Goal: Task Accomplishment & Management: Complete application form

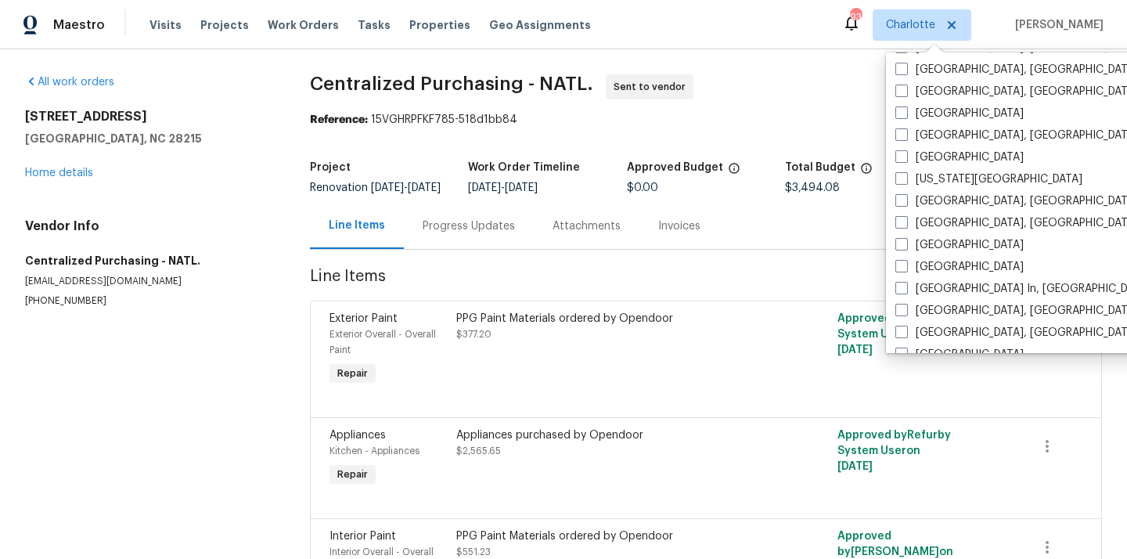
scroll to position [489, 0]
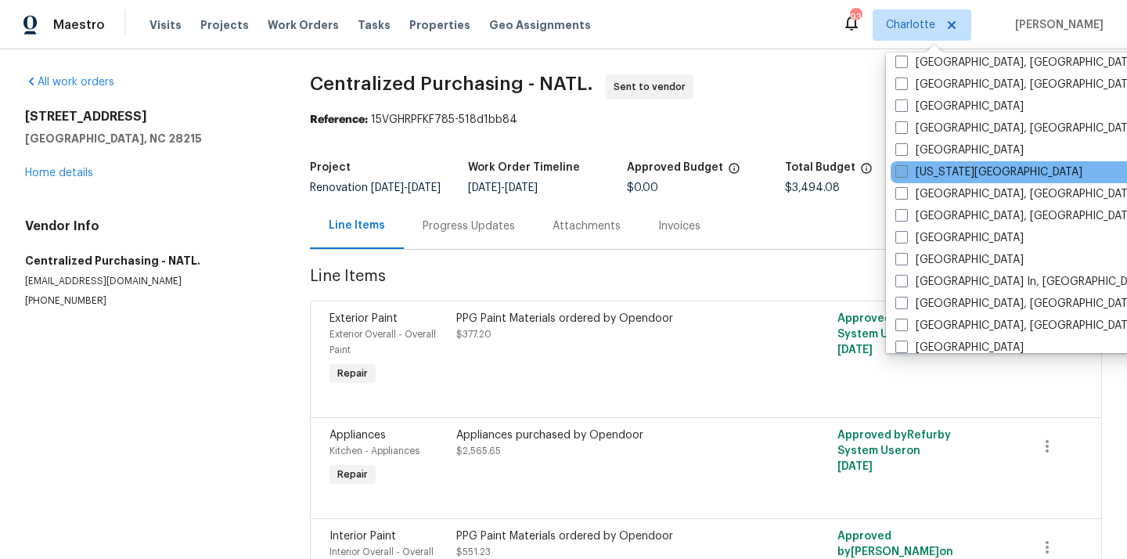
click at [942, 177] on label "[US_STATE][GEOGRAPHIC_DATA]" at bounding box center [988, 172] width 187 height 16
click at [905, 174] on input "[US_STATE][GEOGRAPHIC_DATA]" at bounding box center [900, 169] width 10 height 10
checkbox input "true"
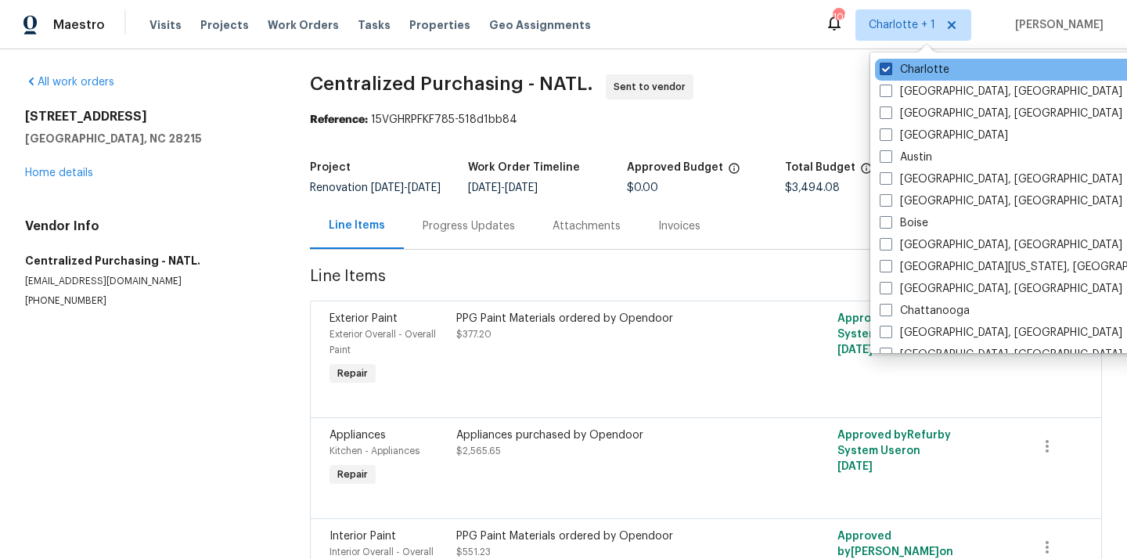
click at [919, 70] on label "Charlotte" at bounding box center [914, 70] width 70 height 16
click at [890, 70] on input "Charlotte" at bounding box center [884, 67] width 10 height 10
checkbox input "false"
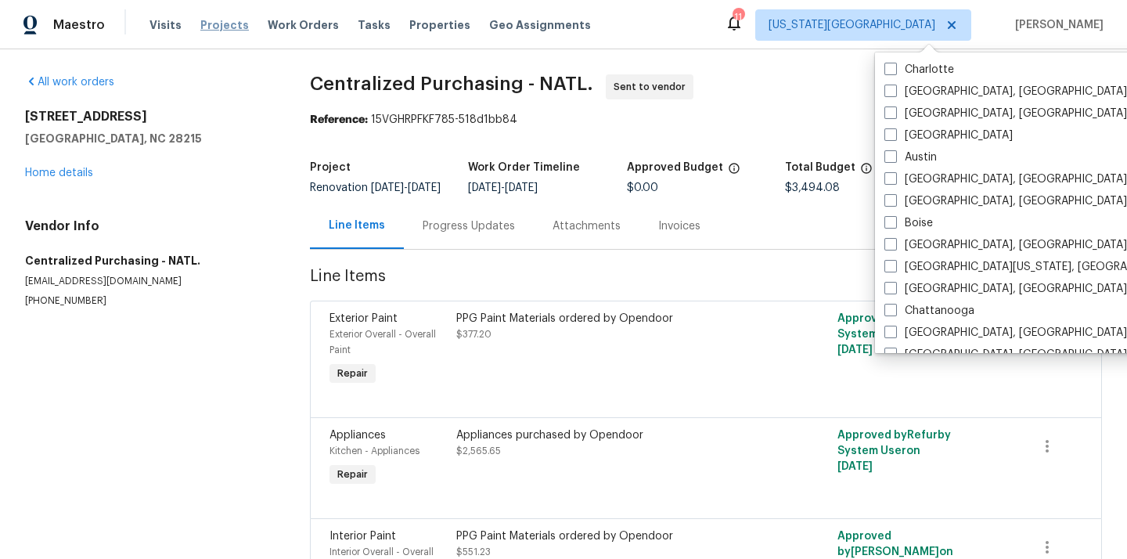
click at [221, 27] on span "Projects" at bounding box center [224, 25] width 49 height 16
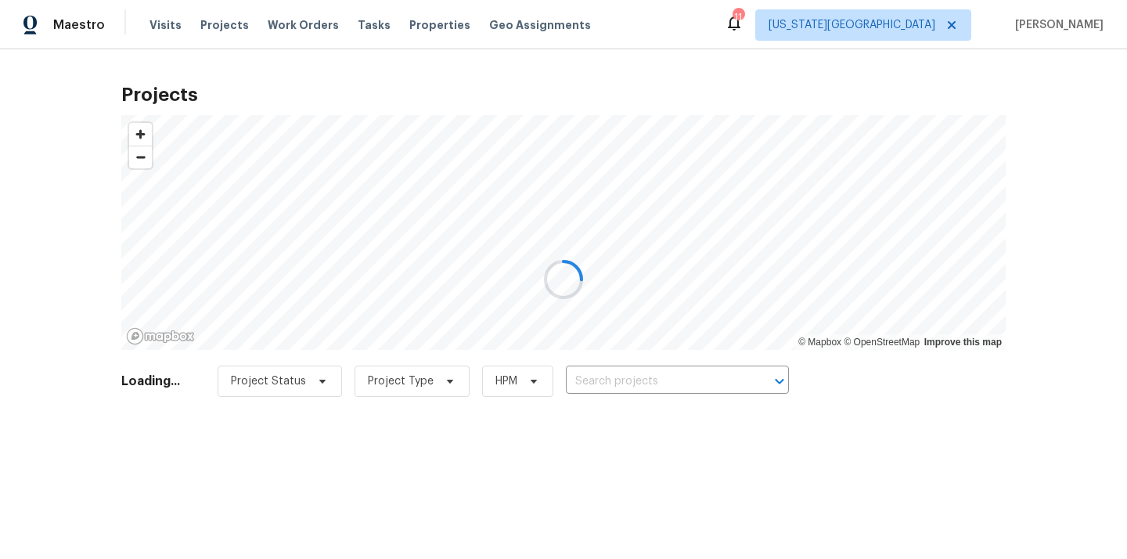
click at [635, 373] on div at bounding box center [563, 279] width 1127 height 559
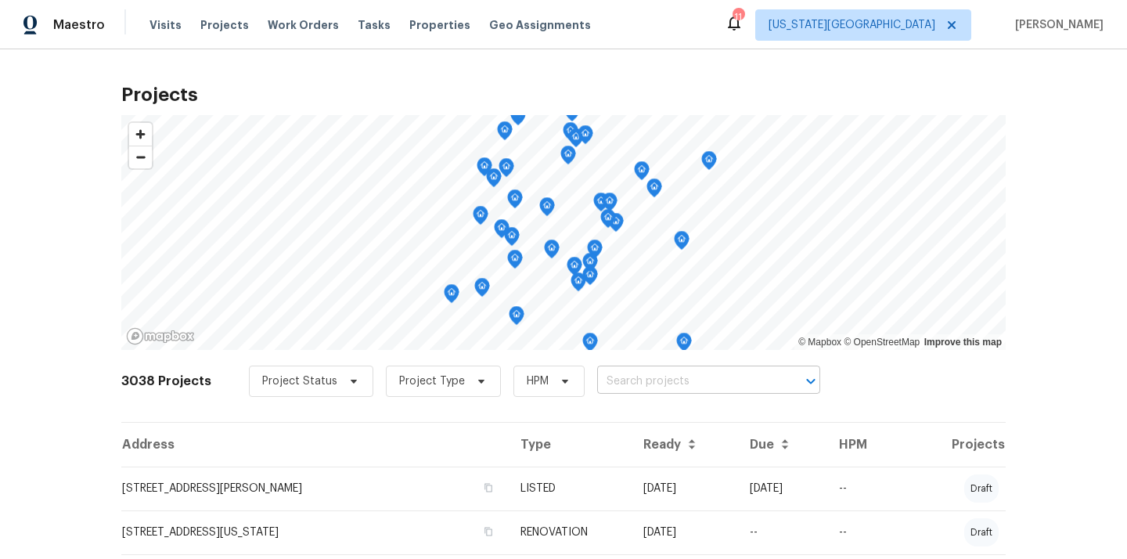
click at [635, 393] on input "text" at bounding box center [686, 381] width 179 height 24
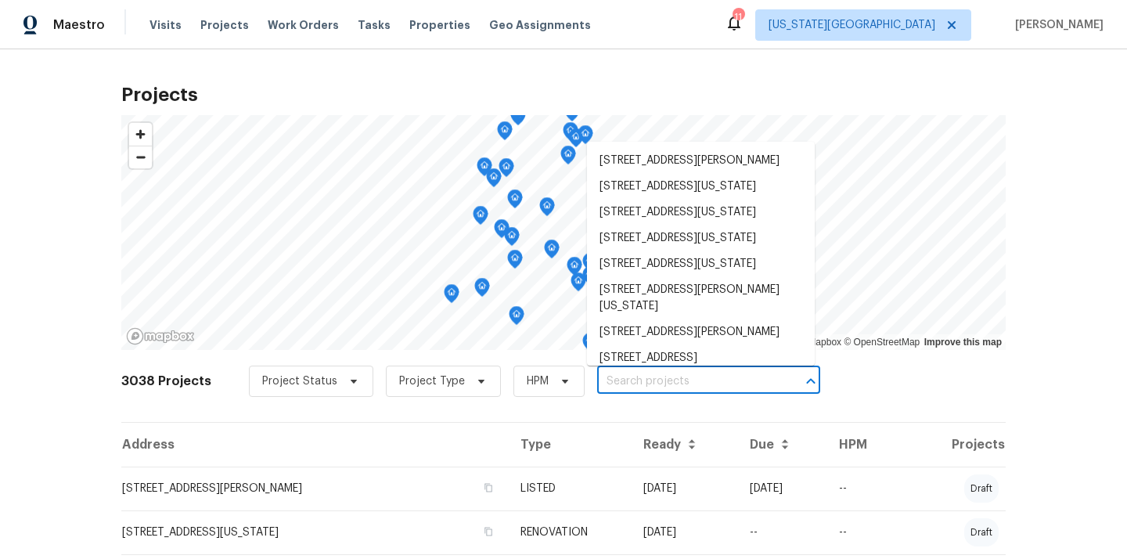
paste input "[STREET_ADDRESS][US_STATE]"
type input "[STREET_ADDRESS][US_STATE]"
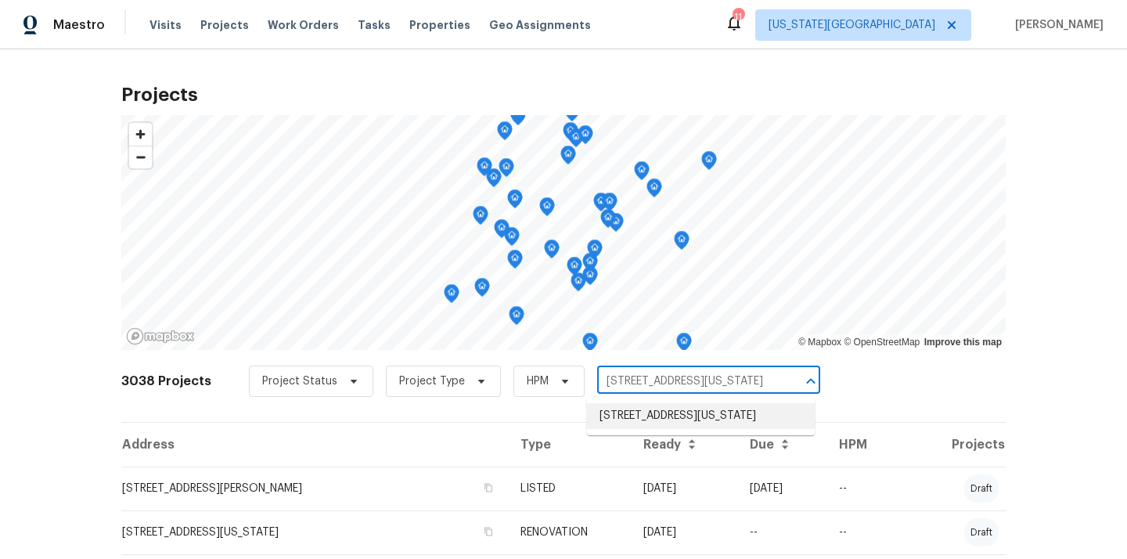
click at [628, 410] on li "[STREET_ADDRESS][US_STATE]" at bounding box center [701, 416] width 228 height 26
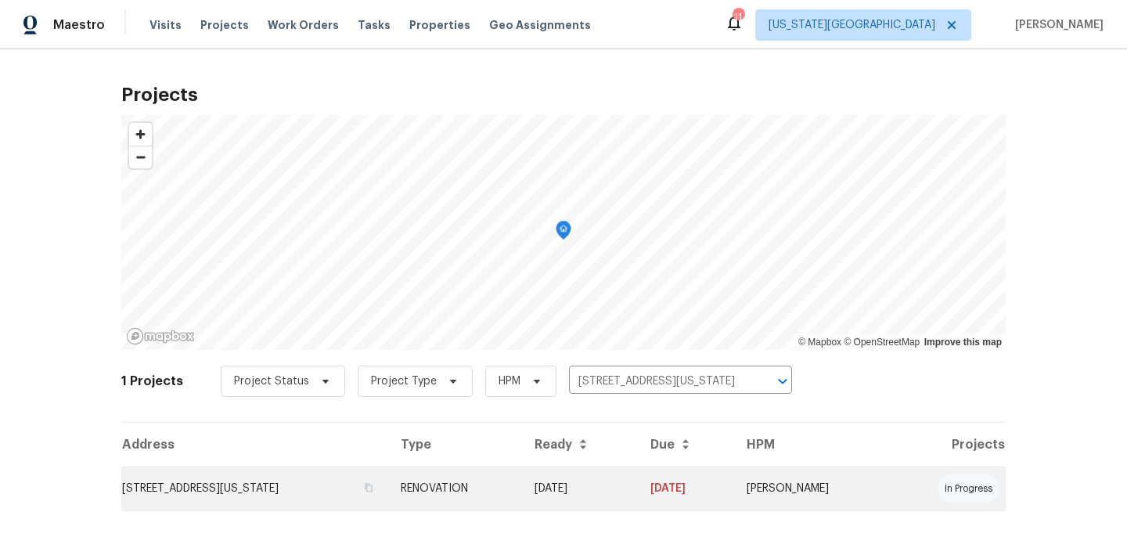
click at [297, 477] on td "[STREET_ADDRESS][US_STATE]" at bounding box center [254, 488] width 267 height 44
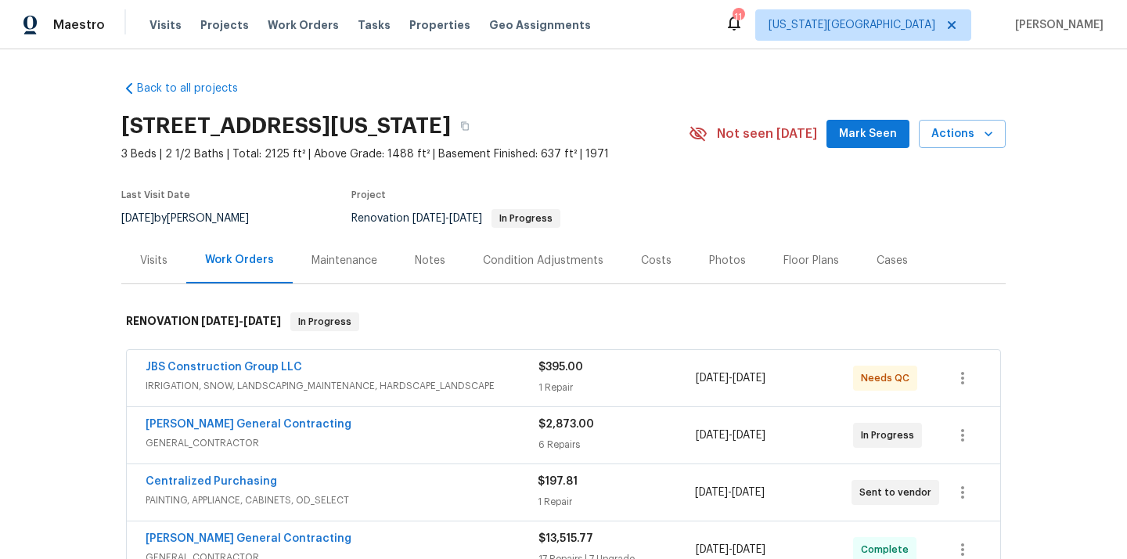
click at [451, 131] on h2 "[STREET_ADDRESS][US_STATE]" at bounding box center [285, 126] width 329 height 16
copy h2 "64151"
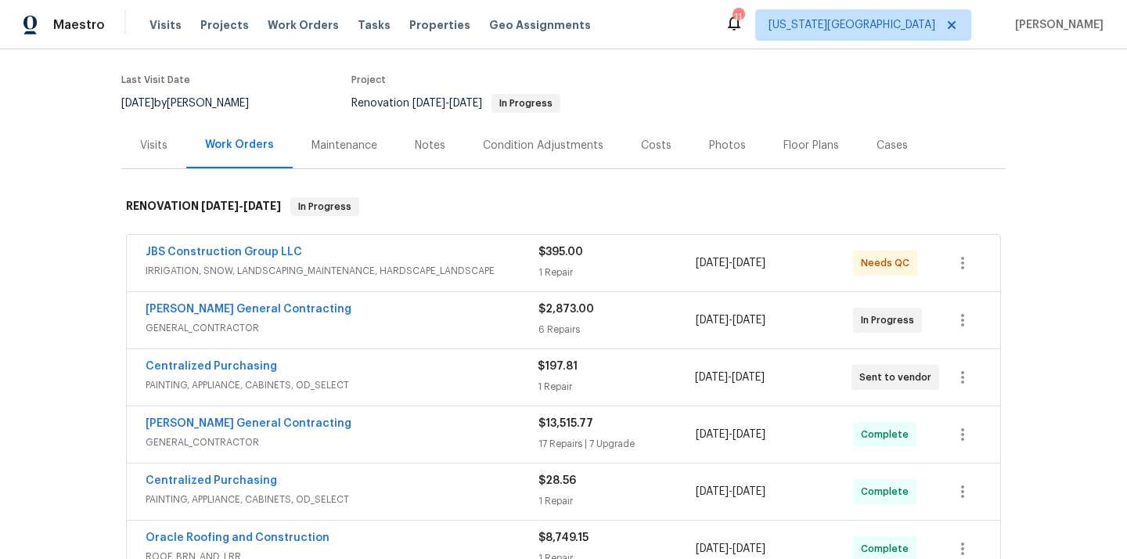
scroll to position [117, 0]
click at [238, 365] on link "Centralized Purchasing" at bounding box center [211, 364] width 131 height 11
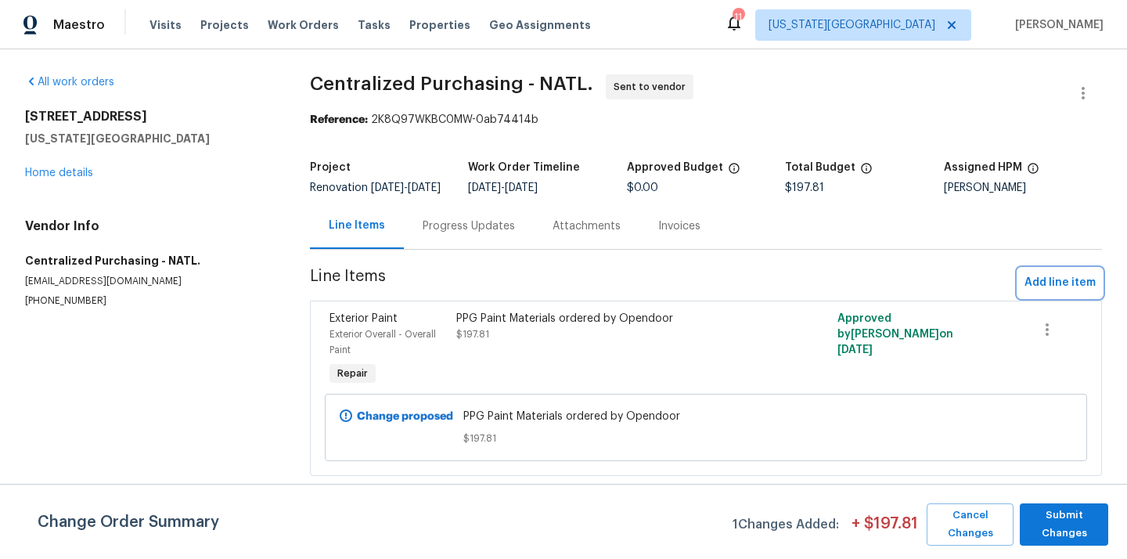
click at [1067, 293] on span "Add line item" at bounding box center [1059, 283] width 71 height 20
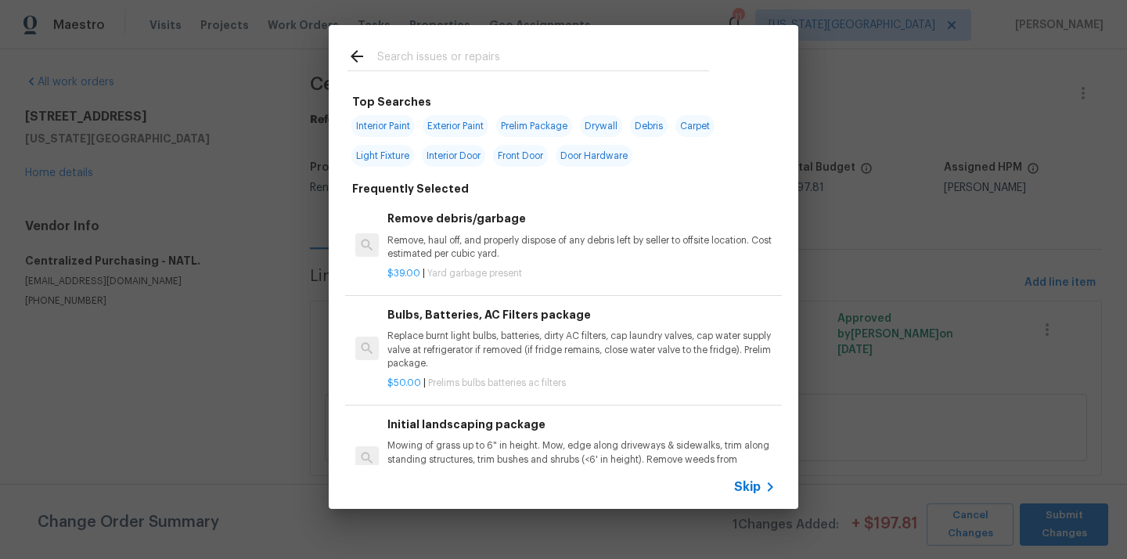
click at [502, 56] on input "text" at bounding box center [543, 58] width 332 height 23
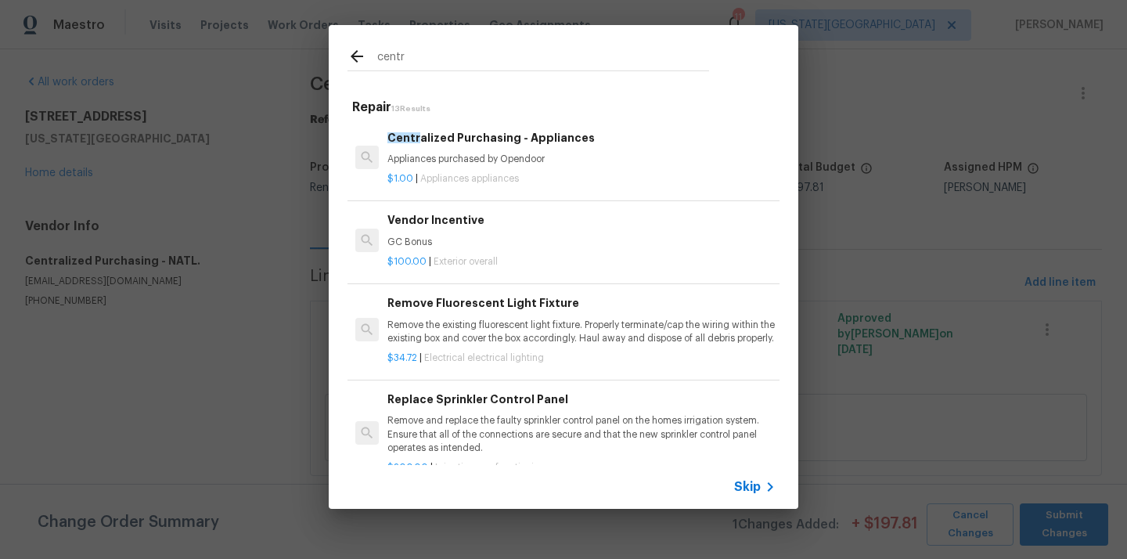
type input "centr"
click at [475, 142] on h6 "Centr alized Purchasing - Appliances" at bounding box center [581, 137] width 388 height 17
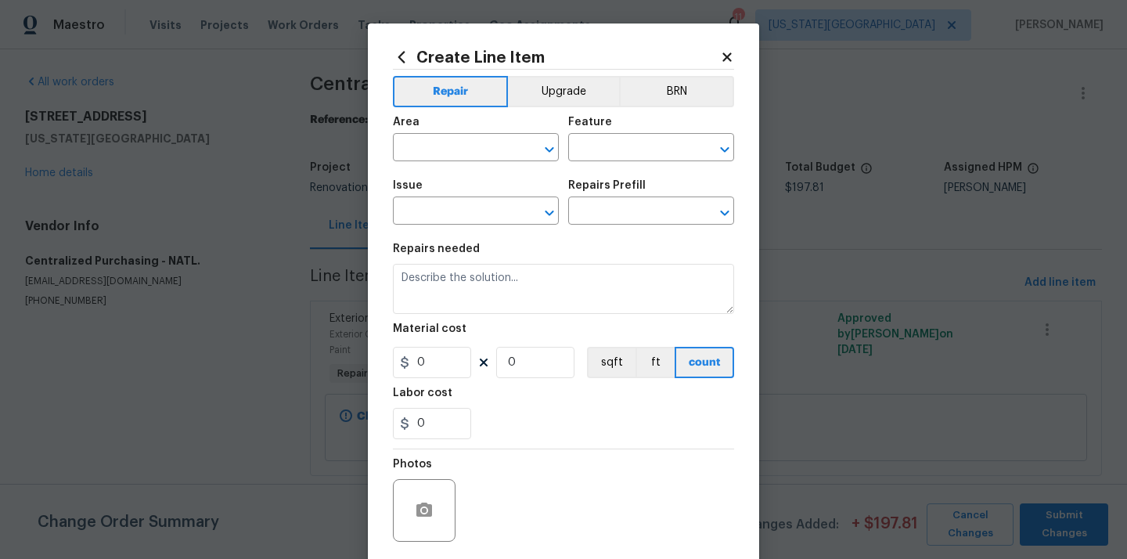
type input "Appliances"
type input "Centralized Purchasing - Appliances $1.00"
type textarea "Appliances purchased by Opendoor"
type input "1"
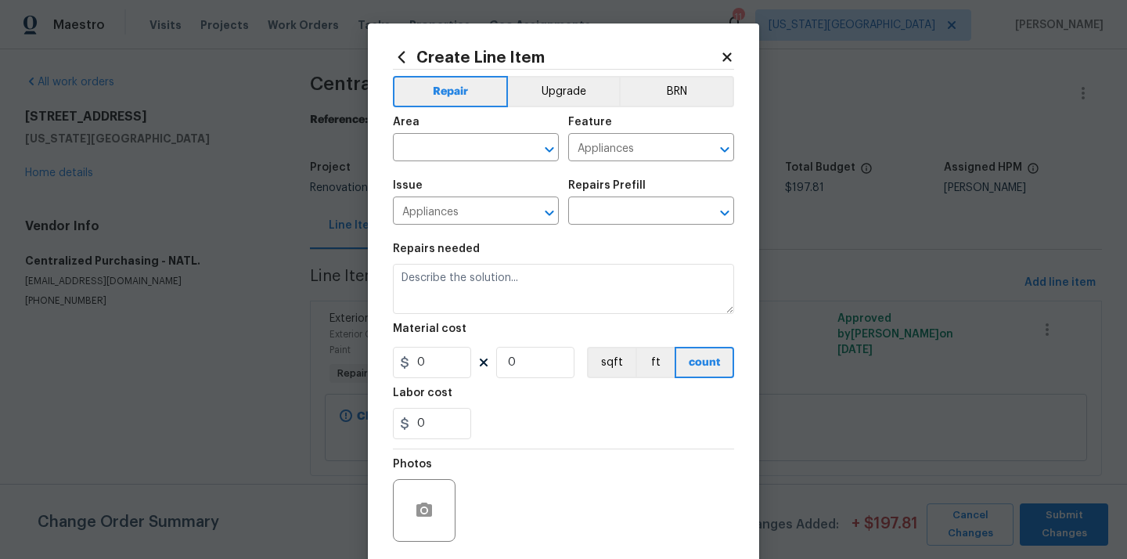
type input "1"
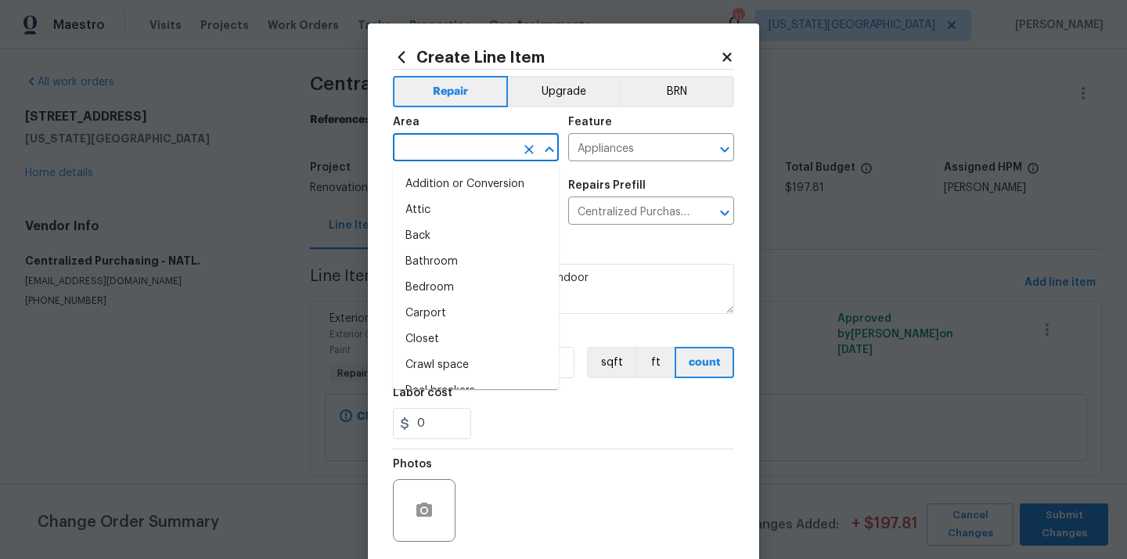
click at [465, 142] on input "text" at bounding box center [454, 149] width 122 height 24
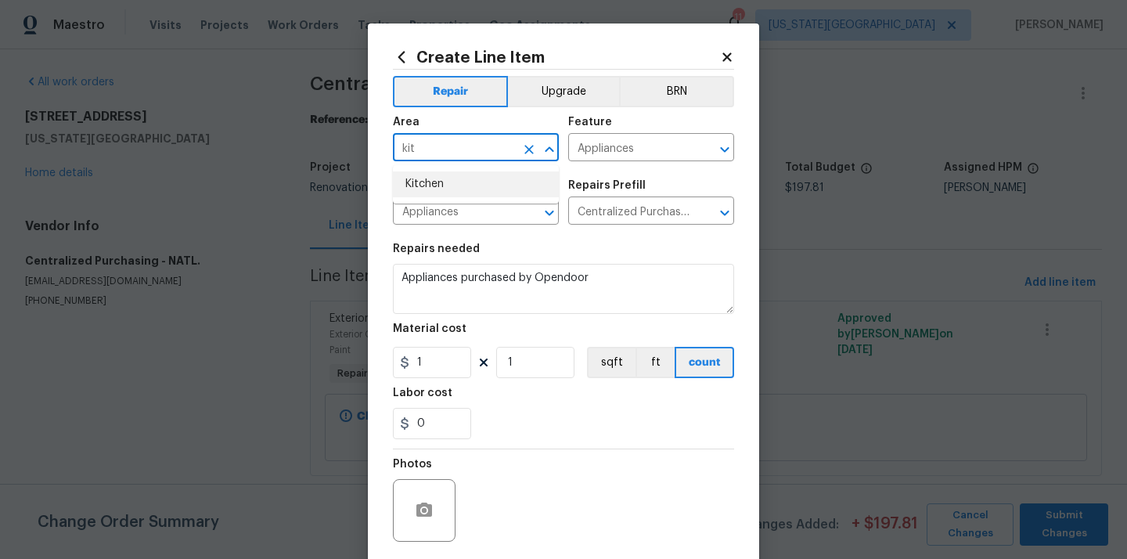
click at [434, 188] on li "Kitchen" at bounding box center [476, 184] width 166 height 26
type input "Kitchen"
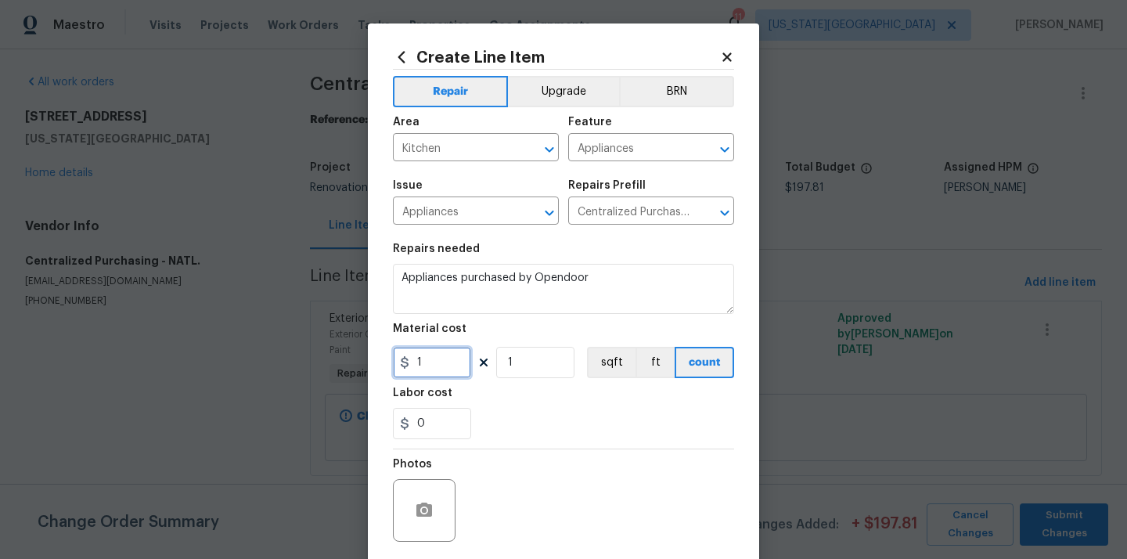
drag, startPoint x: 440, startPoint y: 370, endPoint x: 387, endPoint y: 365, distance: 52.7
click at [389, 365] on div "Create Line Item Repair Upgrade BRN Area Kitchen ​ Feature Appliances ​ Issue A…" at bounding box center [563, 336] width 391 height 627
paste input "421.78"
type input "421.78"
click at [532, 450] on div "Photos" at bounding box center [563, 500] width 341 height 102
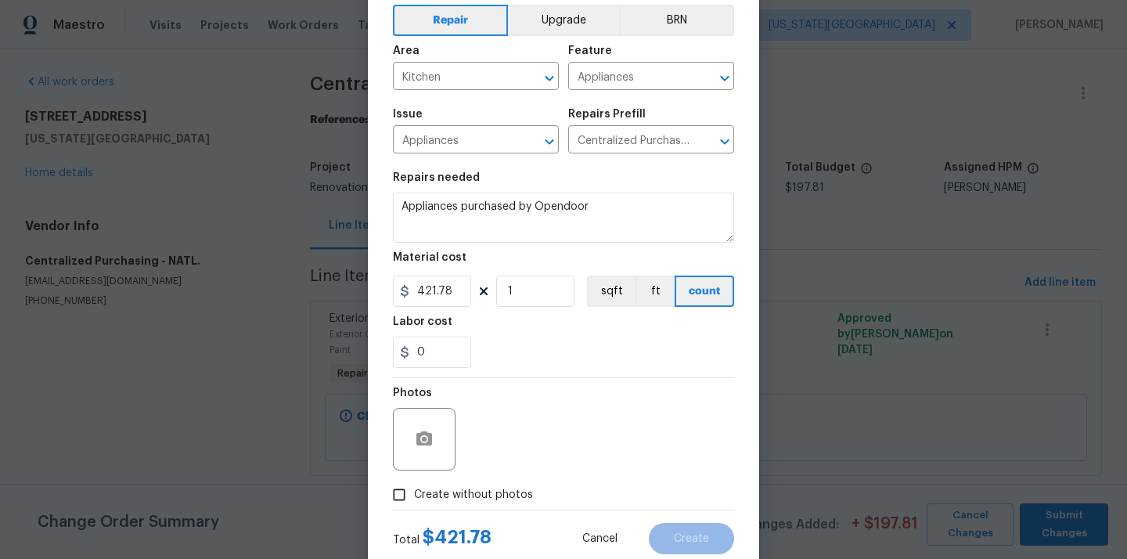
scroll to position [116, 0]
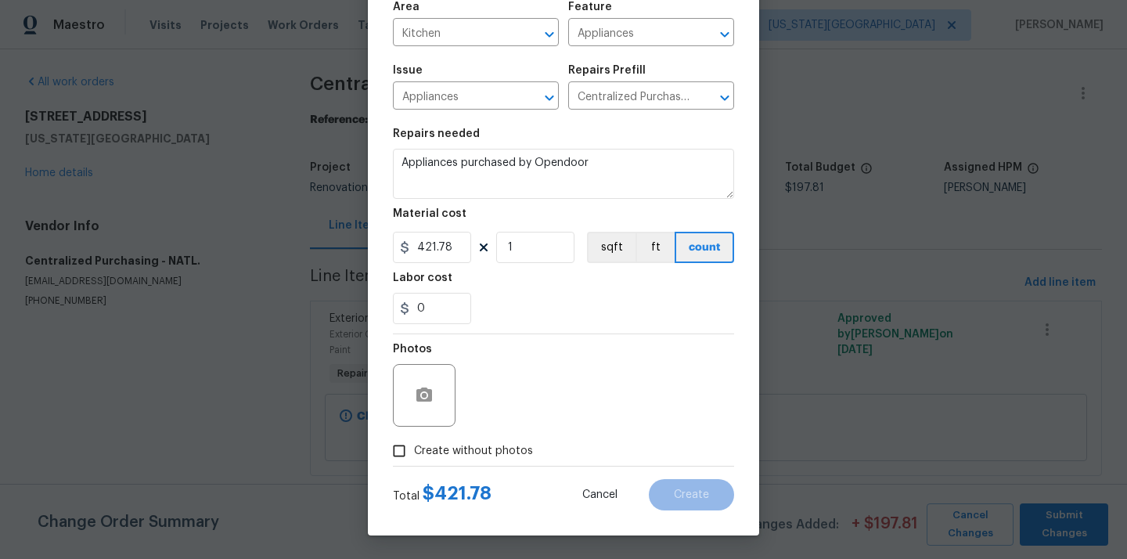
click at [505, 459] on span "Create without photos" at bounding box center [473, 451] width 119 height 16
click at [414, 459] on input "Create without photos" at bounding box center [399, 451] width 30 height 30
checkbox input "true"
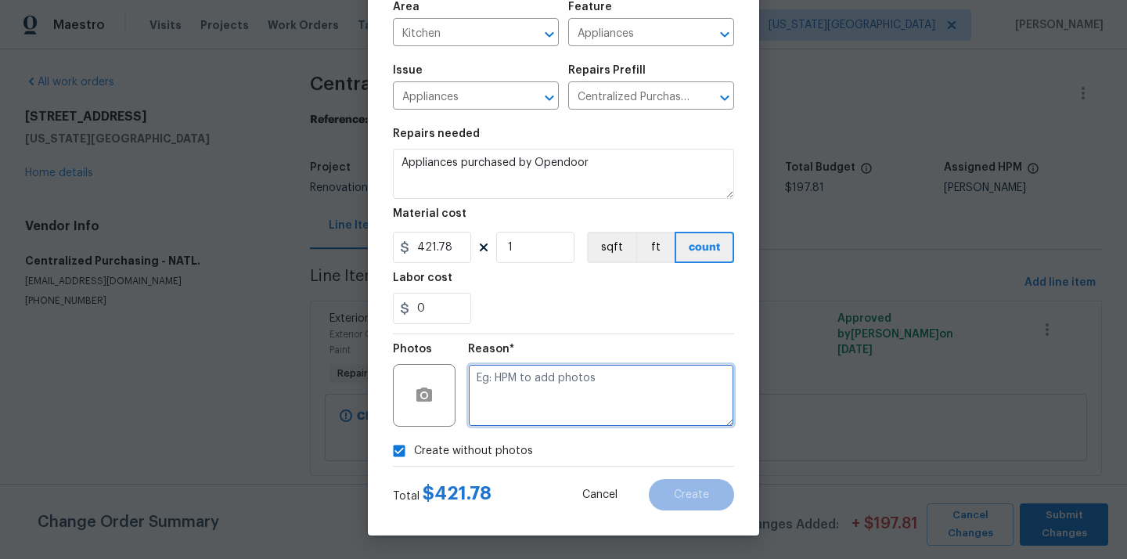
click at [521, 417] on textarea at bounding box center [601, 395] width 266 height 63
type textarea "N/A"
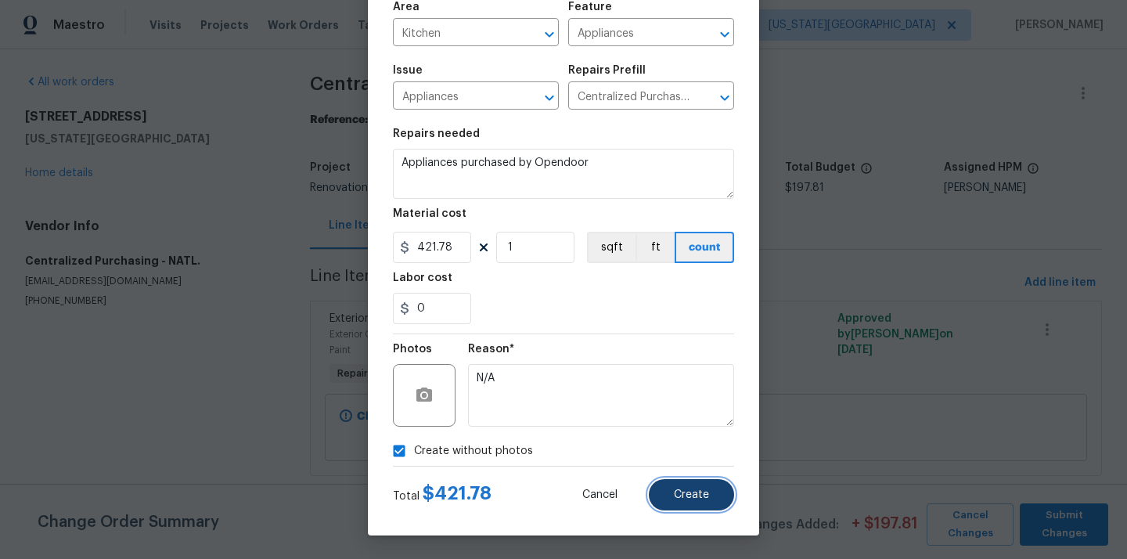
click at [685, 487] on button "Create" at bounding box center [691, 494] width 85 height 31
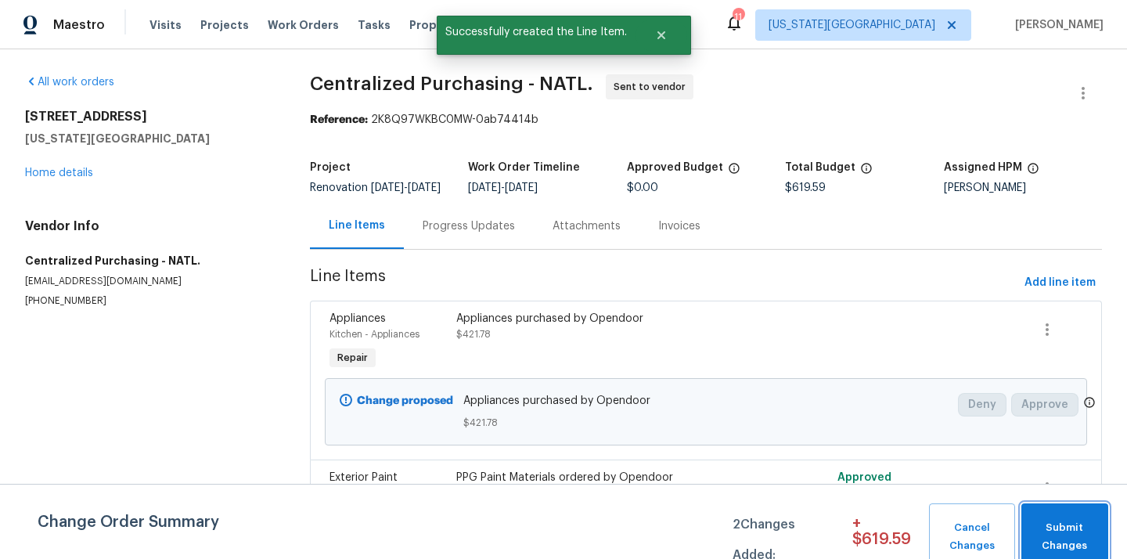
click at [1042, 527] on span "Submit Changes" at bounding box center [1064, 537] width 71 height 36
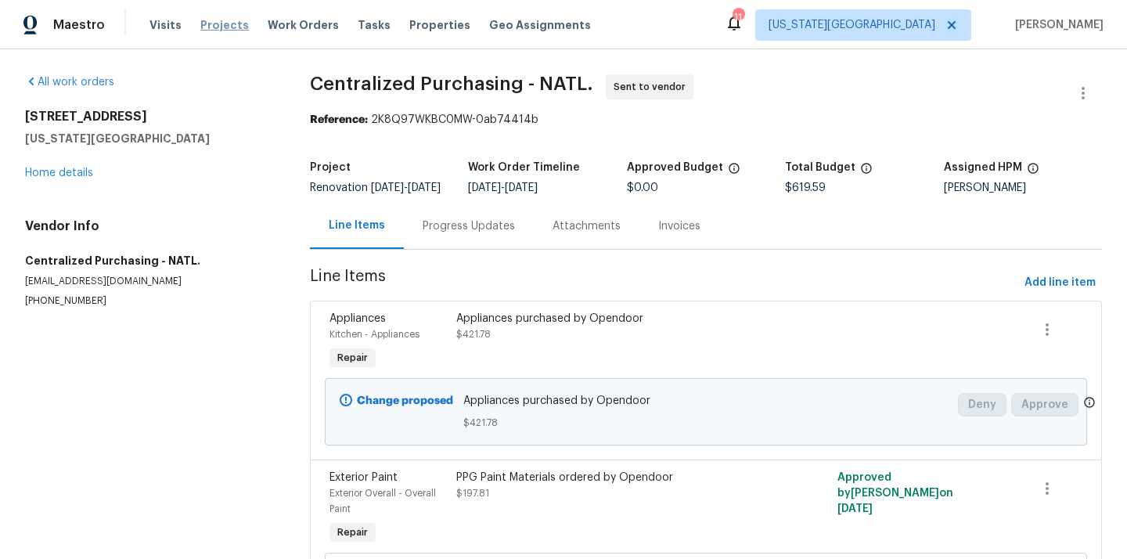
click at [220, 23] on span "Projects" at bounding box center [224, 25] width 49 height 16
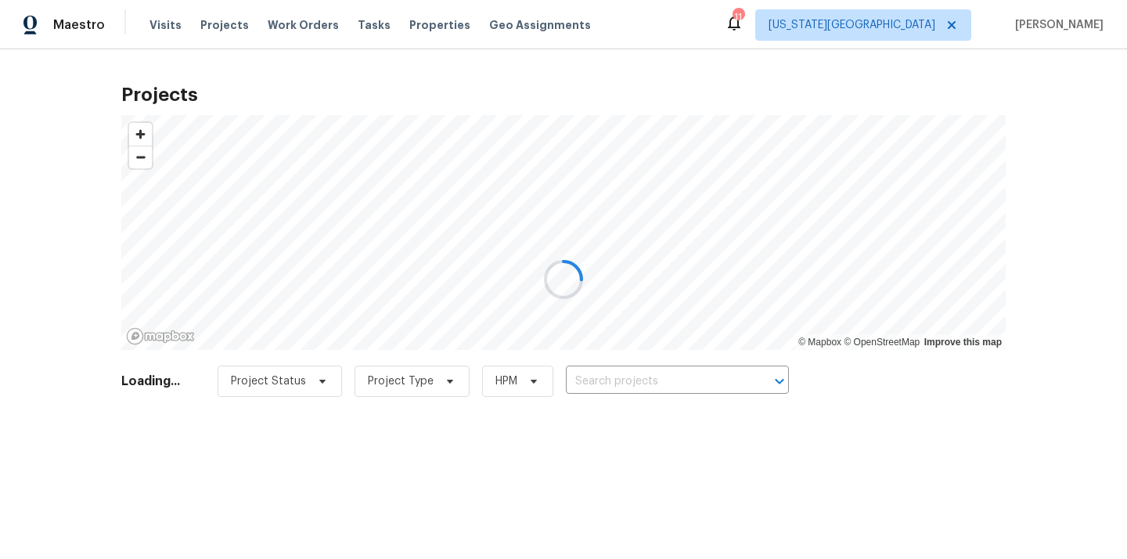
click at [689, 385] on div at bounding box center [563, 279] width 1127 height 559
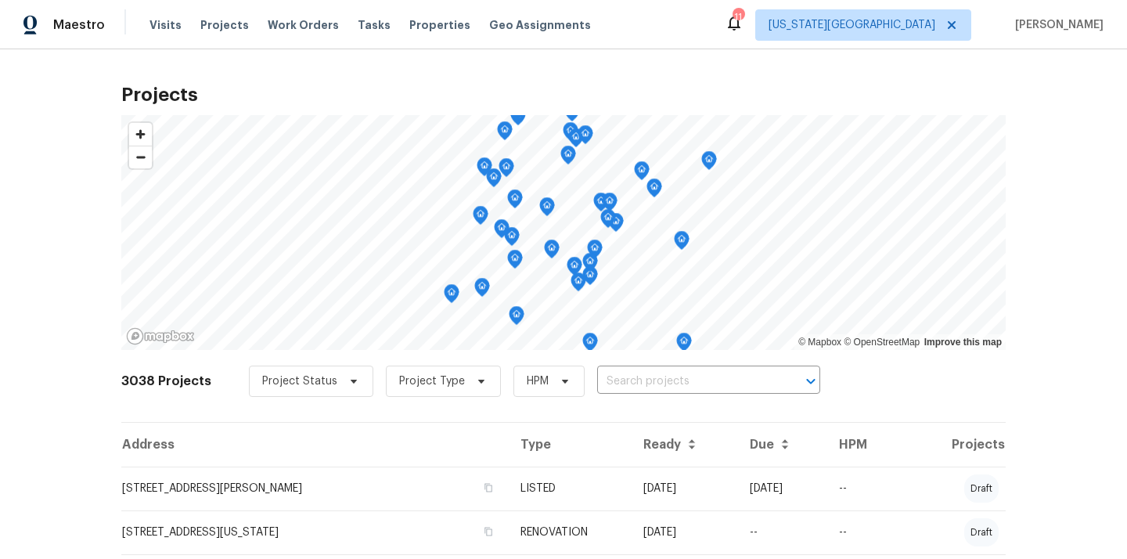
click at [689, 385] on input "text" at bounding box center [686, 381] width 179 height 24
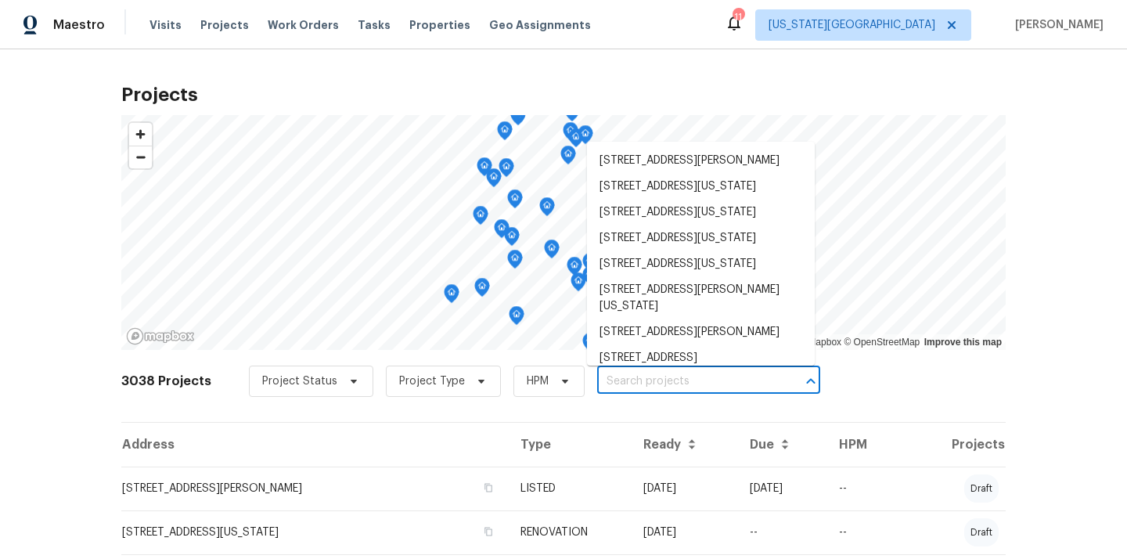
paste input "10105 River Hills"
type input "10105 River Hills"
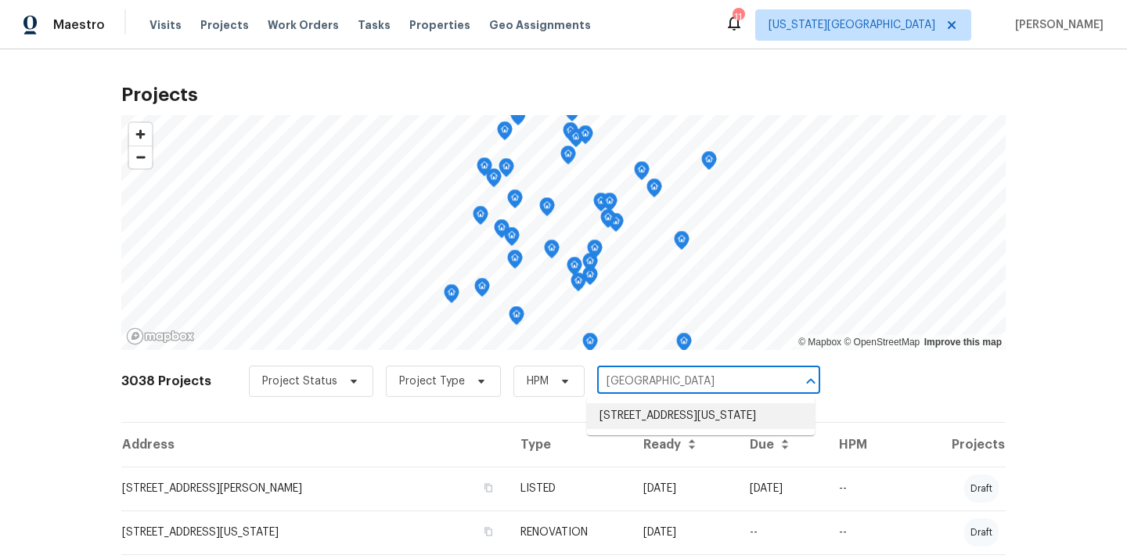
click at [673, 409] on li "[STREET_ADDRESS][US_STATE]" at bounding box center [701, 416] width 228 height 26
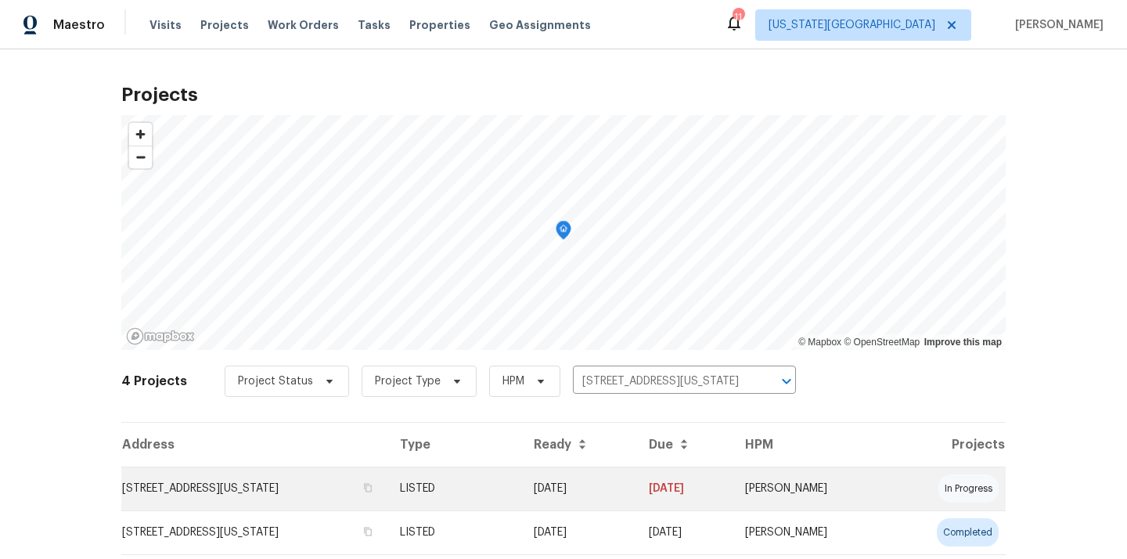
click at [509, 488] on td "LISTED" at bounding box center [454, 488] width 134 height 44
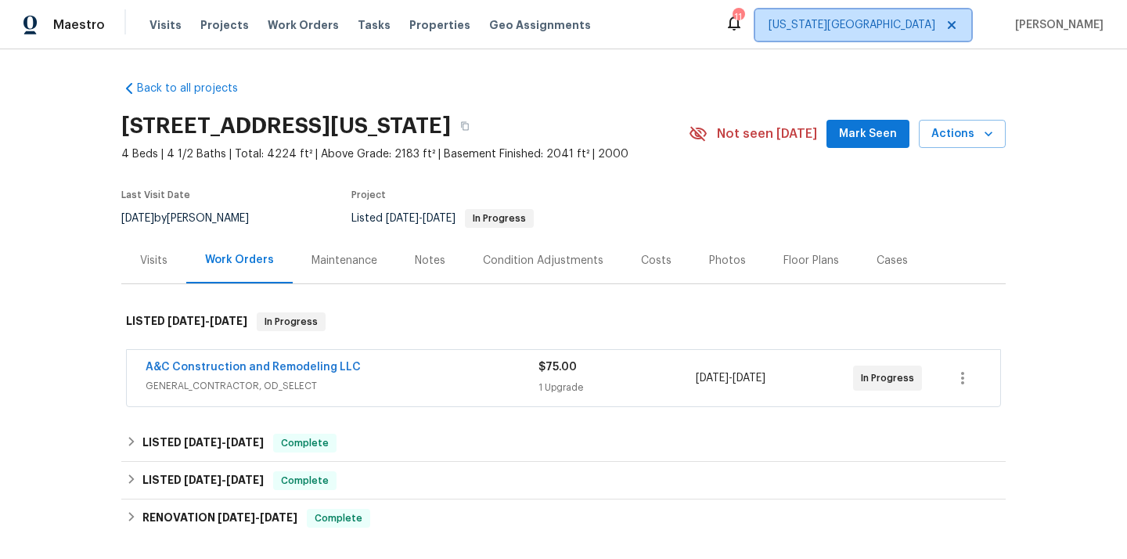
click at [901, 9] on span "[US_STATE][GEOGRAPHIC_DATA]" at bounding box center [863, 24] width 216 height 31
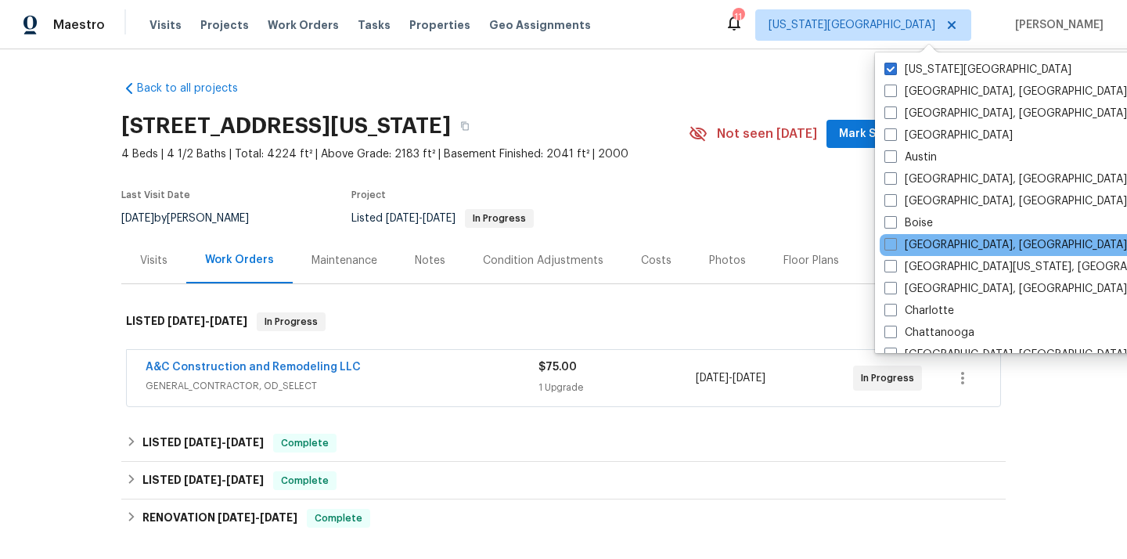
scroll to position [81, 0]
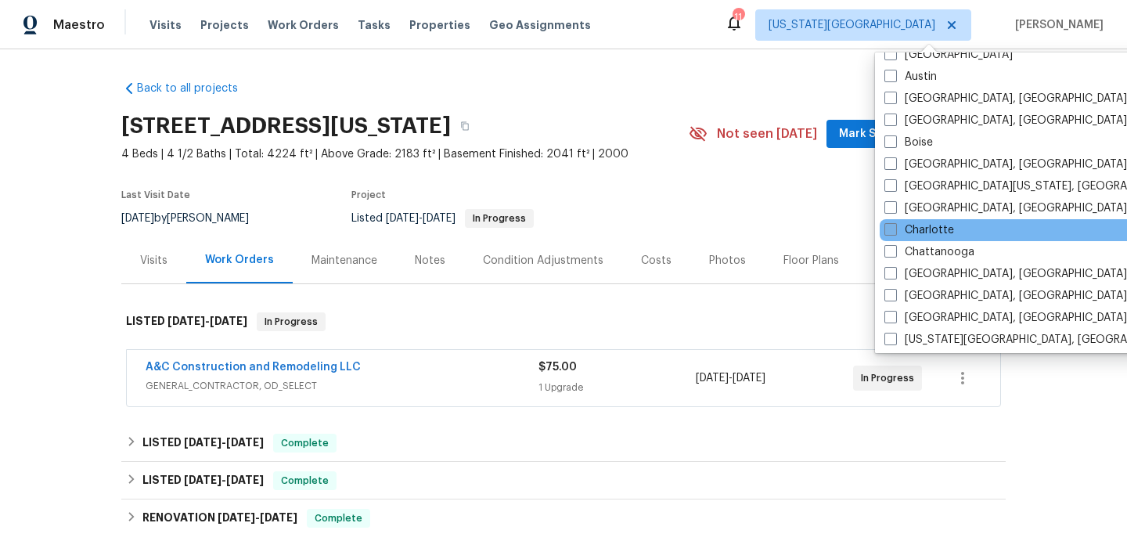
click at [929, 233] on label "Charlotte" at bounding box center [919, 230] width 70 height 16
click at [894, 232] on input "Charlotte" at bounding box center [889, 227] width 10 height 10
checkbox input "true"
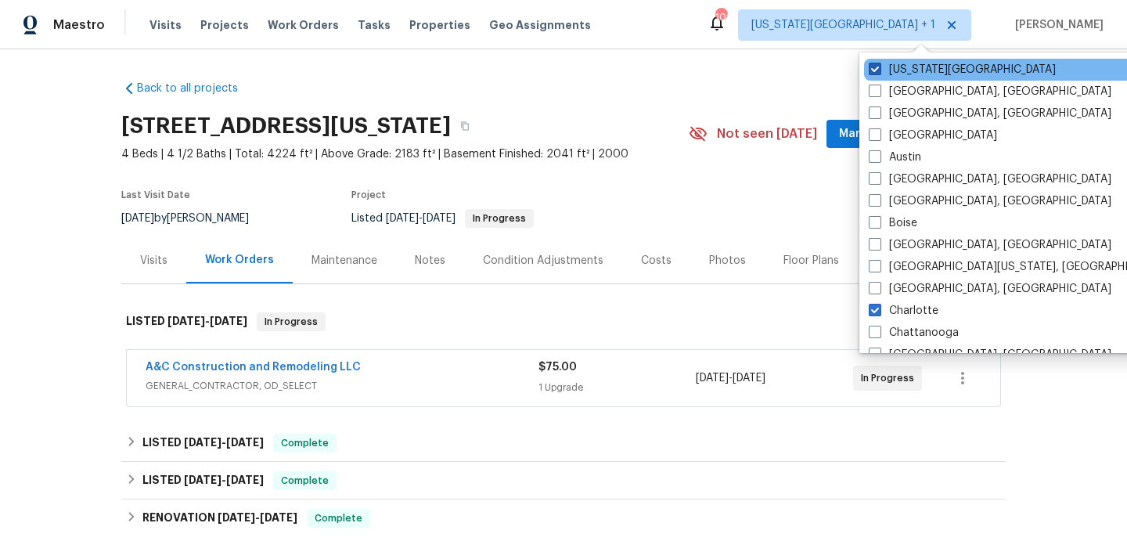
click at [903, 68] on label "[US_STATE][GEOGRAPHIC_DATA]" at bounding box center [962, 70] width 187 height 16
click at [879, 68] on input "[US_STATE][GEOGRAPHIC_DATA]" at bounding box center [874, 67] width 10 height 10
checkbox input "false"
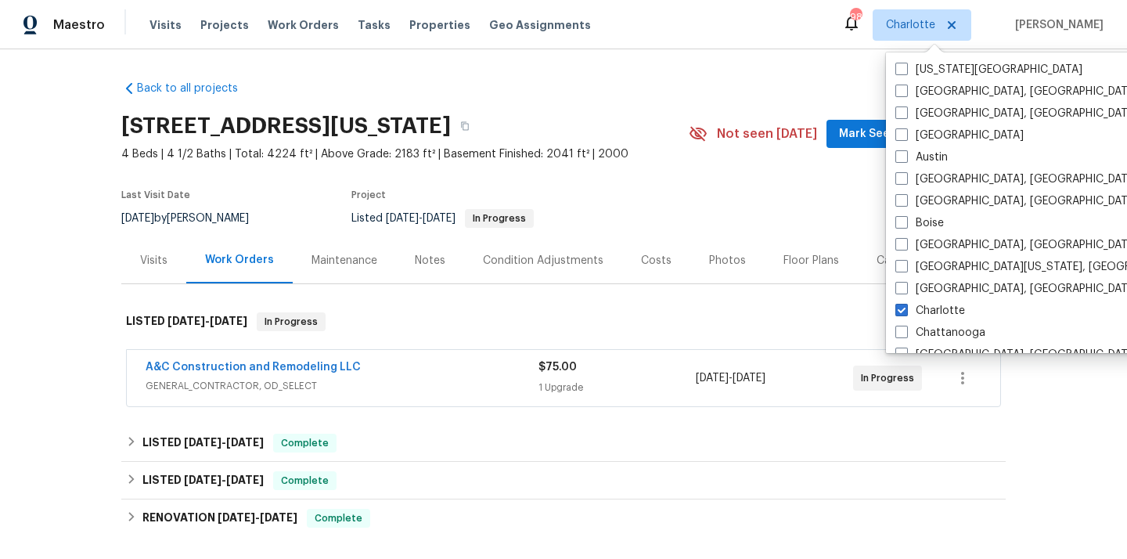
click at [209, 16] on div "Visits Projects Work Orders Tasks Properties Geo Assignments" at bounding box center [379, 24] width 460 height 31
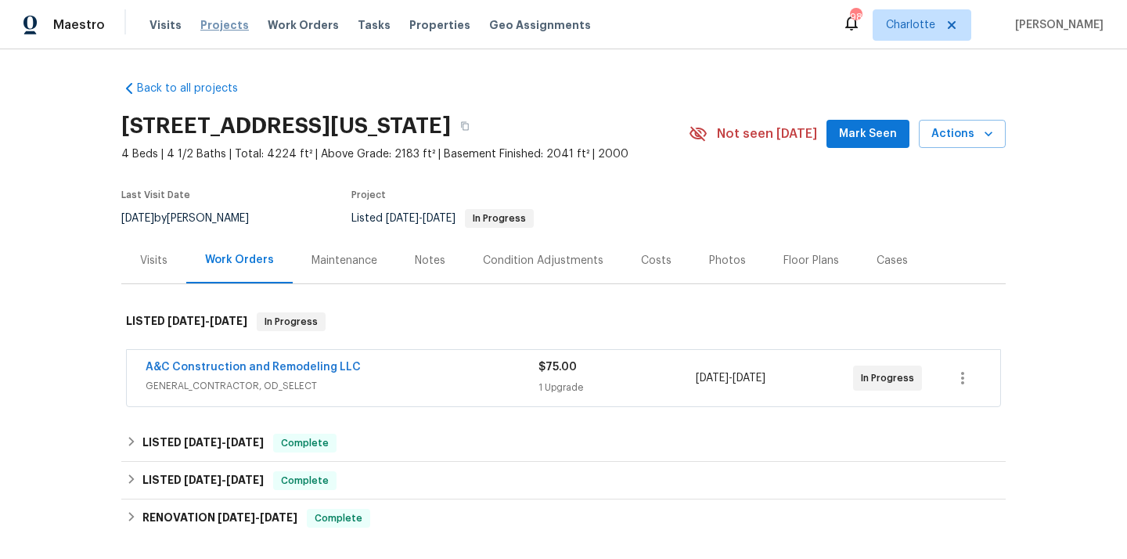
click at [206, 29] on span "Projects" at bounding box center [224, 25] width 49 height 16
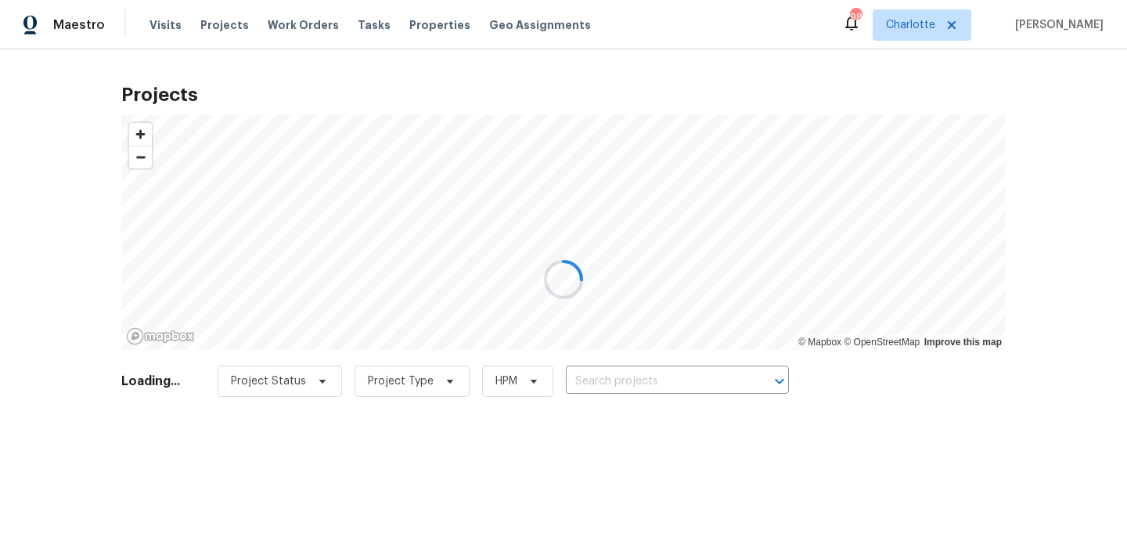
click at [653, 379] on div at bounding box center [563, 279] width 1127 height 559
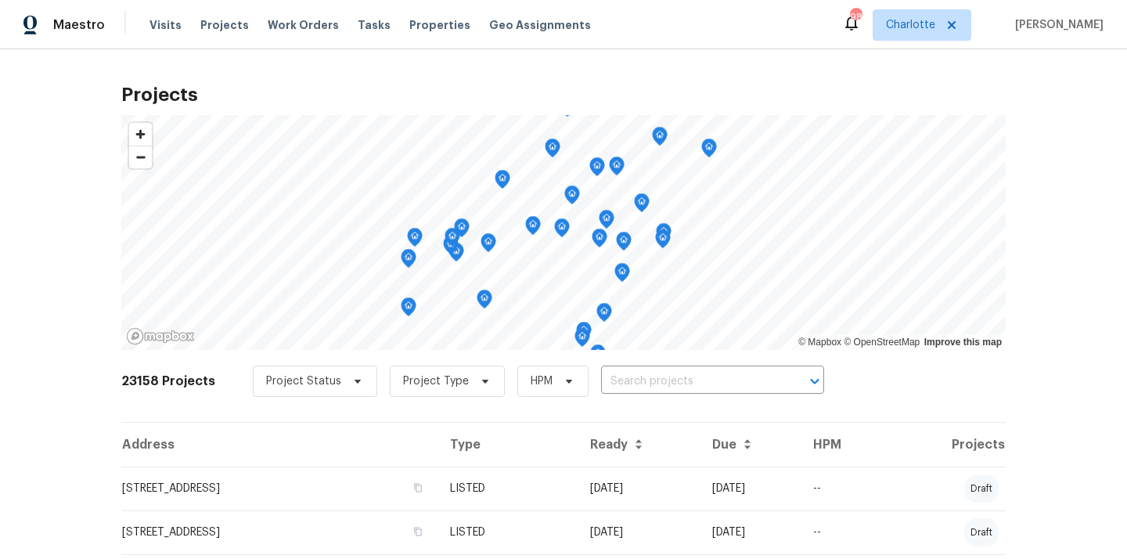
click at [653, 379] on input "text" at bounding box center [690, 381] width 179 height 24
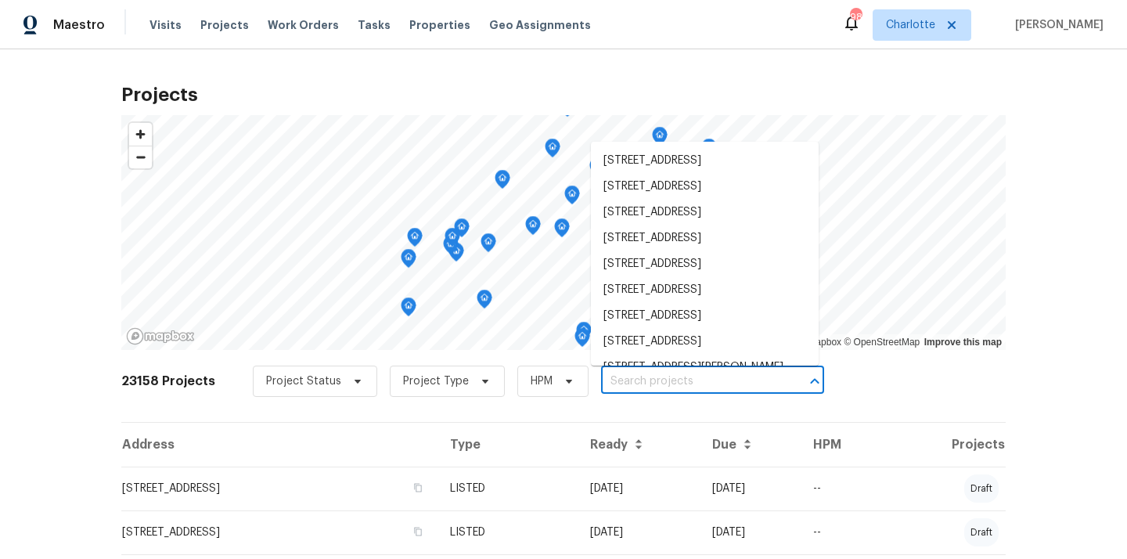
paste input "[STREET_ADDRESS]"
type input "[STREET_ADDRESS]"
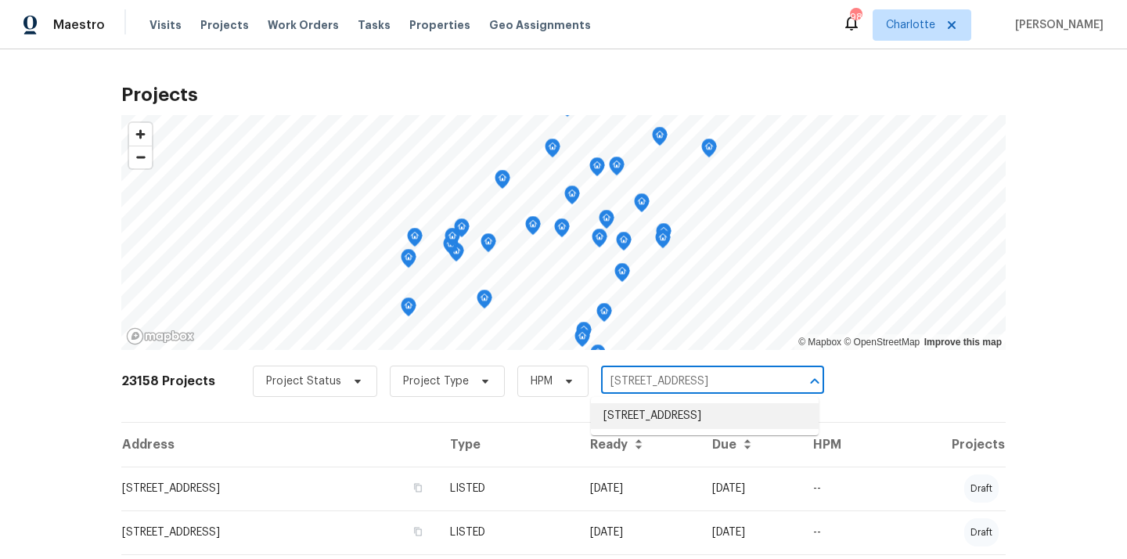
click at [651, 424] on li "[STREET_ADDRESS]" at bounding box center [705, 416] width 228 height 26
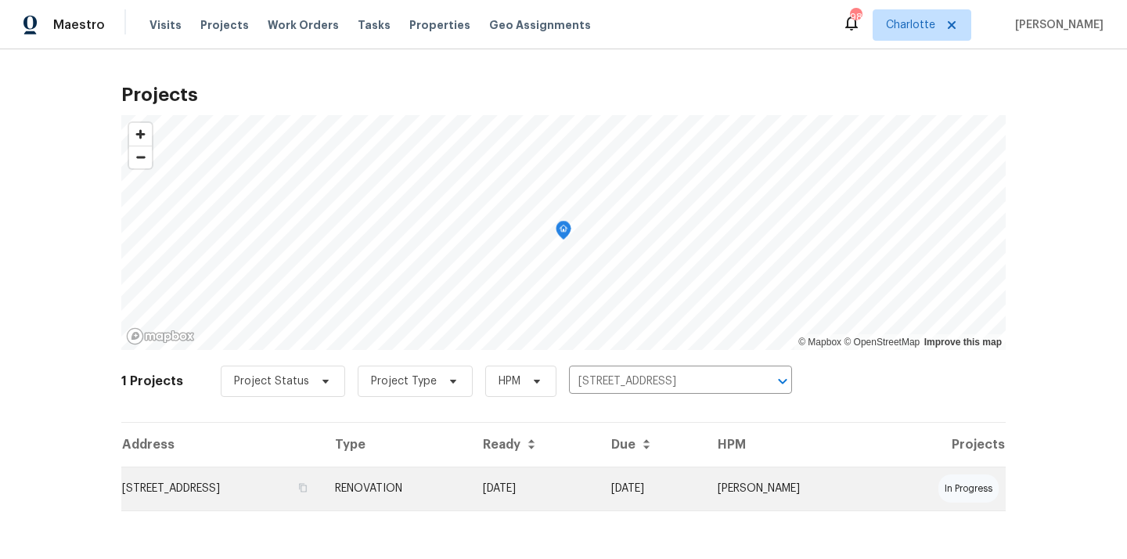
click at [470, 478] on td "RENOVATION" at bounding box center [396, 488] width 148 height 44
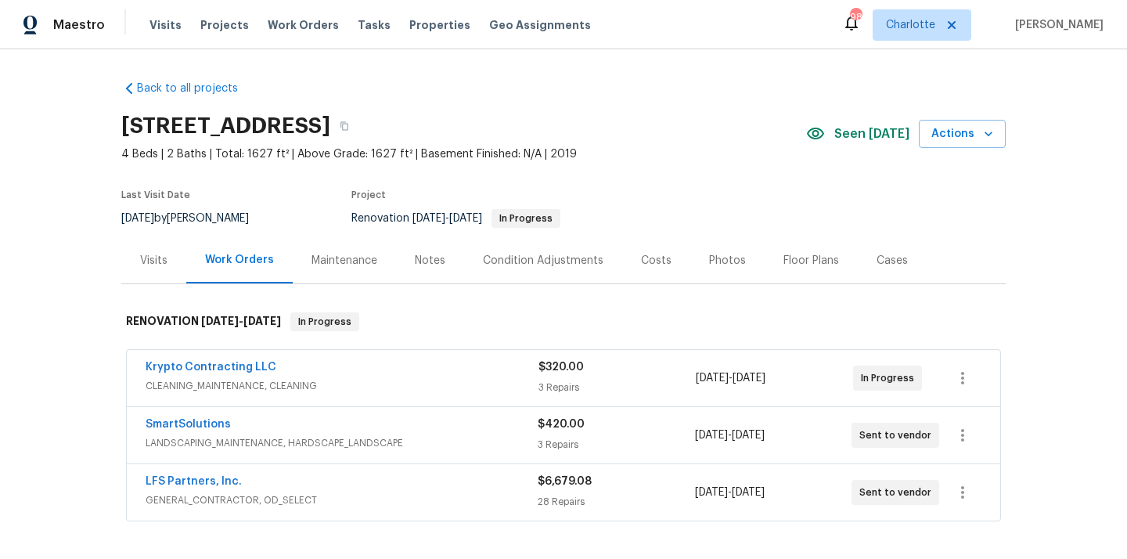
click at [330, 118] on h2 "[STREET_ADDRESS]" at bounding box center [225, 126] width 209 height 16
copy h2 "29720"
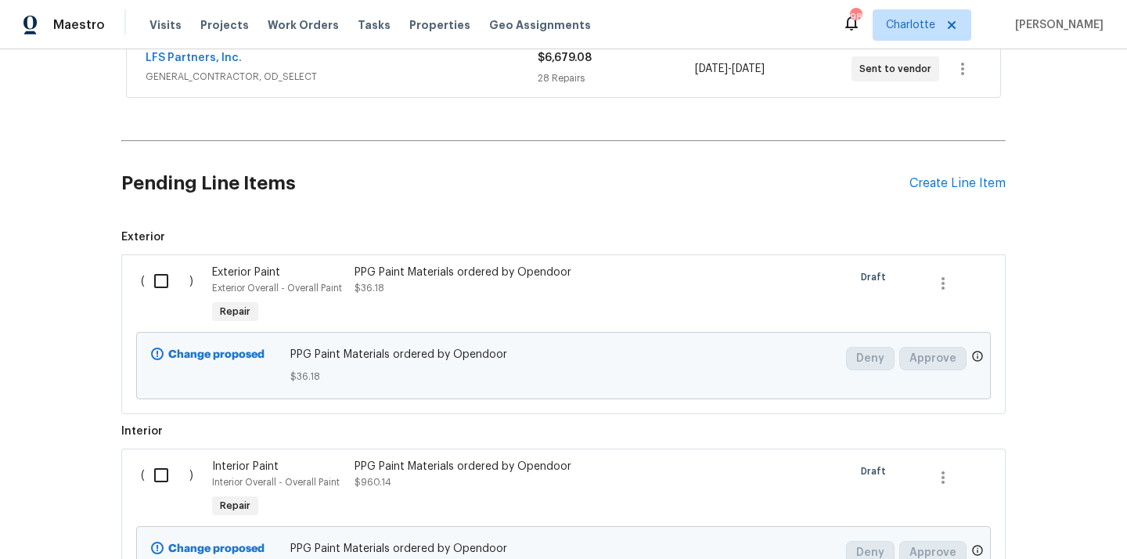
scroll to position [459, 0]
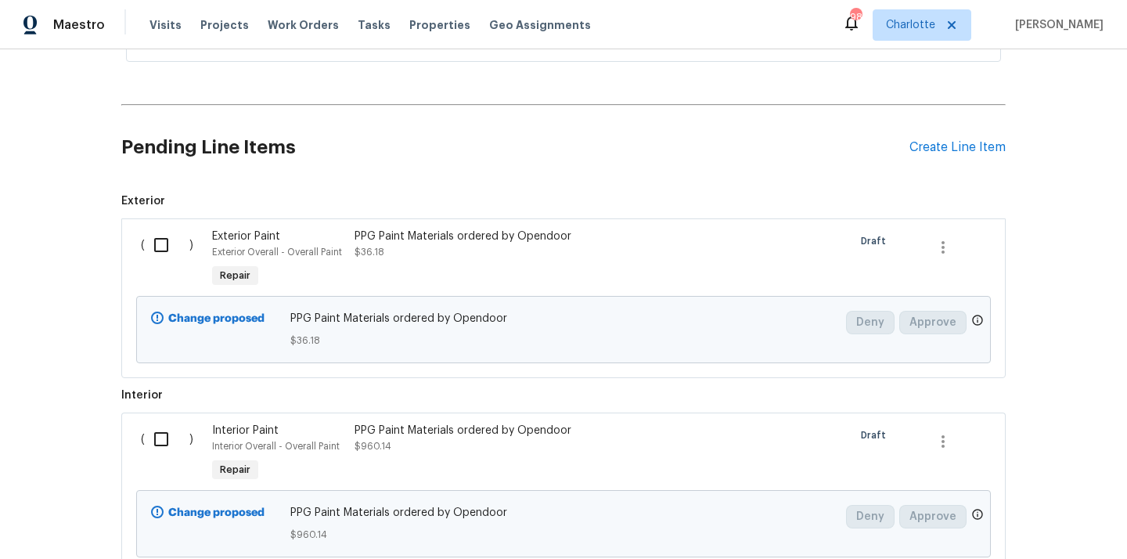
click at [972, 156] on div "Pending Line Items Create Line Item" at bounding box center [563, 147] width 884 height 73
click at [961, 148] on div "Create Line Item" at bounding box center [957, 147] width 96 height 15
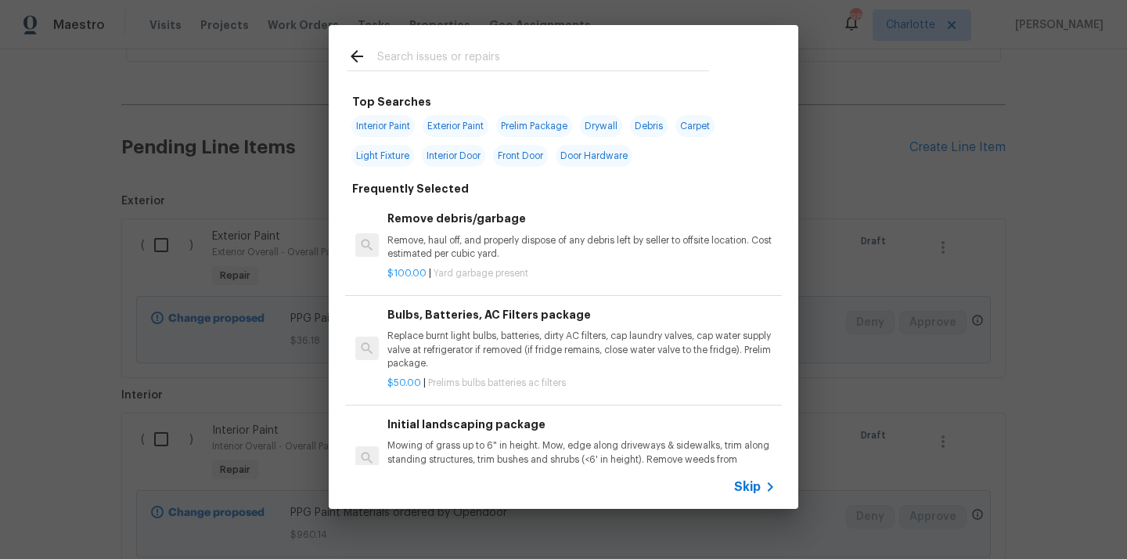
click at [549, 70] on input "text" at bounding box center [543, 58] width 332 height 23
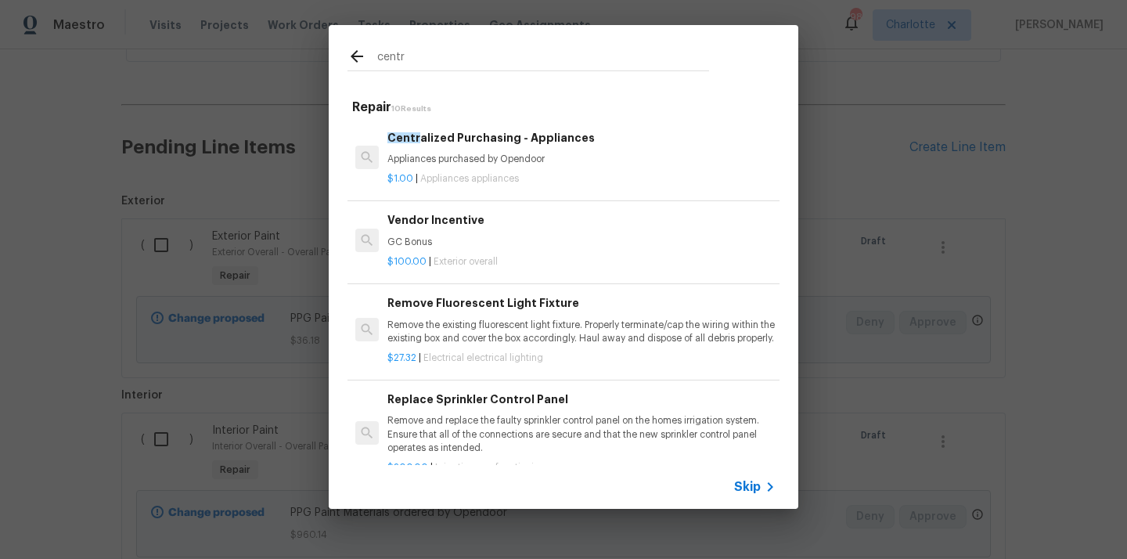
type input "centr"
click at [486, 164] on p "Appliances purchased by Opendoor" at bounding box center [581, 159] width 388 height 13
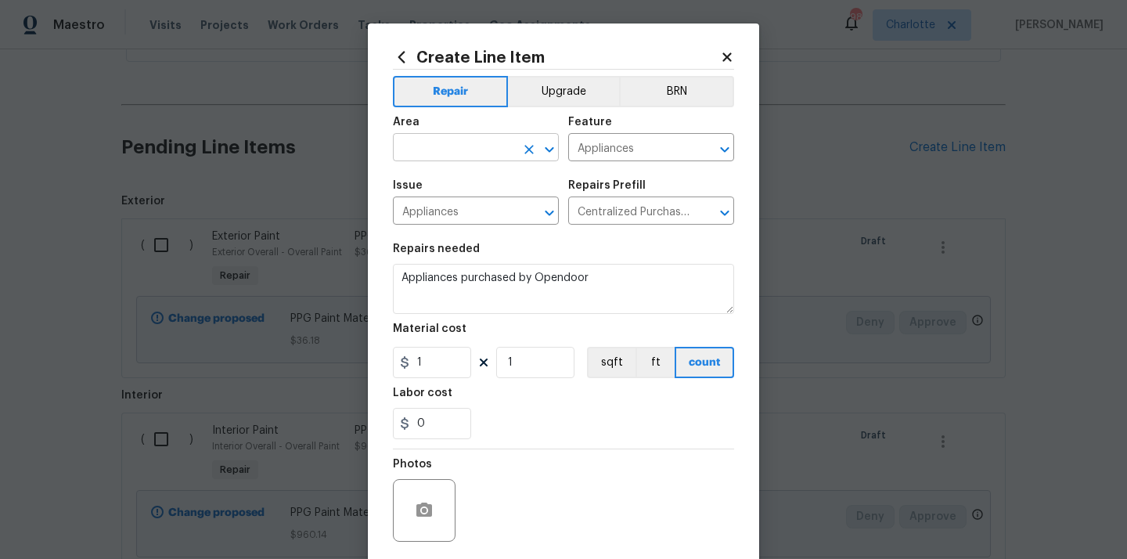
click at [472, 150] on input "text" at bounding box center [454, 149] width 122 height 24
click at [449, 188] on li "Kitchen" at bounding box center [476, 184] width 166 height 26
type input "Kitchen"
drag, startPoint x: 430, startPoint y: 353, endPoint x: 383, endPoint y: 353, distance: 46.2
click at [383, 353] on div "Create Line Item Repair Upgrade BRN Area Kitchen ​ Feature Appliances ​ Issue A…" at bounding box center [563, 336] width 391 height 627
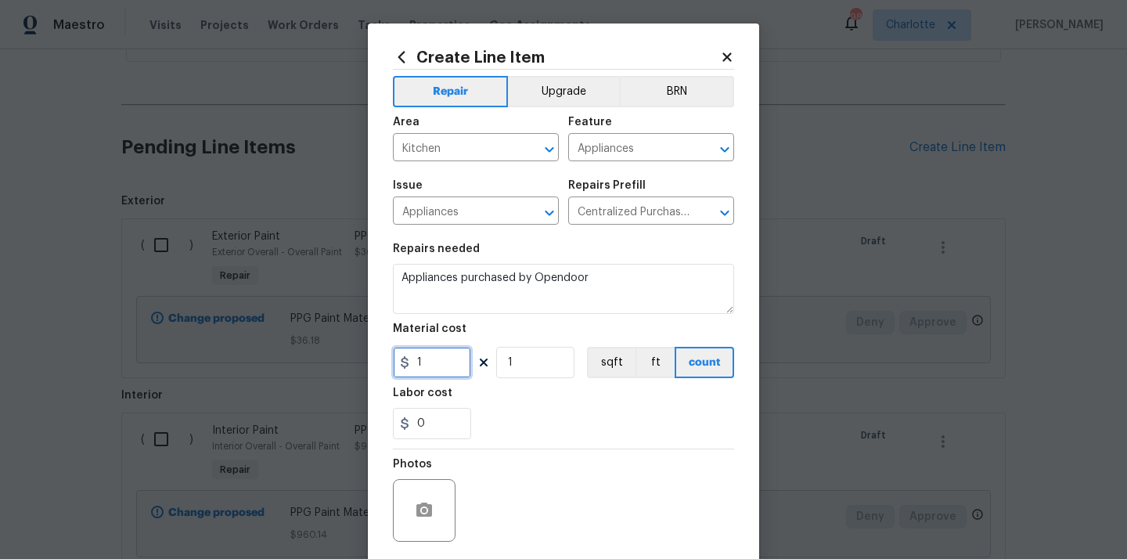
paste input "234.95"
type input "234.95"
click at [527, 397] on div "Labor cost" at bounding box center [563, 397] width 341 height 20
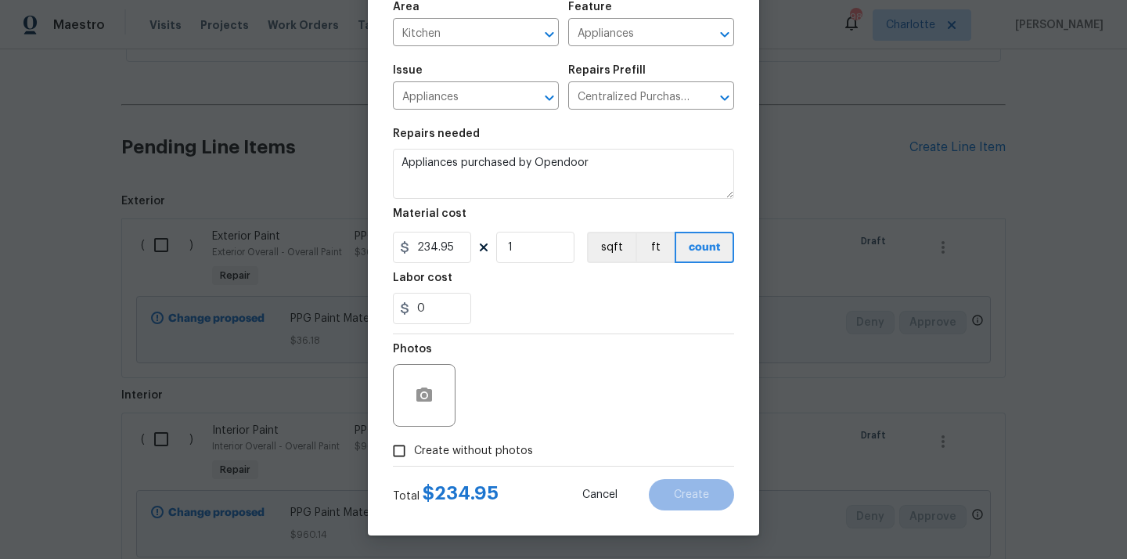
click at [483, 451] on span "Create without photos" at bounding box center [473, 451] width 119 height 16
click at [414, 451] on input "Create without photos" at bounding box center [399, 451] width 30 height 30
checkbox input "true"
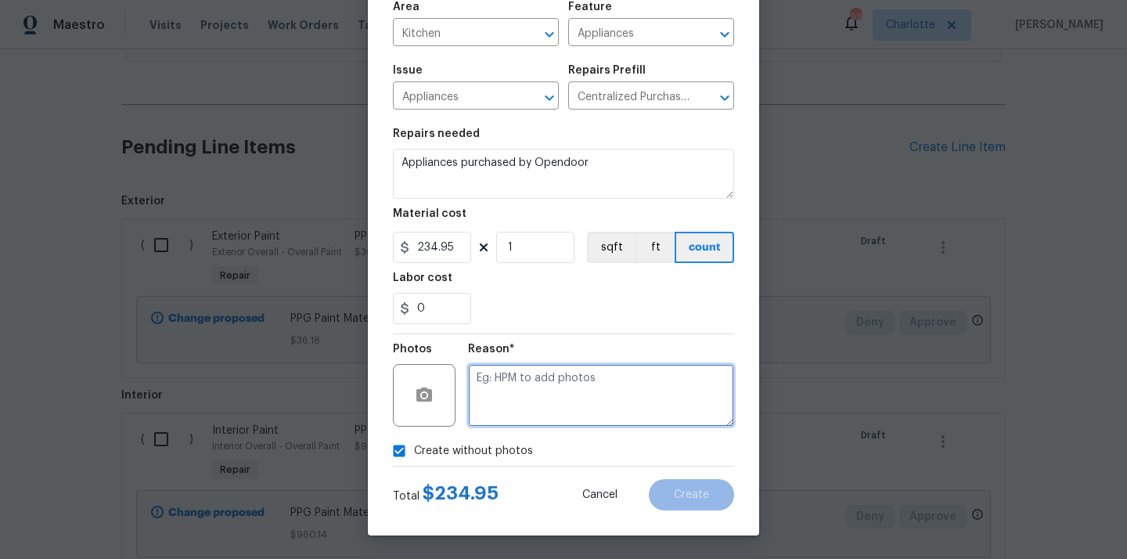
click at [540, 395] on textarea at bounding box center [601, 395] width 266 height 63
type textarea "N/A"
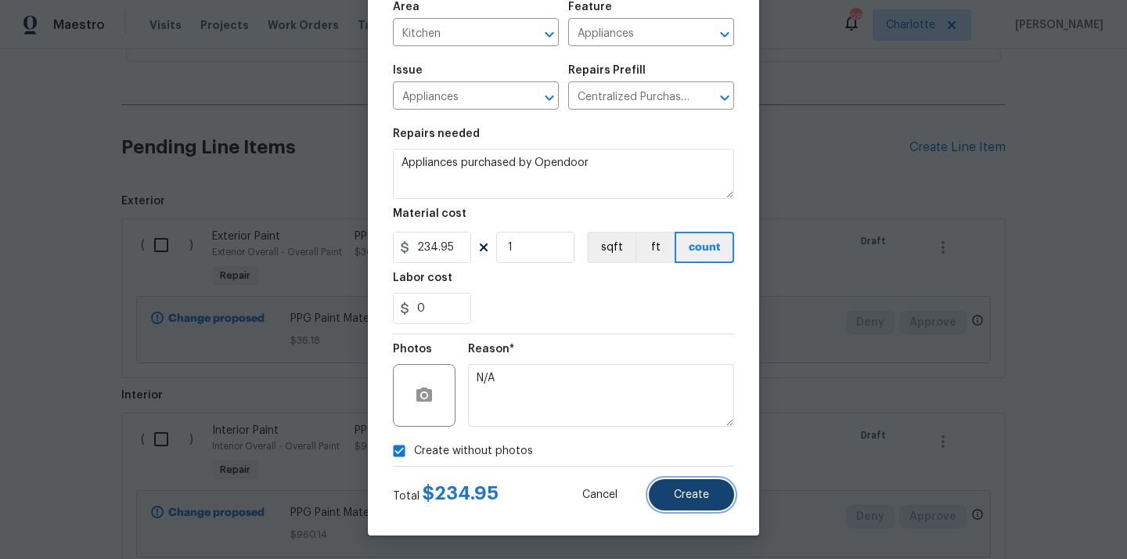
click at [681, 492] on span "Create" at bounding box center [691, 495] width 35 height 12
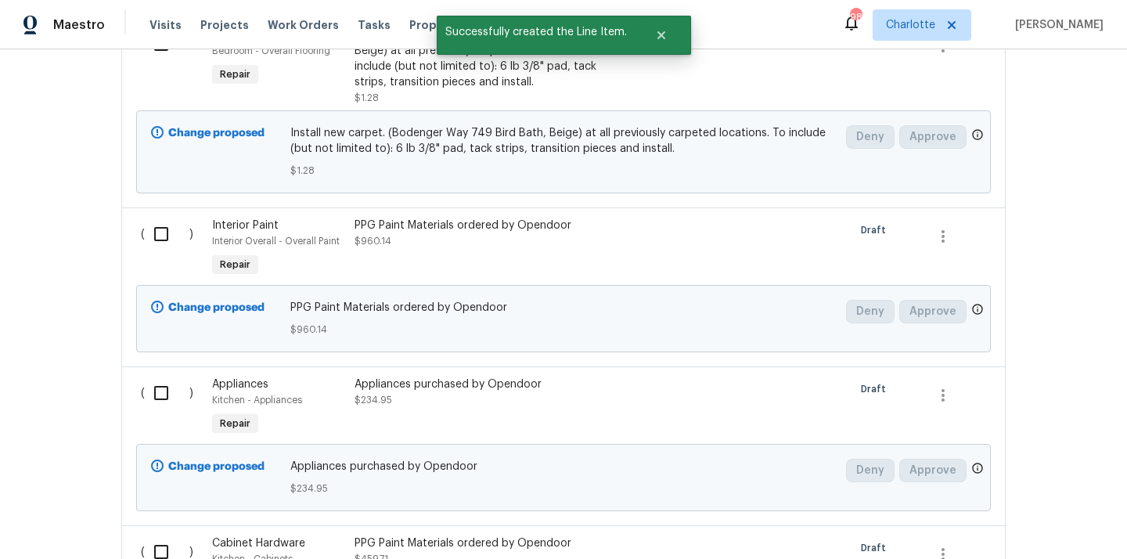
scroll to position [664, 0]
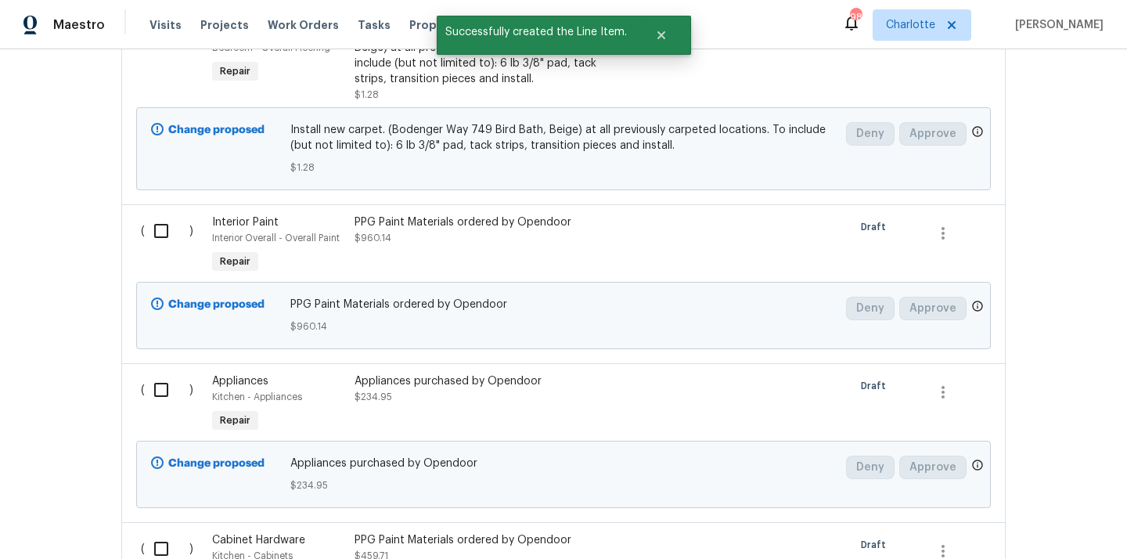
click at [162, 219] on input "checkbox" at bounding box center [167, 230] width 45 height 33
checkbox input "true"
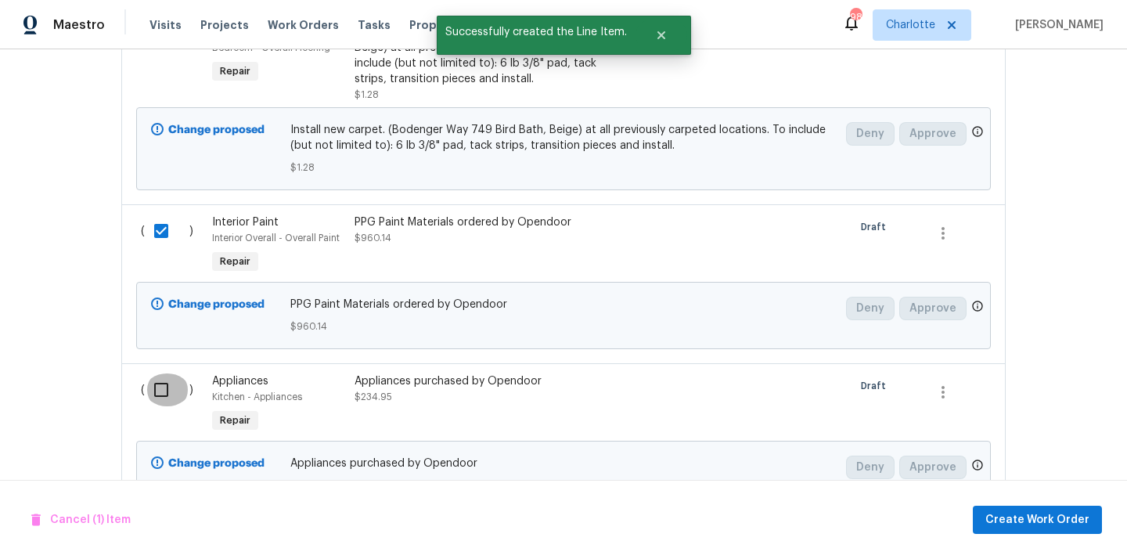
click at [152, 386] on input "checkbox" at bounding box center [167, 389] width 45 height 33
checkbox input "true"
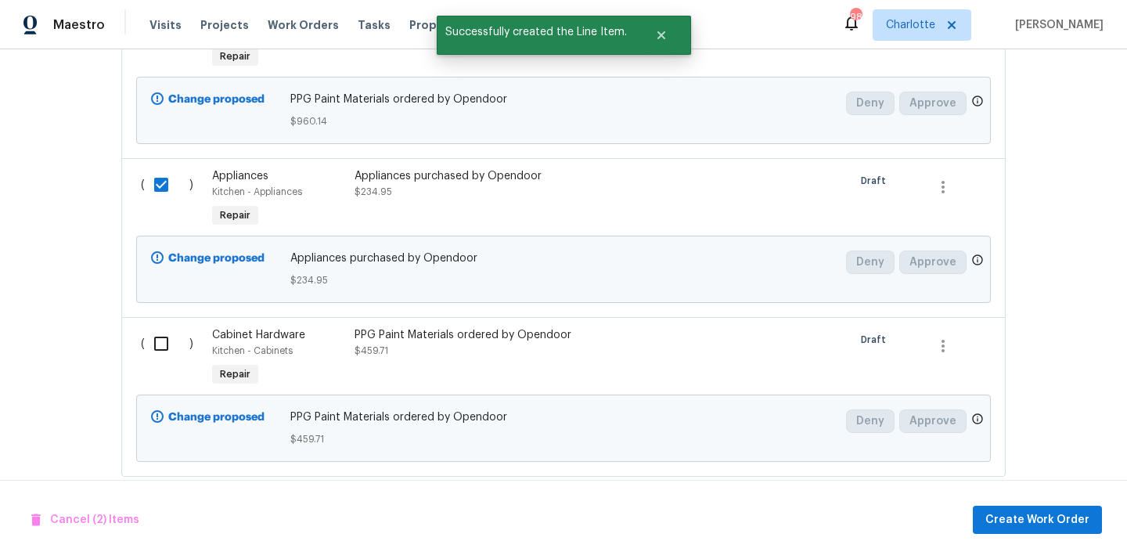
scroll to position [972, 0]
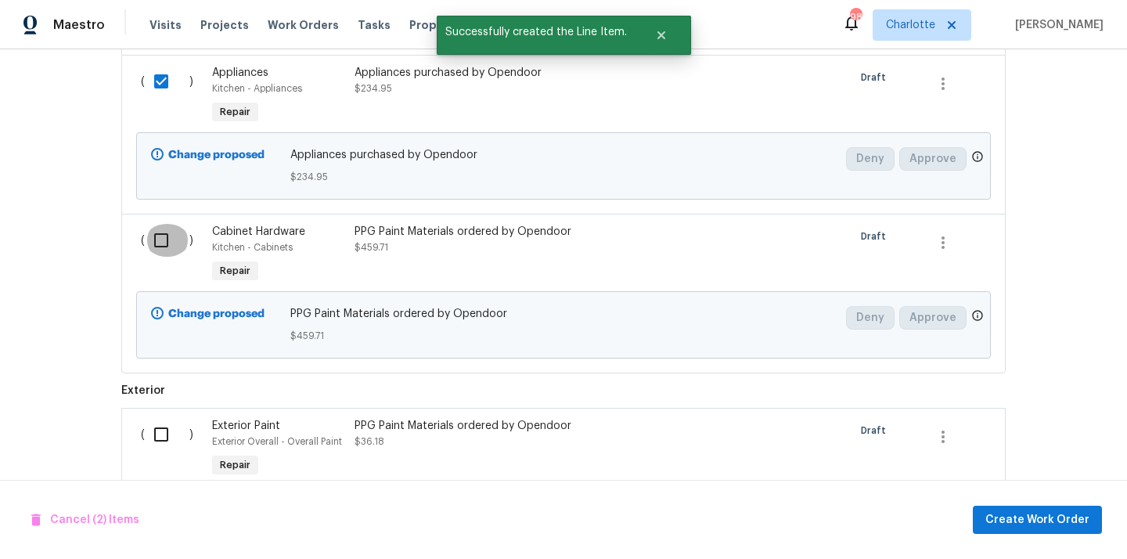
click at [159, 236] on input "checkbox" at bounding box center [167, 240] width 45 height 33
checkbox input "true"
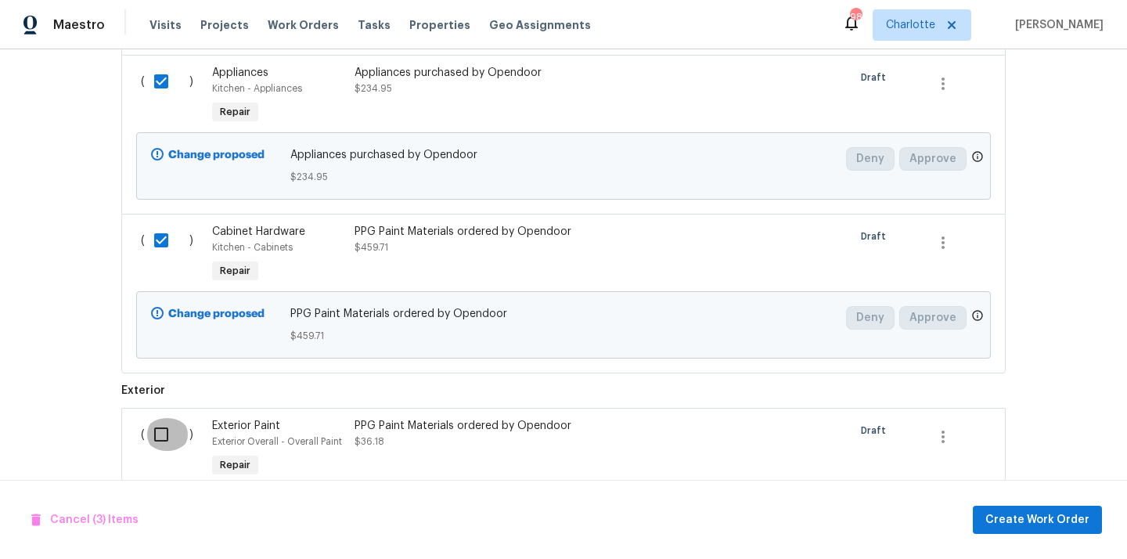
click at [161, 433] on input "checkbox" at bounding box center [167, 434] width 45 height 33
checkbox input "true"
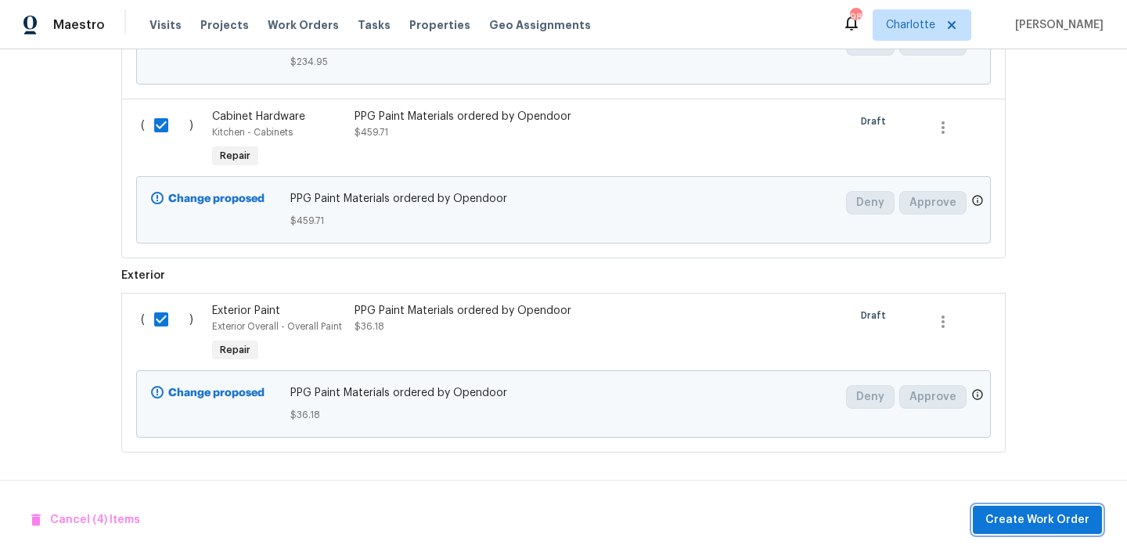
click at [1032, 522] on span "Create Work Order" at bounding box center [1037, 520] width 104 height 20
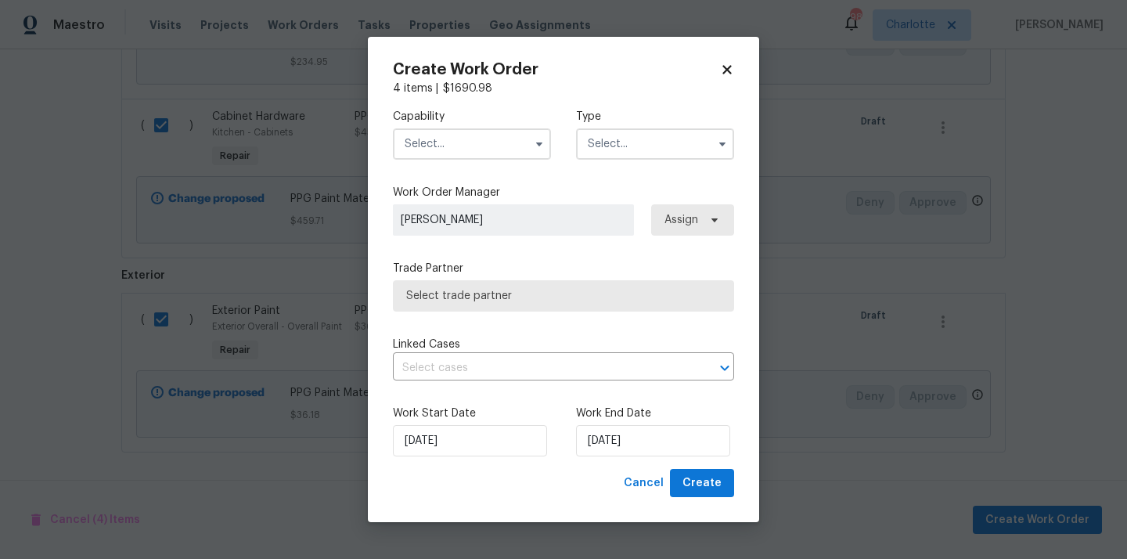
click at [477, 142] on input "text" at bounding box center [472, 143] width 158 height 31
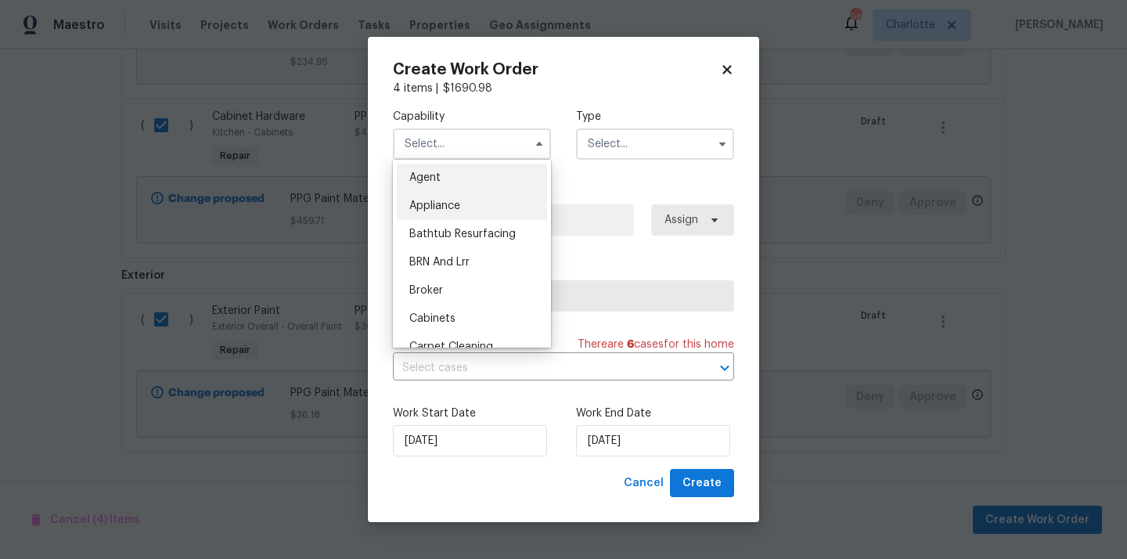
click at [462, 207] on div "Appliance" at bounding box center [472, 206] width 150 height 28
type input "Appliance"
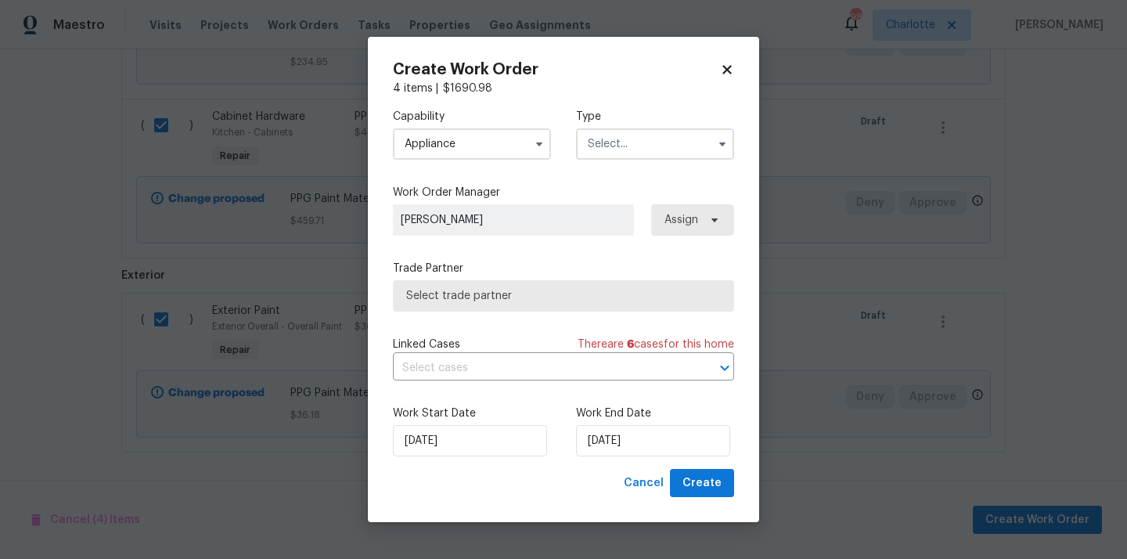
click at [638, 146] on input "text" at bounding box center [655, 143] width 158 height 31
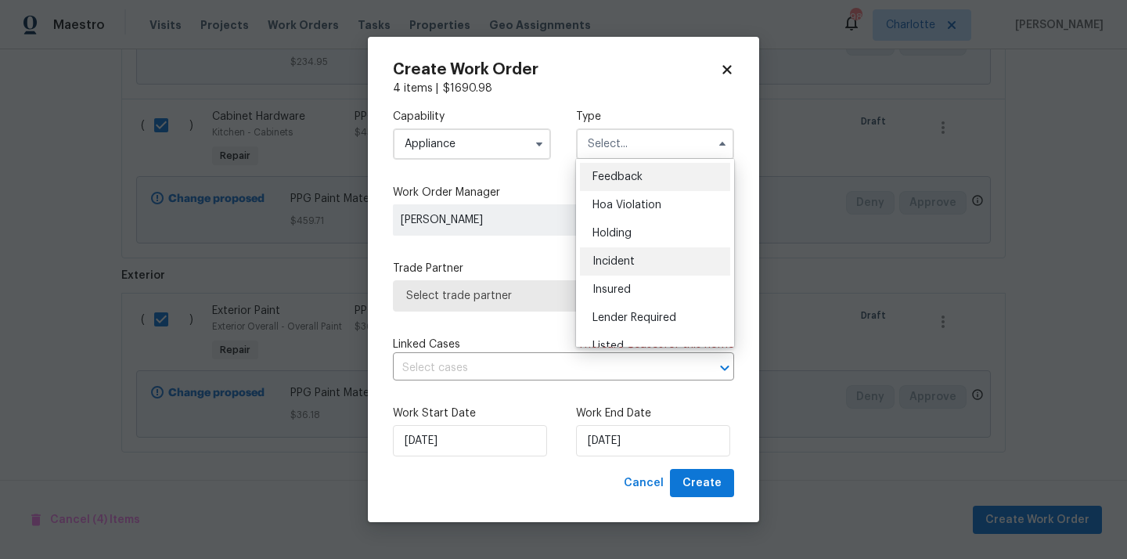
scroll to position [355, 0]
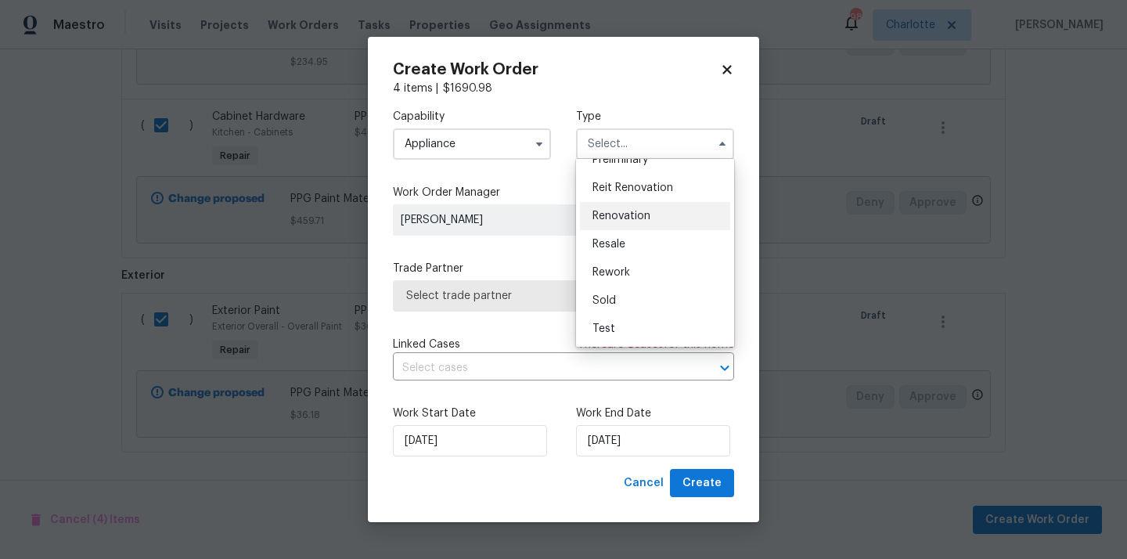
click at [646, 216] on span "Renovation" at bounding box center [621, 215] width 58 height 11
type input "Renovation"
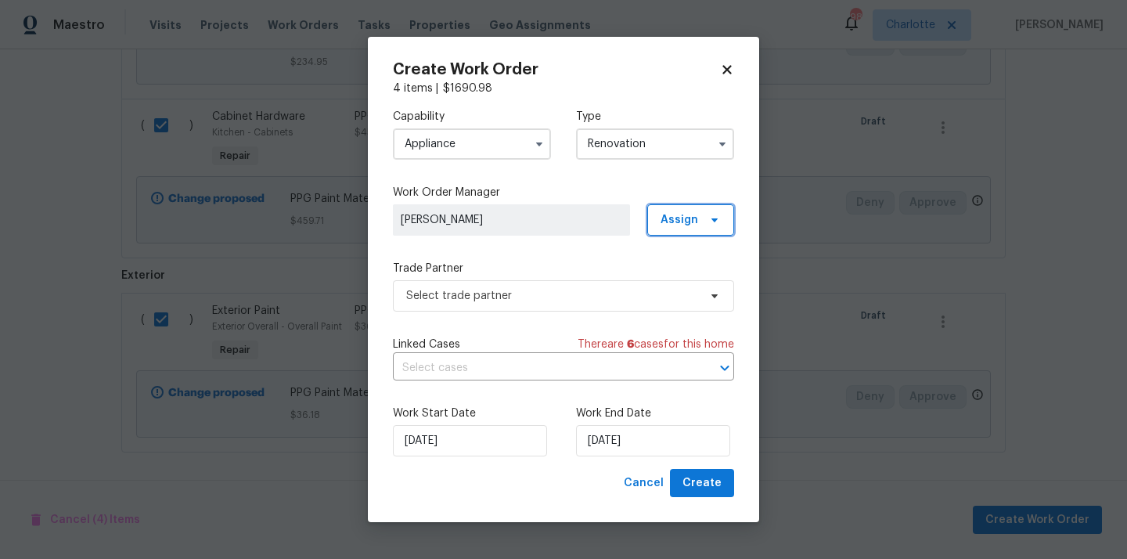
click at [684, 218] on span "Assign" at bounding box center [679, 220] width 38 height 16
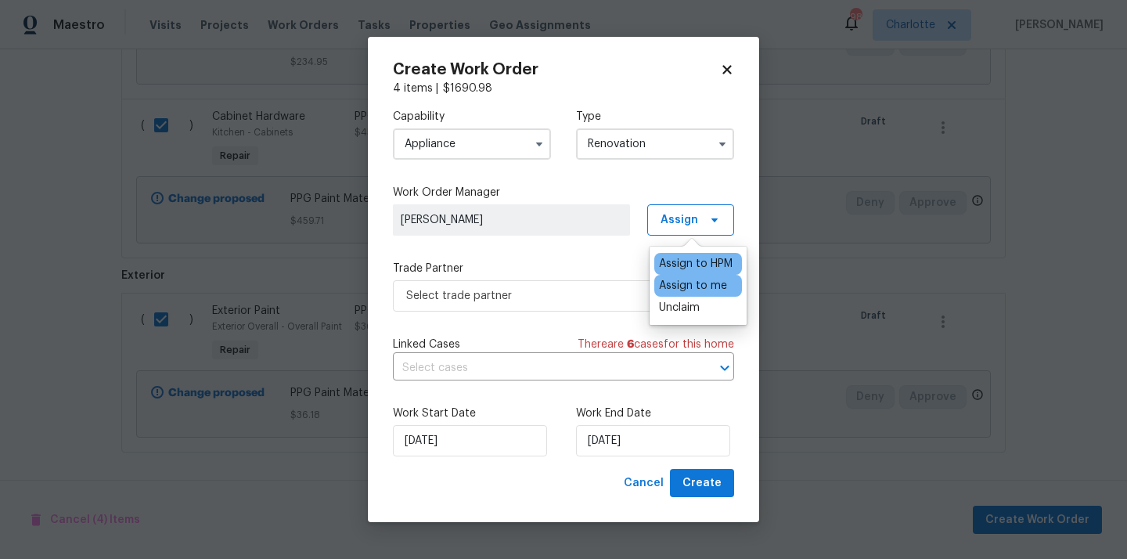
click at [689, 287] on div "Assign to me" at bounding box center [693, 286] width 68 height 16
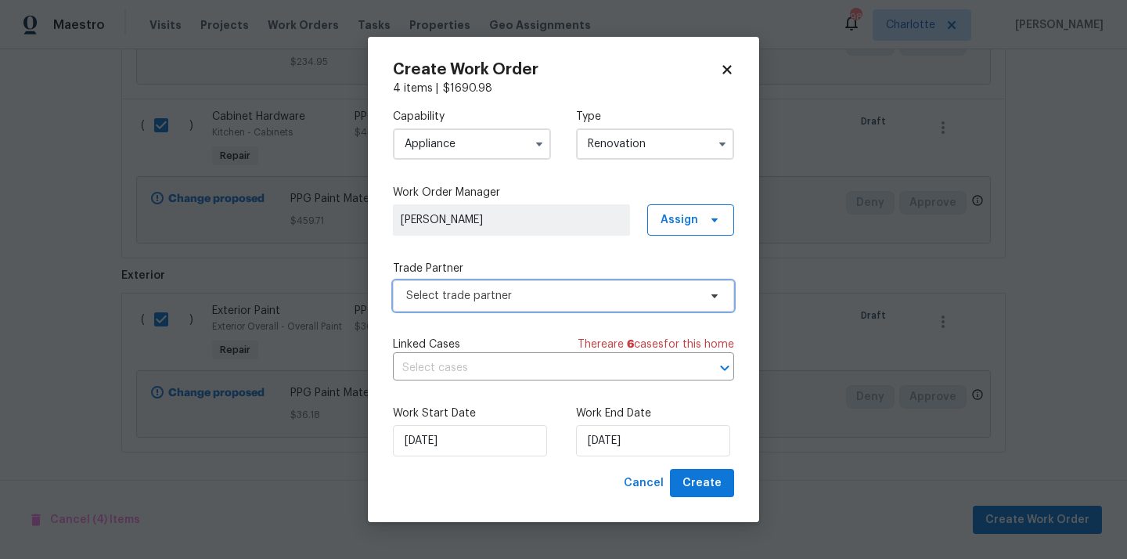
click at [557, 306] on span "Select trade partner" at bounding box center [563, 295] width 341 height 31
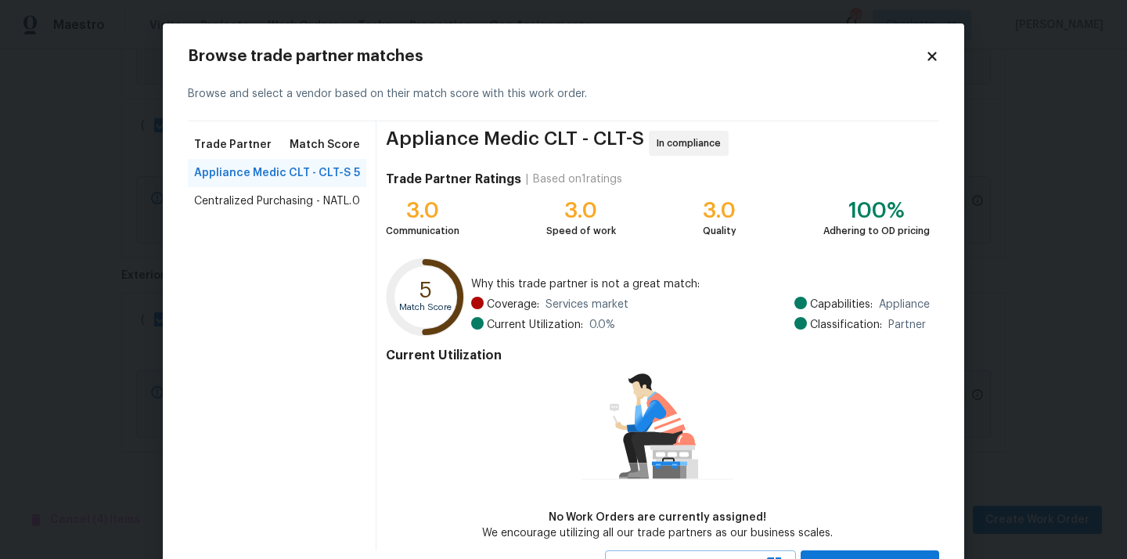
scroll to position [7, 0]
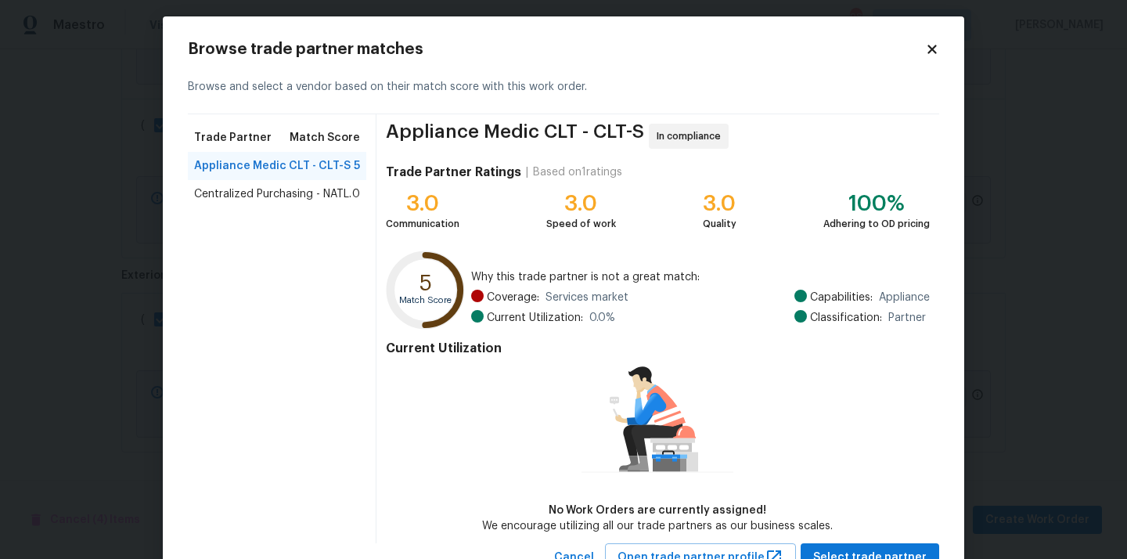
click at [308, 197] on span "Centralized Purchasing - NATL." at bounding box center [272, 194] width 157 height 16
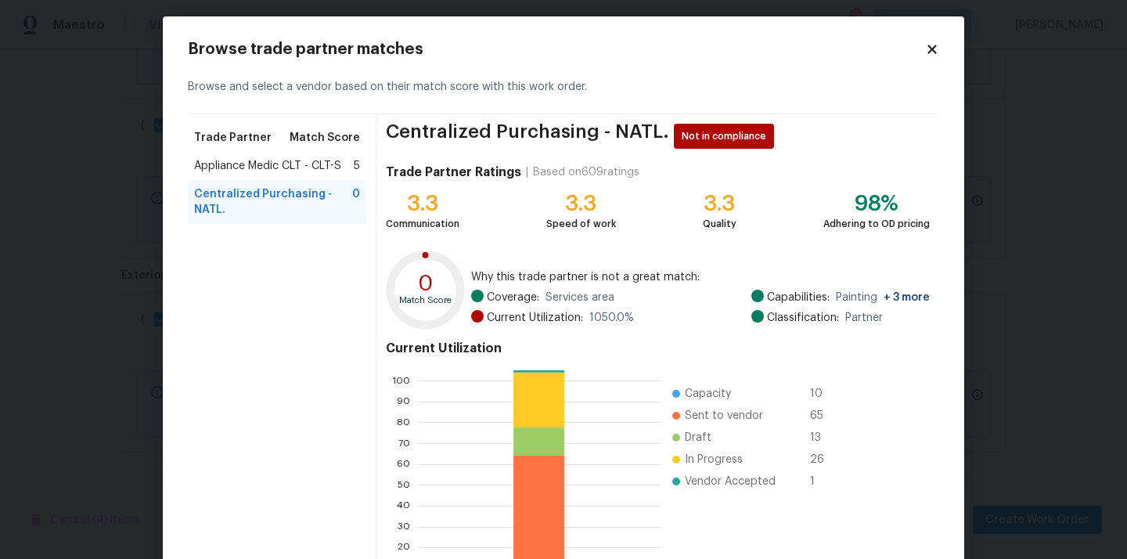
scroll to position [131, 0]
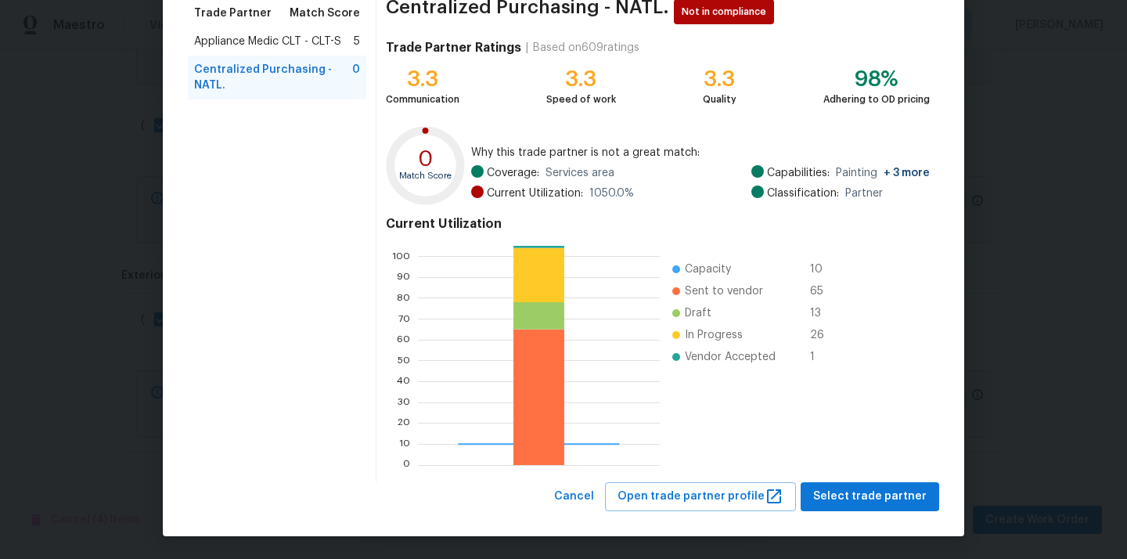
click at [892, 480] on div "Centralized Purchasing - NATL. Not in compliance Trade Partner Ratings | Based …" at bounding box center [657, 236] width 563 height 492
click at [883, 484] on button "Select trade partner" at bounding box center [869, 496] width 138 height 29
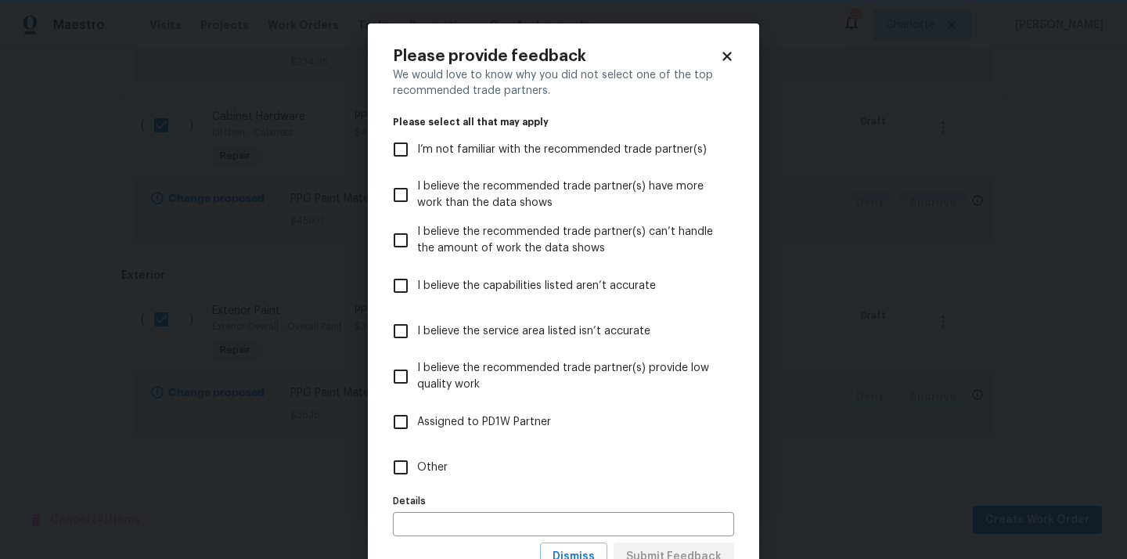
scroll to position [0, 0]
click at [562, 472] on label "Other" at bounding box center [552, 466] width 337 height 45
click at [417, 472] on input "Other" at bounding box center [400, 467] width 33 height 33
checkbox input "true"
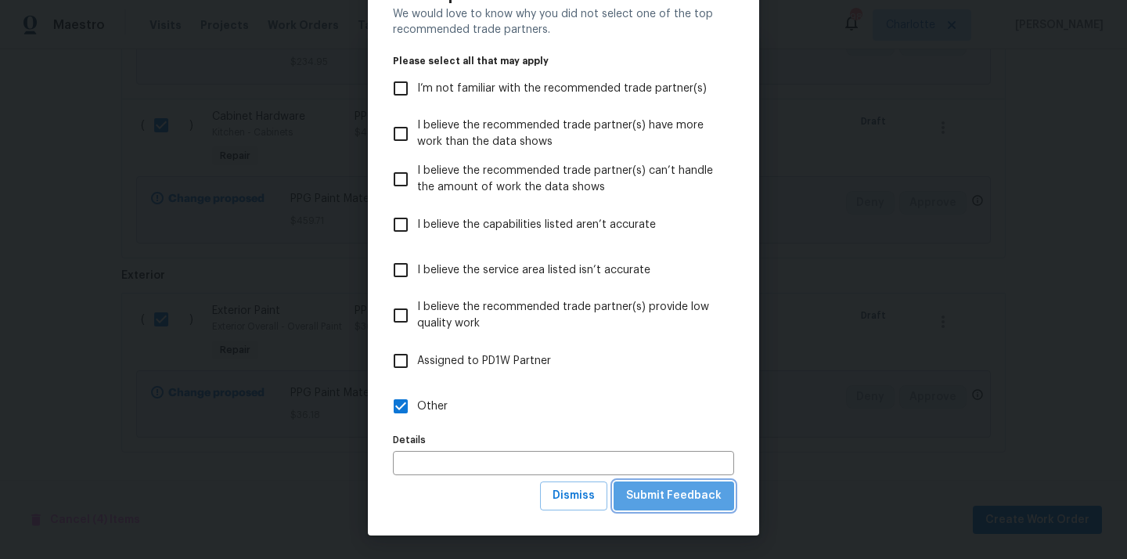
click at [681, 502] on span "Submit Feedback" at bounding box center [673, 496] width 95 height 20
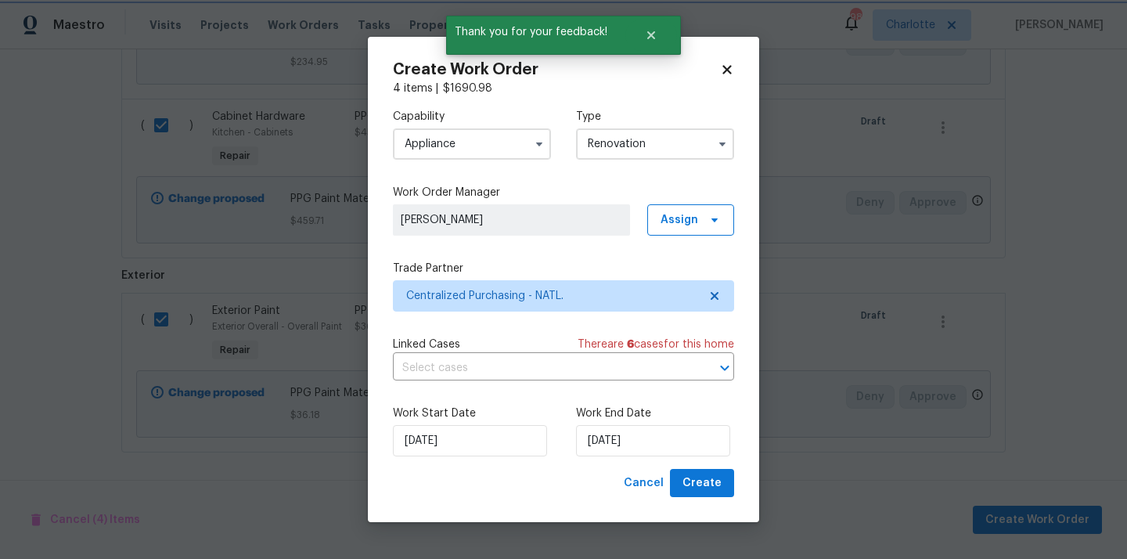
scroll to position [0, 0]
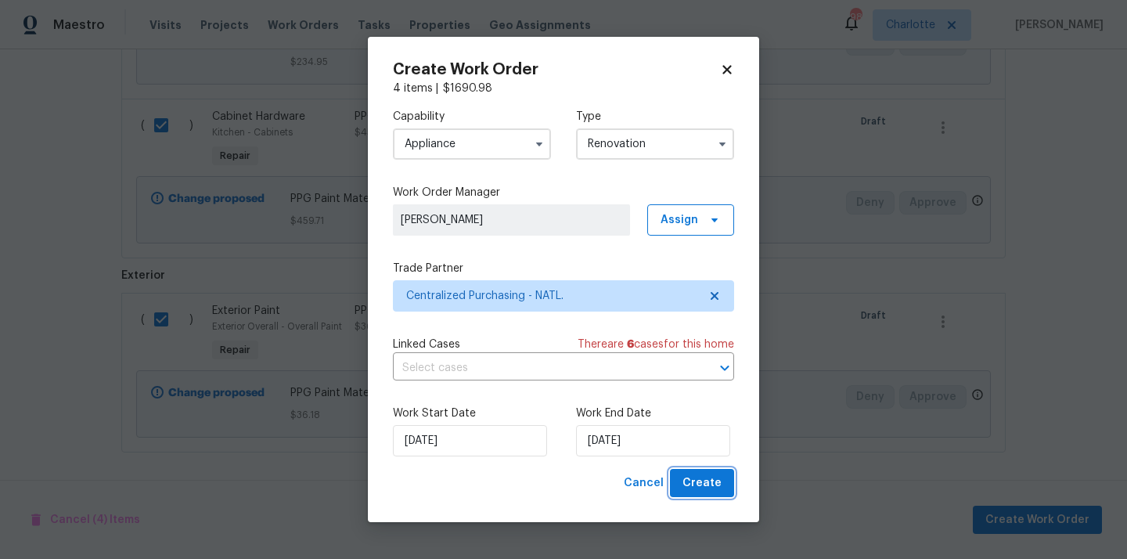
click at [714, 487] on span "Create" at bounding box center [701, 483] width 39 height 20
checkbox input "false"
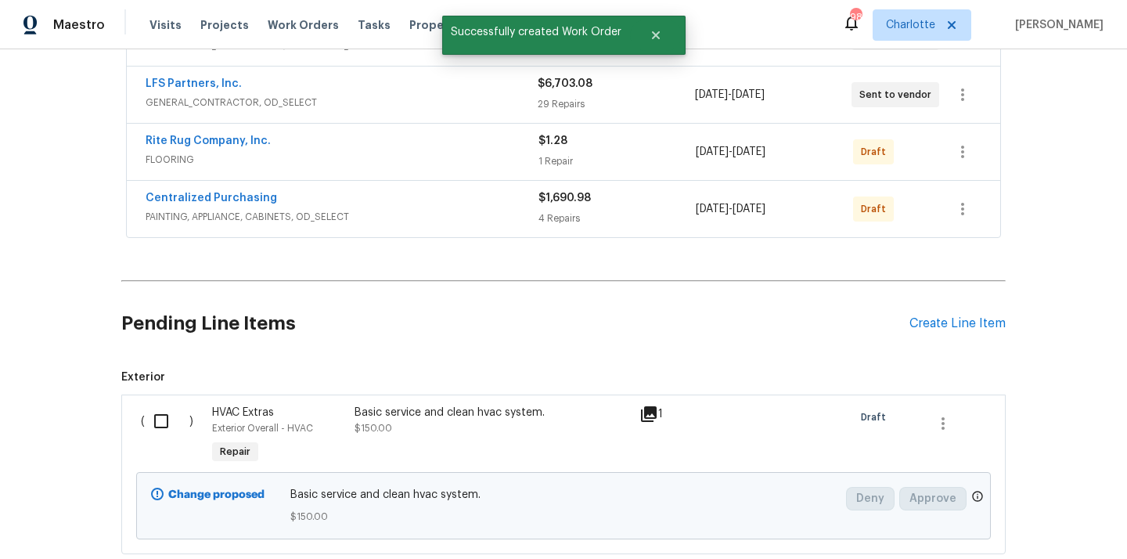
scroll to position [248, 0]
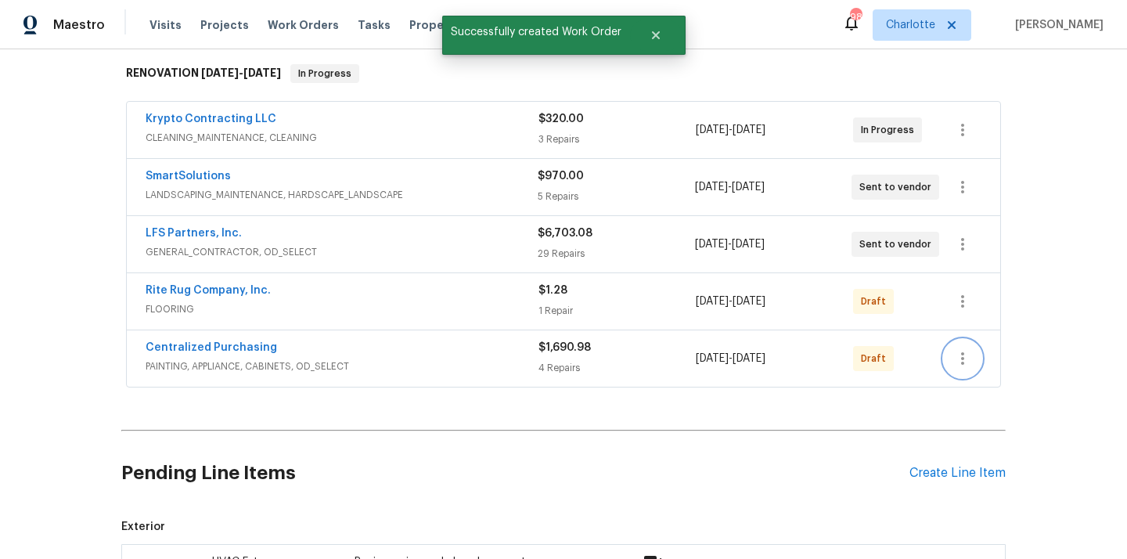
click at [970, 351] on icon "button" at bounding box center [962, 358] width 19 height 19
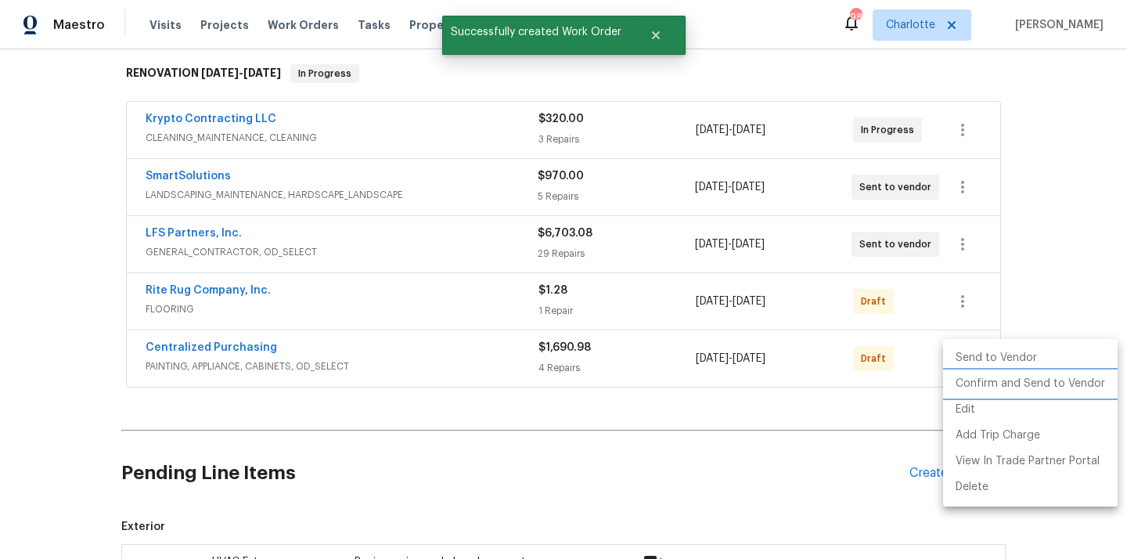
click at [969, 376] on li "Confirm and Send to Vendor" at bounding box center [1030, 384] width 174 height 26
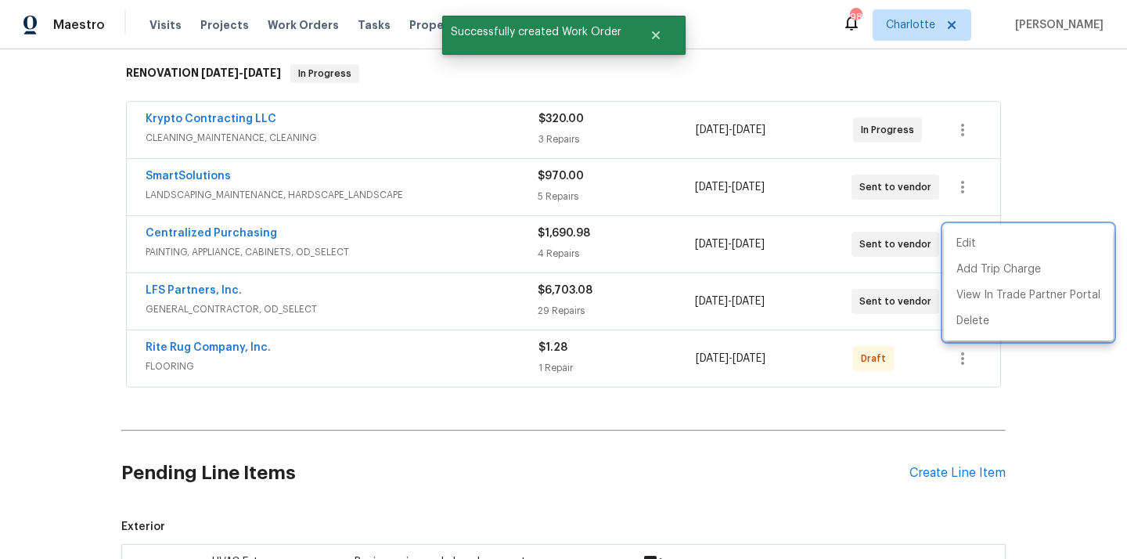
click at [237, 228] on div at bounding box center [563, 279] width 1127 height 559
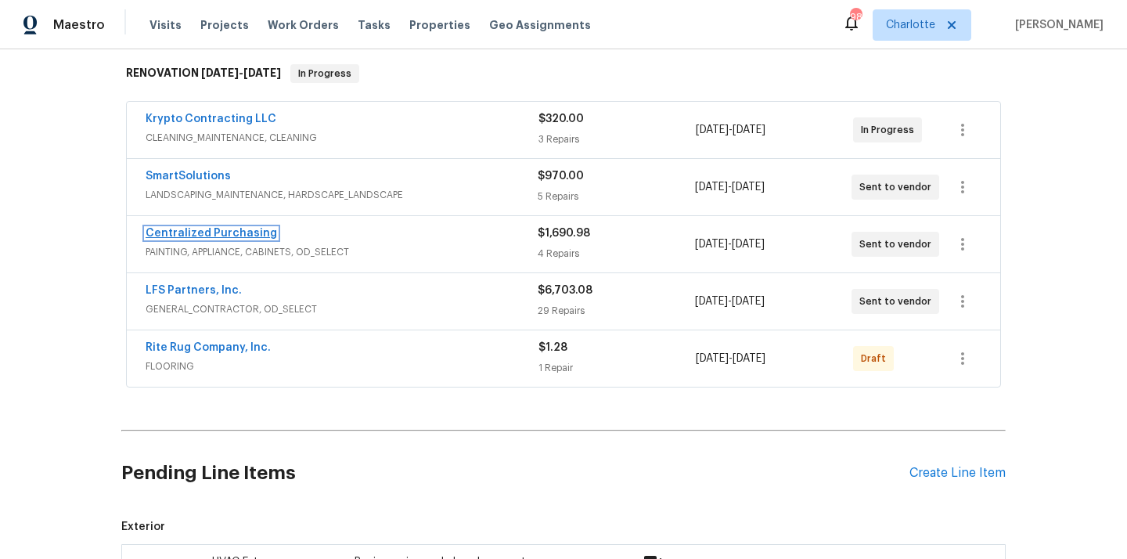
click at [216, 233] on link "Centralized Purchasing" at bounding box center [211, 233] width 131 height 11
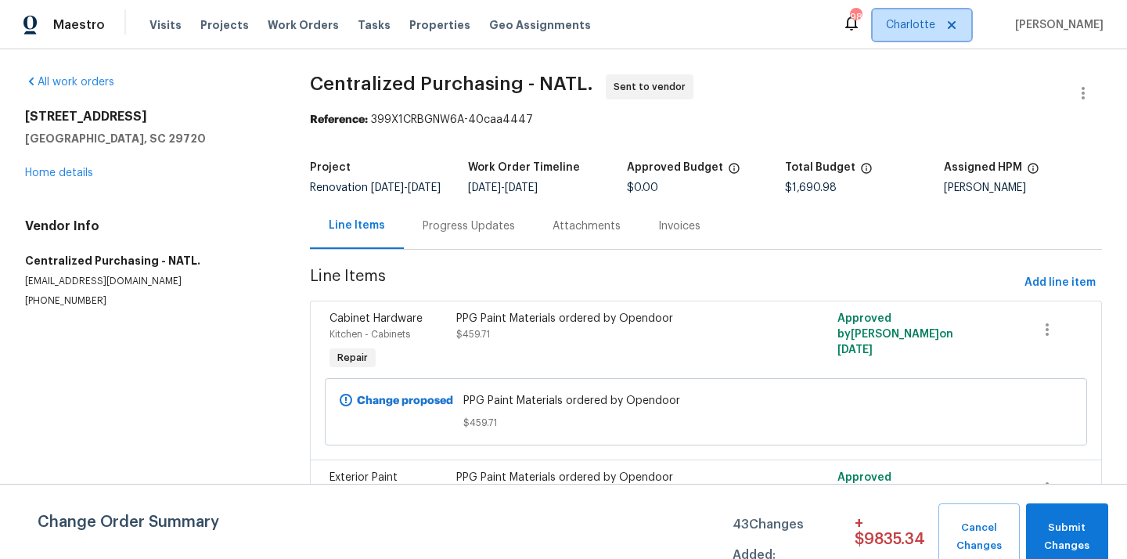
click at [905, 23] on span "Charlotte" at bounding box center [910, 25] width 49 height 16
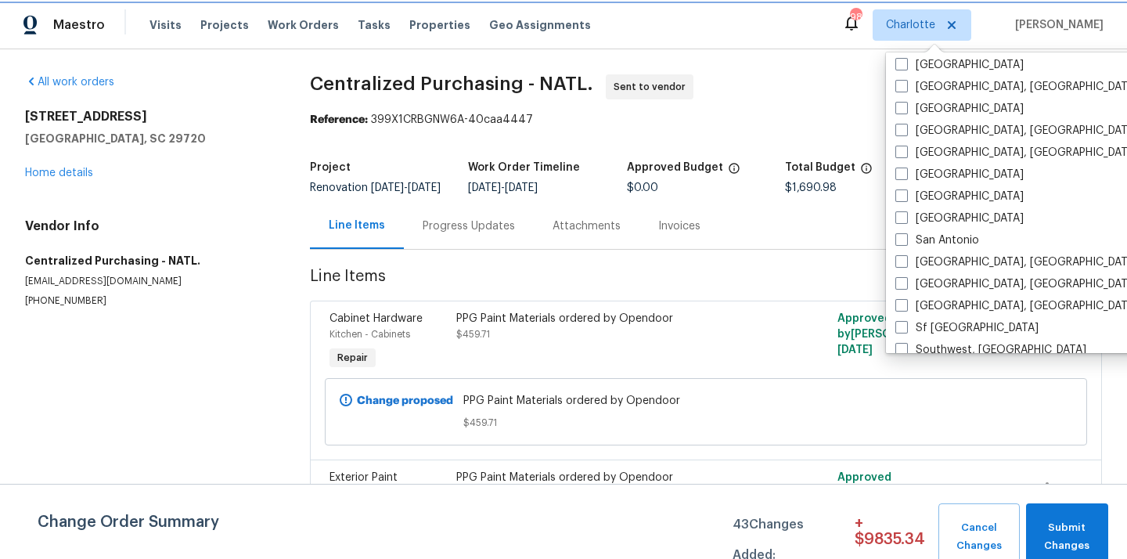
scroll to position [934, 0]
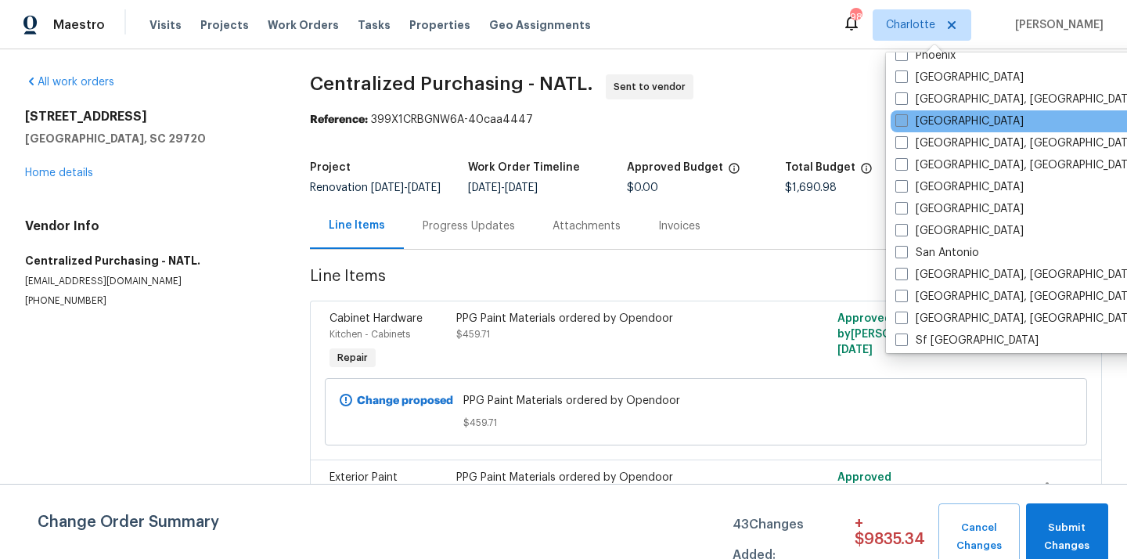
click at [909, 128] on label "[GEOGRAPHIC_DATA]" at bounding box center [959, 121] width 128 height 16
click at [905, 124] on input "[GEOGRAPHIC_DATA]" at bounding box center [900, 118] width 10 height 10
checkbox input "true"
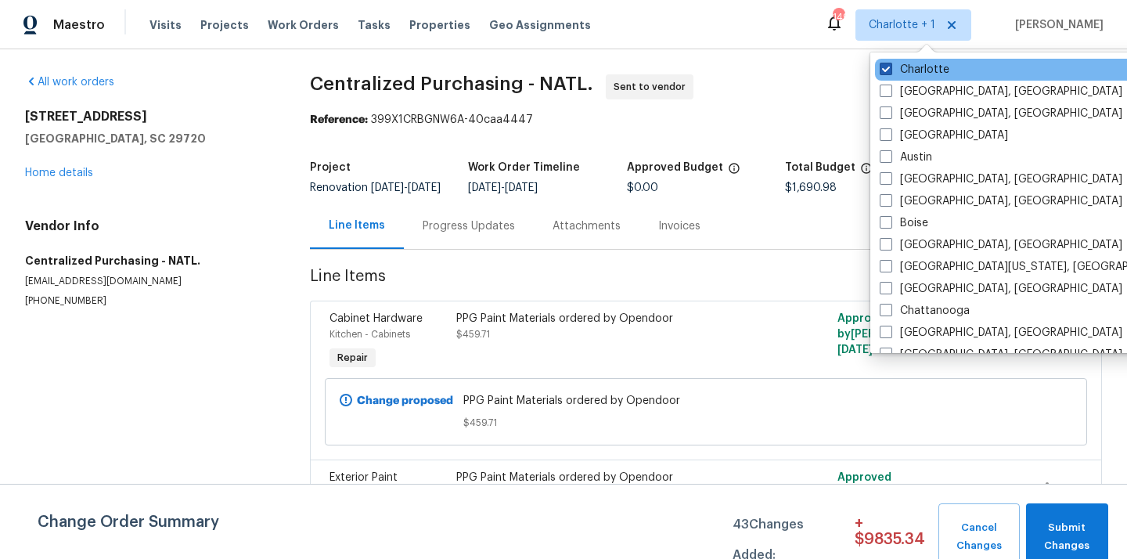
click at [894, 74] on label "Charlotte" at bounding box center [914, 70] width 70 height 16
click at [890, 72] on input "Charlotte" at bounding box center [884, 67] width 10 height 10
checkbox input "false"
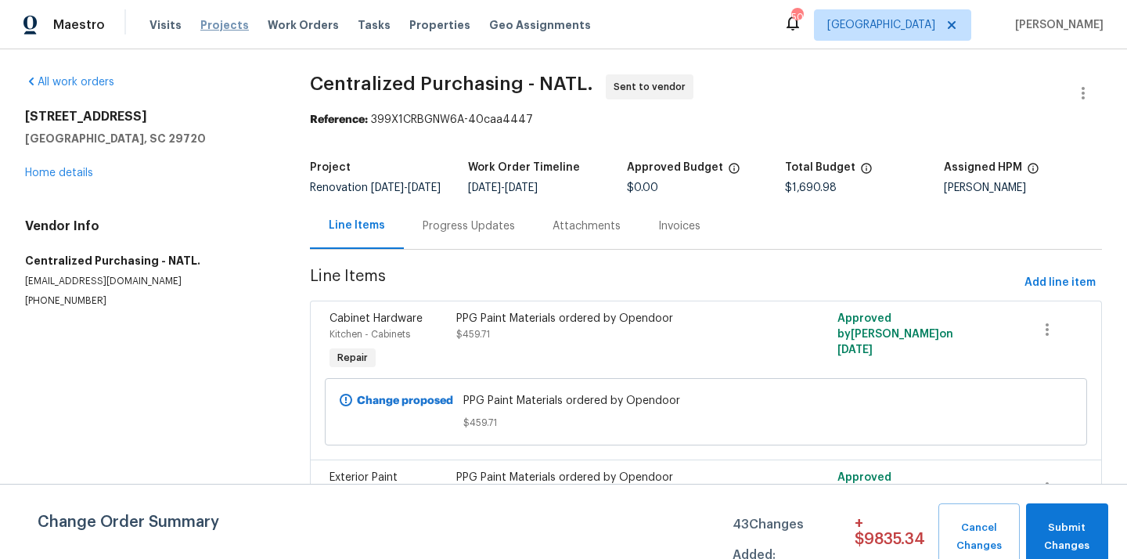
click at [225, 27] on span "Projects" at bounding box center [224, 25] width 49 height 16
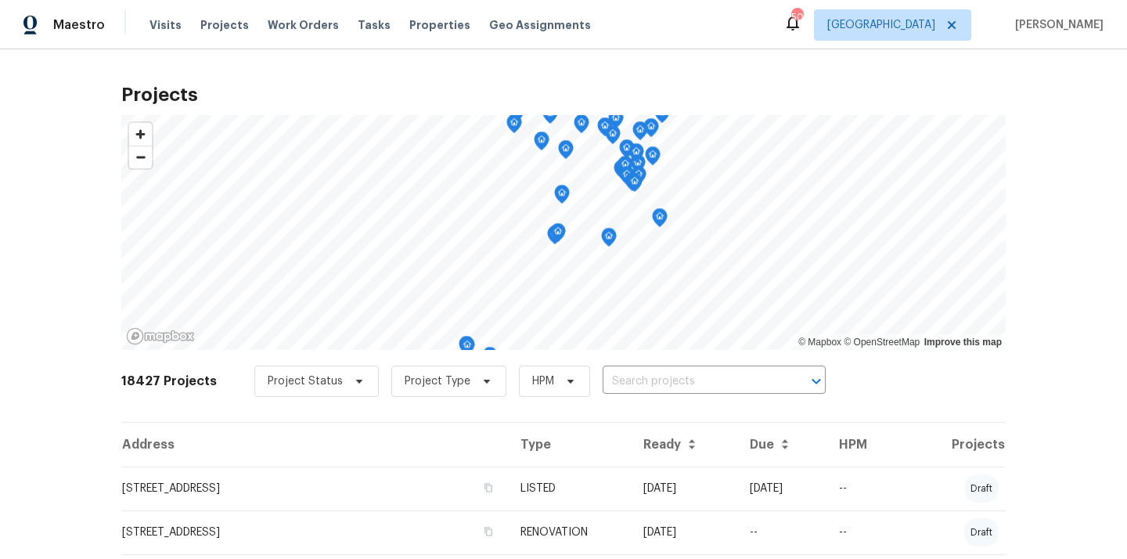
click at [621, 375] on input "text" at bounding box center [691, 381] width 179 height 24
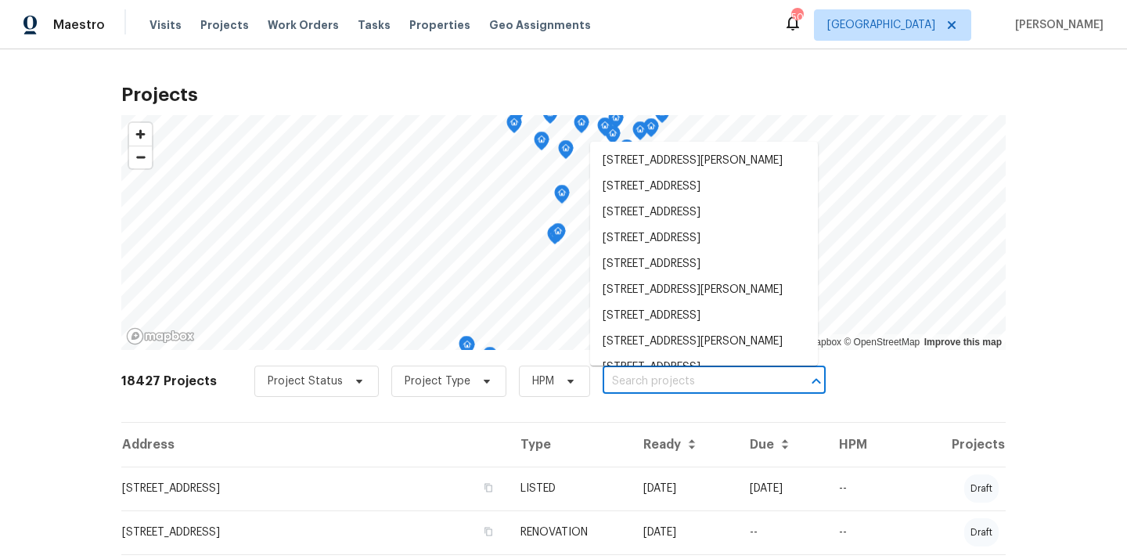
paste input "7271 Shellburne Dr, Raleigh, NC 27612"
type input "7271 Shellburne Dr, Raleigh, NC 27612"
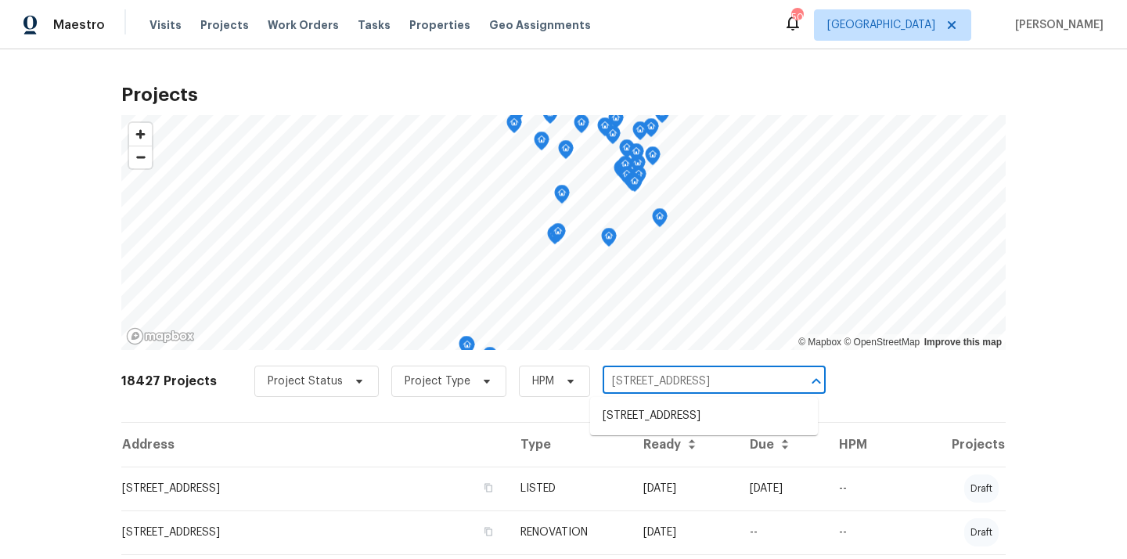
click at [637, 410] on li "7271 Shellburne Dr, Raleigh, NC 27612" at bounding box center [704, 416] width 228 height 26
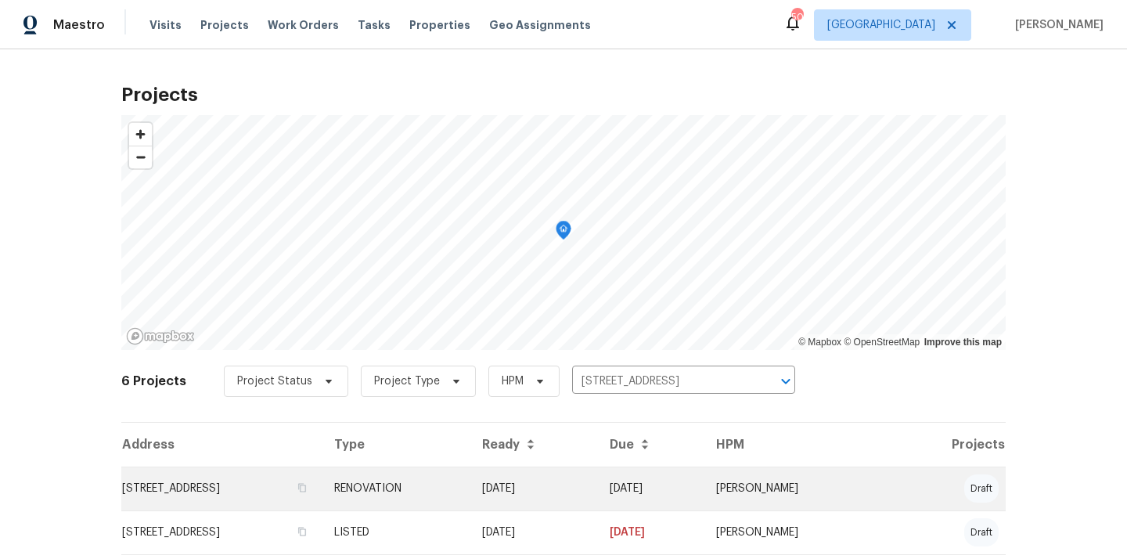
click at [469, 480] on td "RENOVATION" at bounding box center [396, 488] width 148 height 44
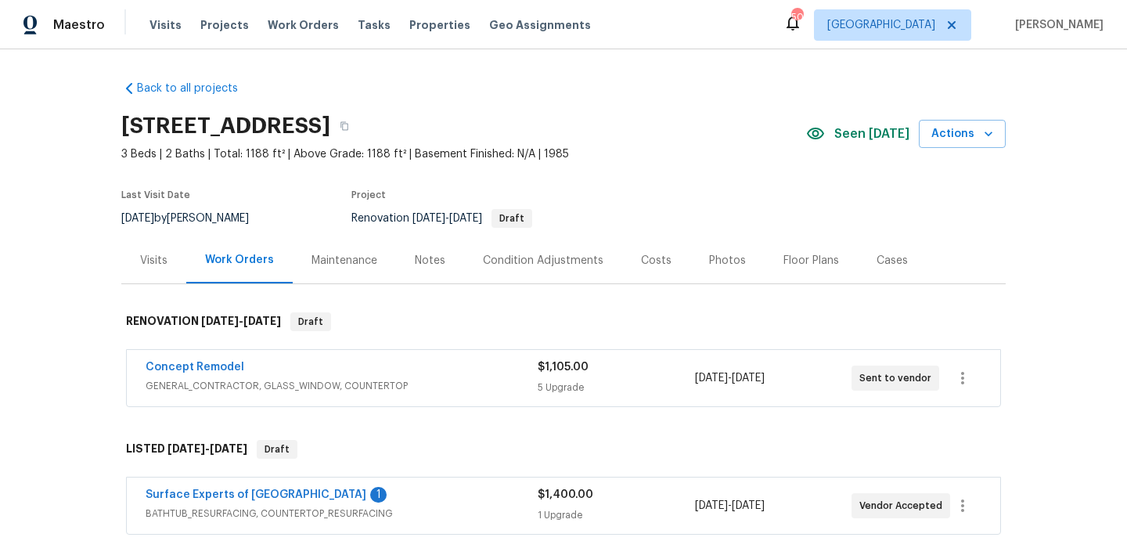
click at [330, 118] on h2 "7271 Shellburne Dr, Raleigh, NC 27612" at bounding box center [225, 126] width 209 height 16
copy h2 "27612"
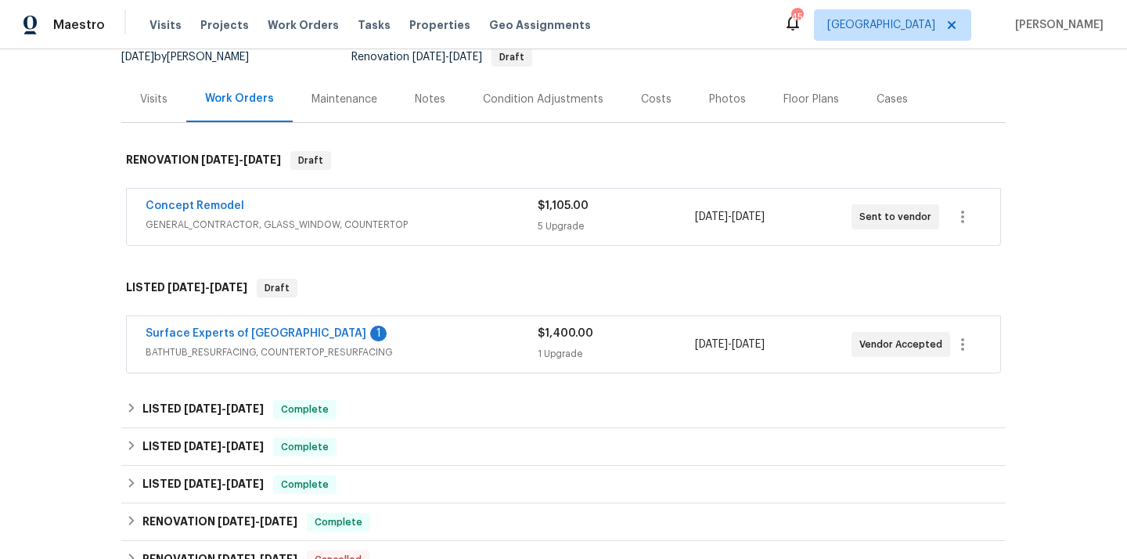
scroll to position [420, 0]
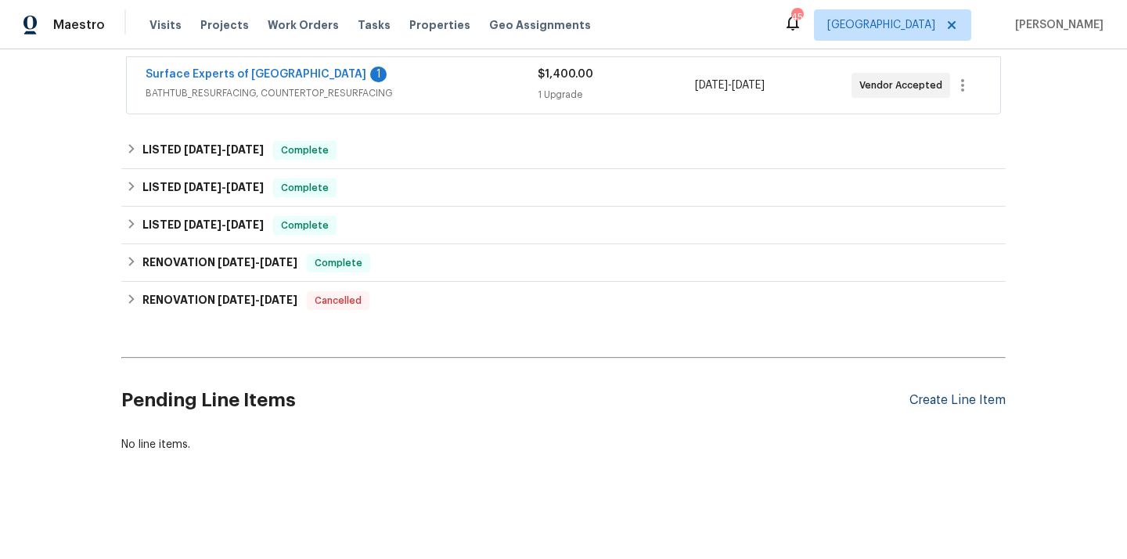
click at [933, 404] on div "Create Line Item" at bounding box center [957, 400] width 96 height 15
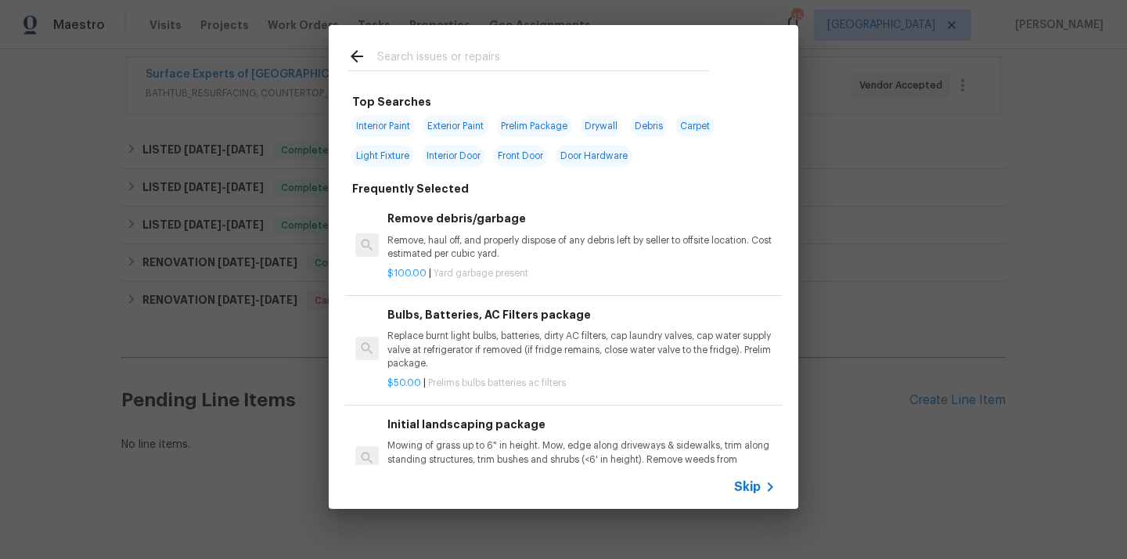
click at [574, 50] on input "text" at bounding box center [543, 58] width 332 height 23
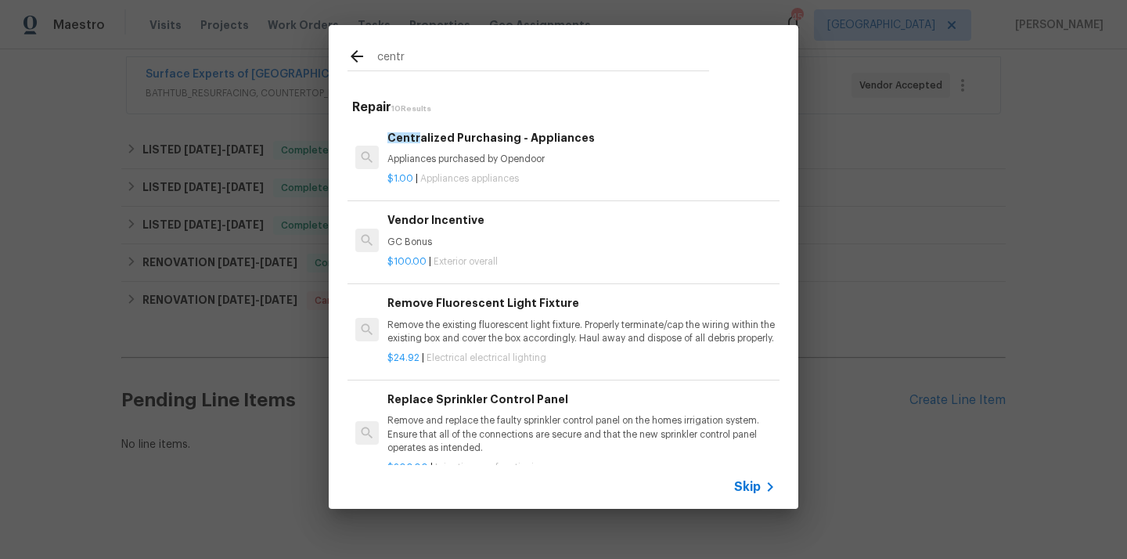
type input "centr"
click at [497, 167] on div "$1.00 | Appliances appliances" at bounding box center [581, 176] width 388 height 20
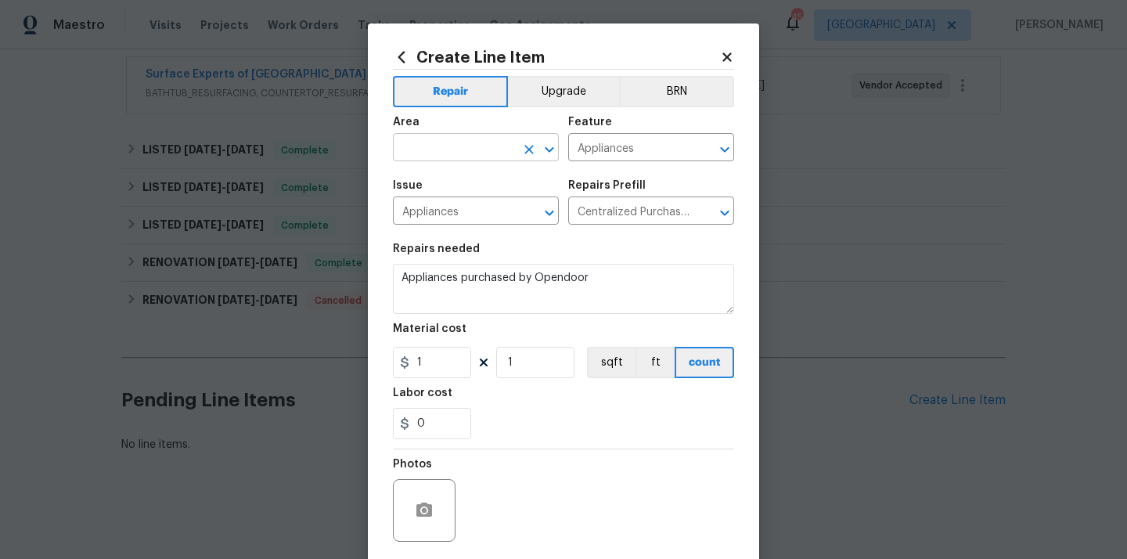
click at [462, 149] on input "text" at bounding box center [454, 149] width 122 height 24
click at [455, 182] on li "Kitchen" at bounding box center [476, 184] width 166 height 26
type input "Kitchen"
click at [430, 380] on section "Repairs needed Appliances purchased by Opendoor Material cost 1 1 sqft ft count…" at bounding box center [563, 341] width 341 height 214
drag, startPoint x: 432, startPoint y: 365, endPoint x: 387, endPoint y: 365, distance: 45.4
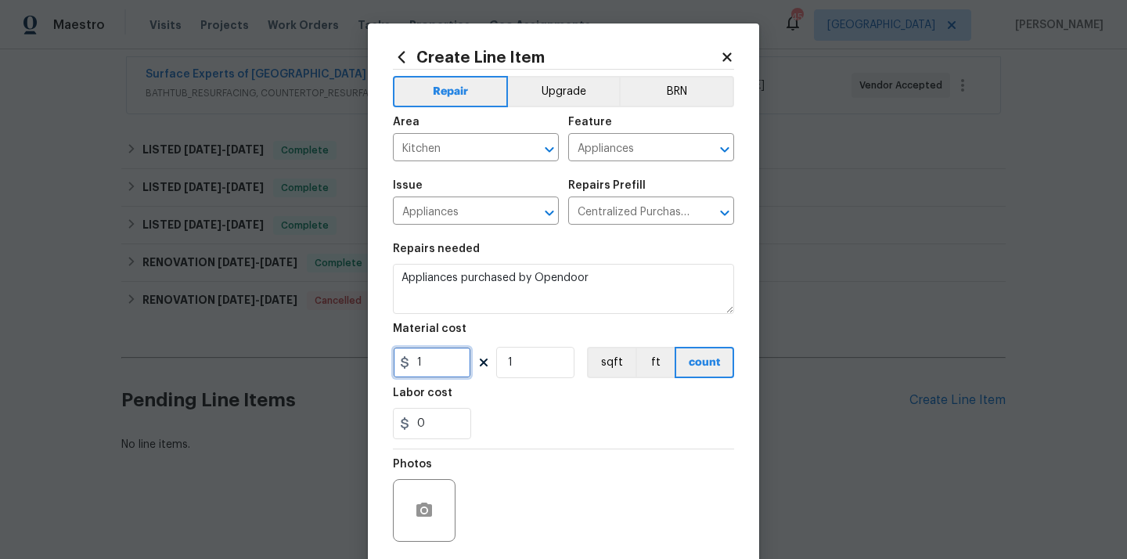
click at [390, 365] on div "Create Line Item Repair Upgrade BRN Area Kitchen ​ Feature Appliances ​ Issue A…" at bounding box center [563, 336] width 391 height 627
paste input "2498.67"
type input "2498.67"
click at [501, 408] on div "Labor cost" at bounding box center [563, 397] width 341 height 20
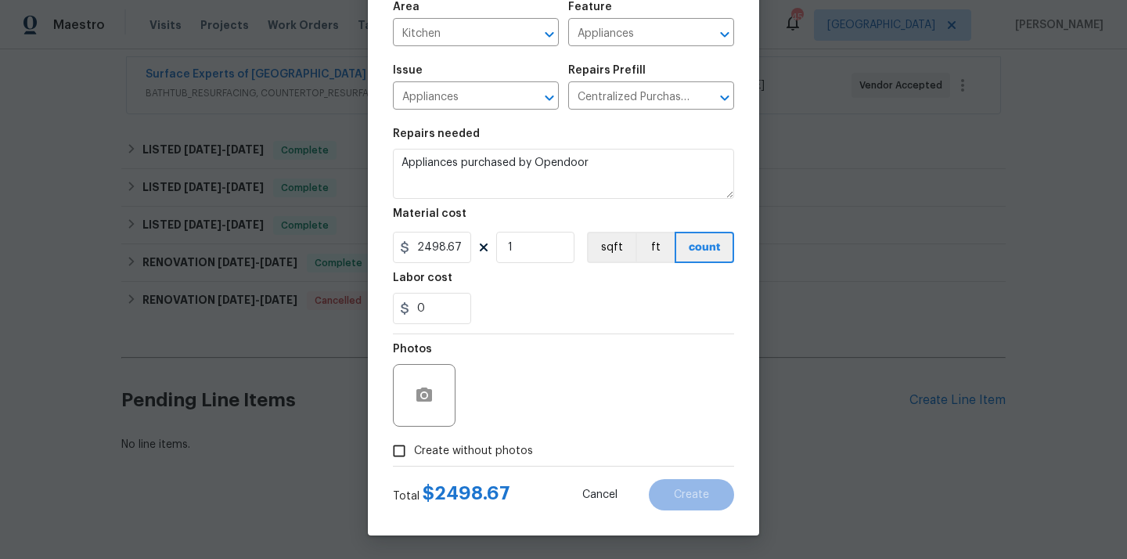
click at [477, 446] on span "Create without photos" at bounding box center [473, 451] width 119 height 16
click at [414, 446] on input "Create without photos" at bounding box center [399, 451] width 30 height 30
checkbox input "true"
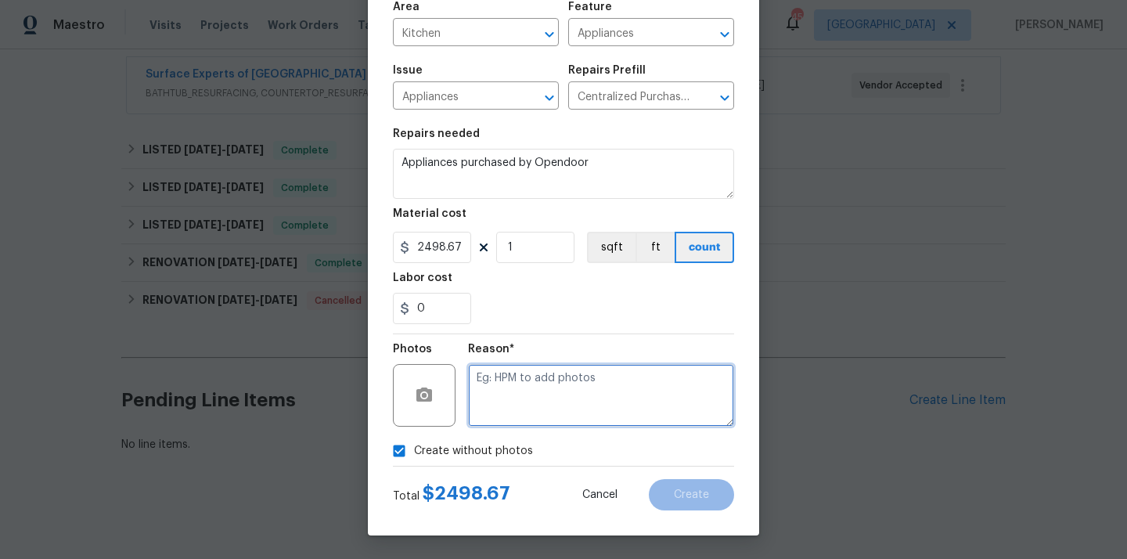
click at [495, 405] on textarea at bounding box center [601, 395] width 266 height 63
type textarea "N/A"
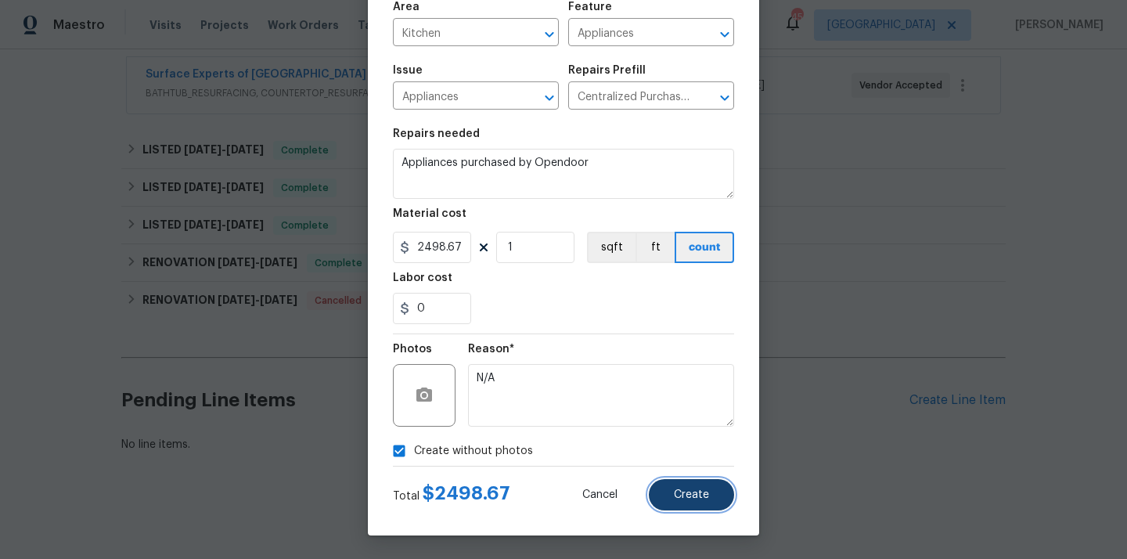
click at [696, 487] on button "Create" at bounding box center [691, 494] width 85 height 31
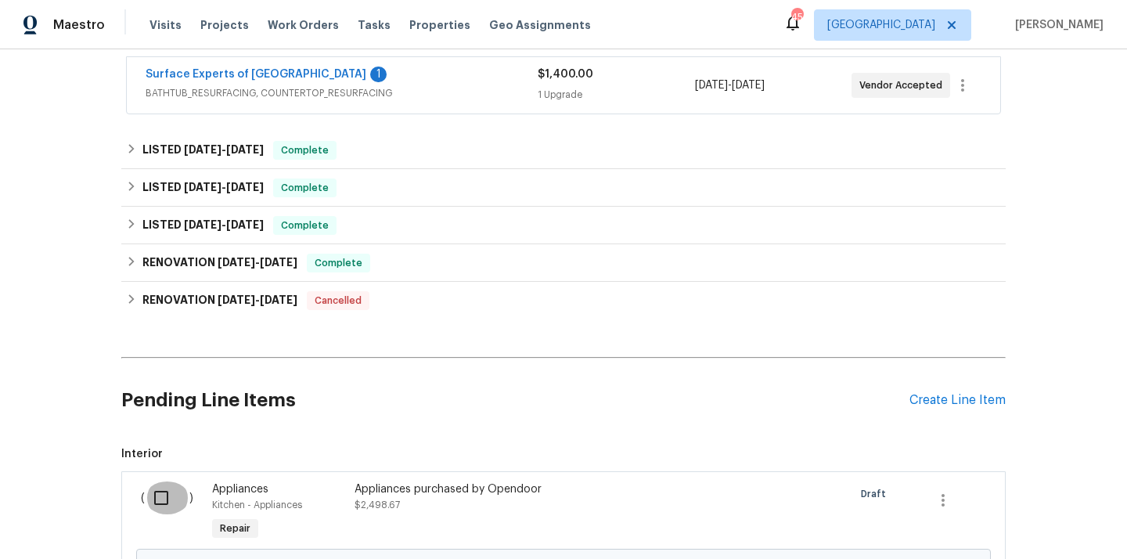
click at [146, 491] on input "checkbox" at bounding box center [167, 497] width 45 height 33
checkbox input "true"
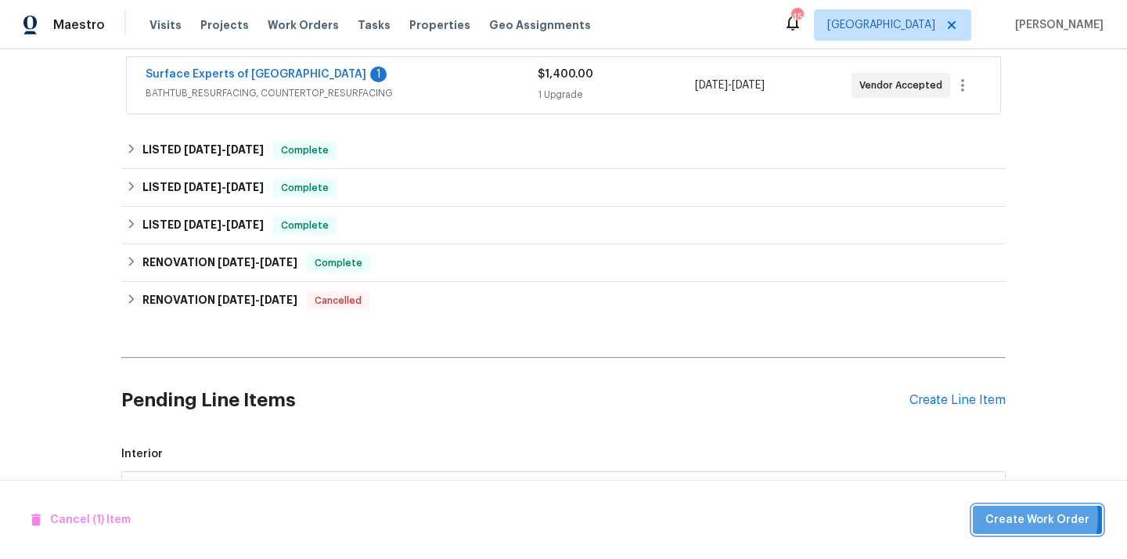
click at [1027, 517] on span "Create Work Order" at bounding box center [1037, 520] width 104 height 20
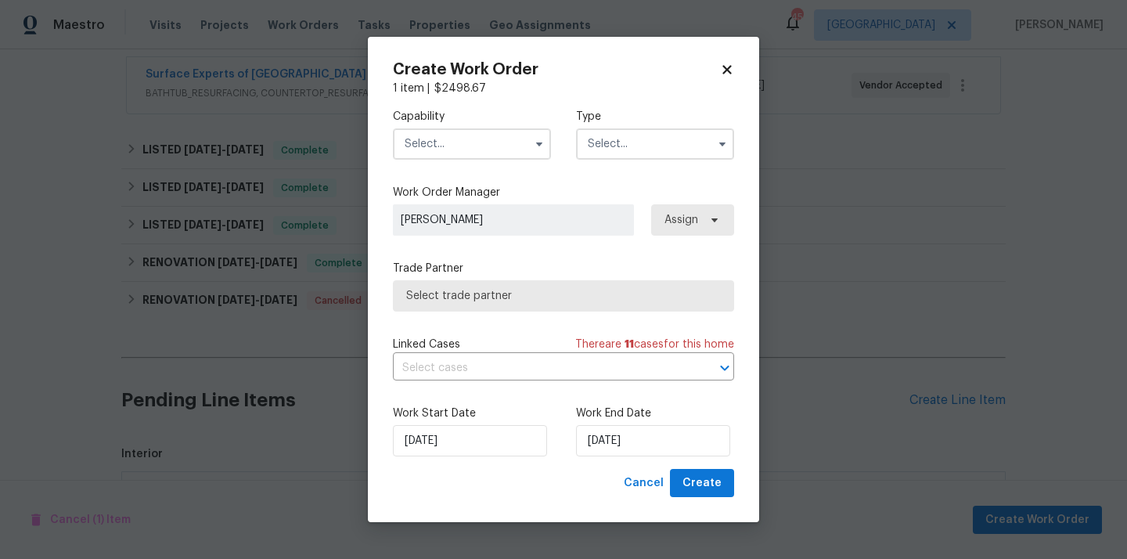
click at [489, 148] on input "text" at bounding box center [472, 143] width 158 height 31
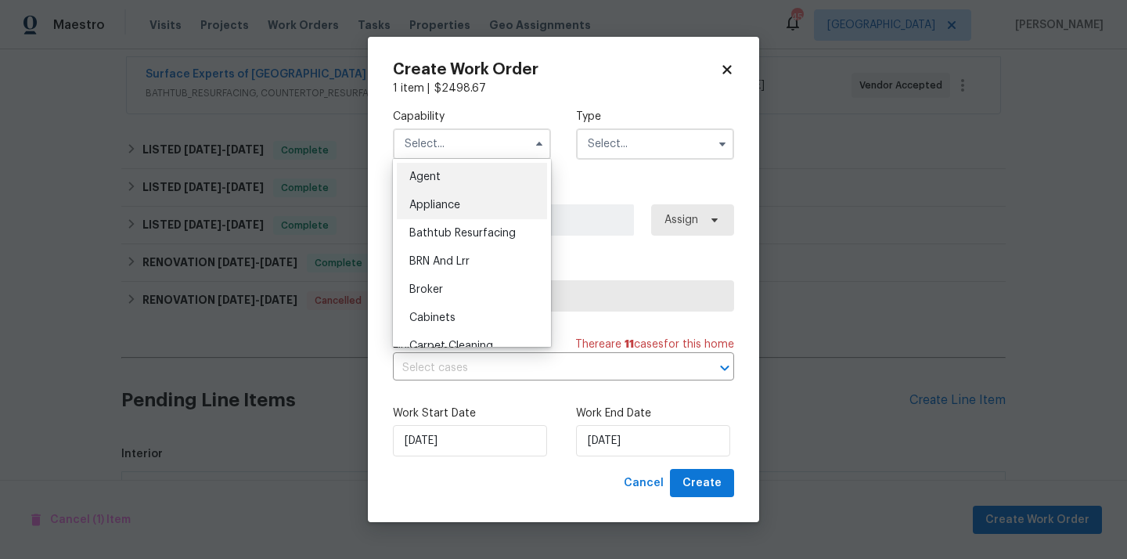
click at [474, 198] on div "Appliance" at bounding box center [472, 205] width 150 height 28
type input "Appliance"
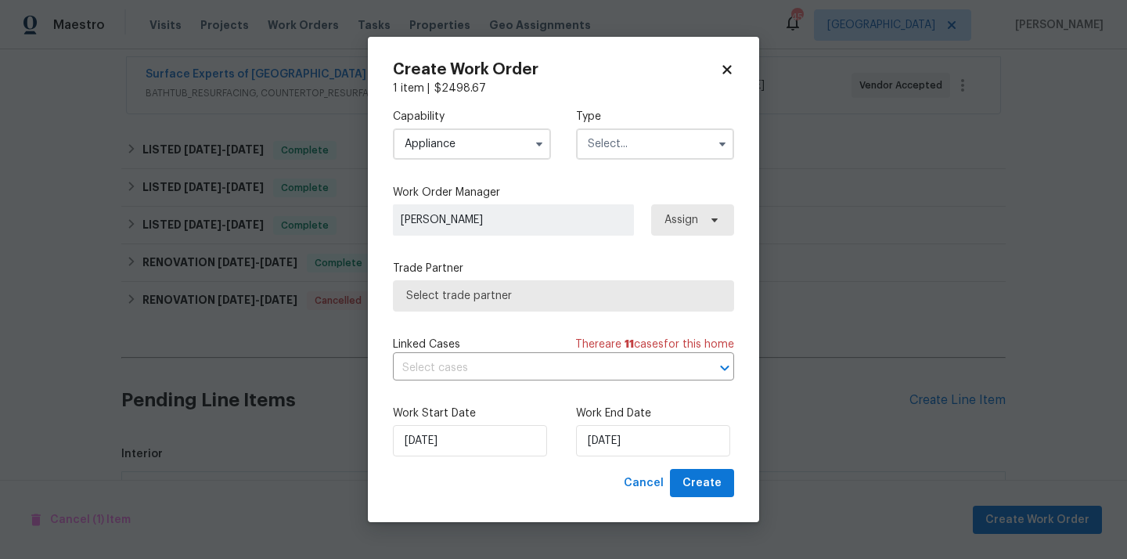
click at [616, 147] on input "text" at bounding box center [655, 143] width 158 height 31
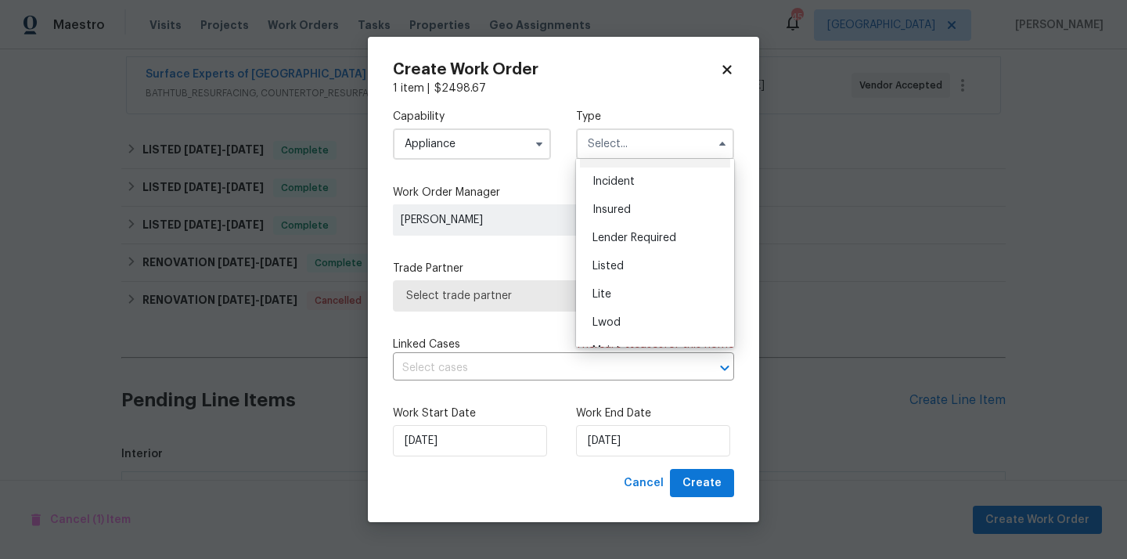
scroll to position [81, 0]
click at [618, 270] on span "Listed" at bounding box center [607, 265] width 31 height 11
type input "Listed"
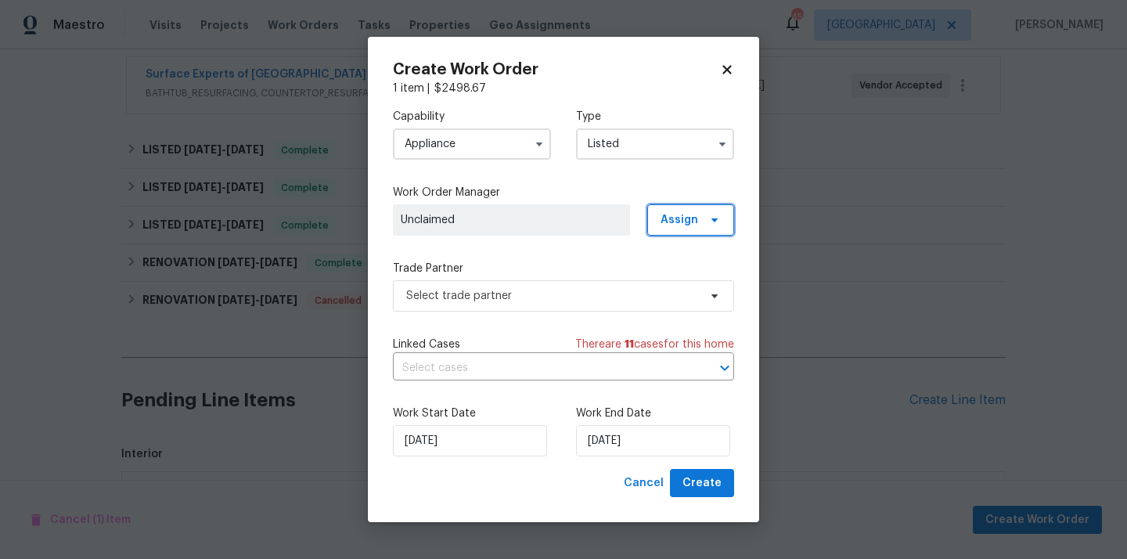
click at [685, 216] on span "Assign" at bounding box center [679, 220] width 38 height 16
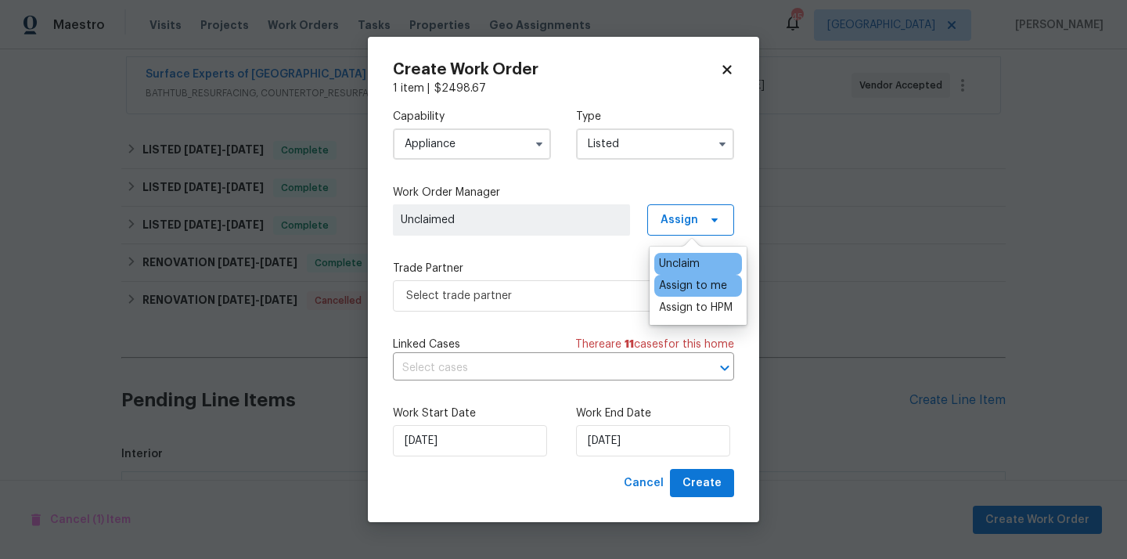
click at [678, 279] on div "Assign to me" at bounding box center [693, 286] width 68 height 16
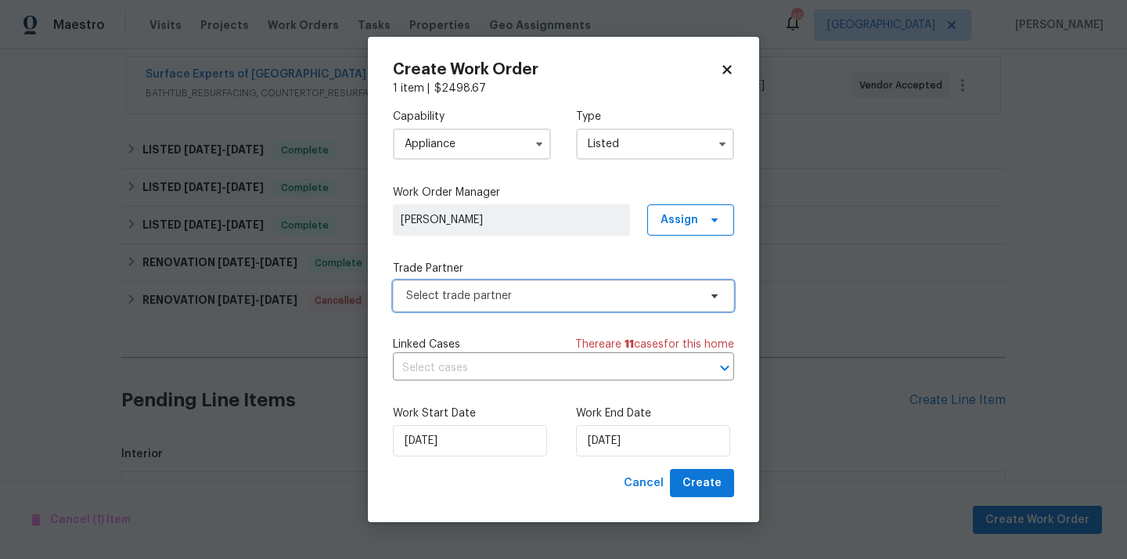
click at [546, 293] on span "Select trade partner" at bounding box center [552, 296] width 292 height 16
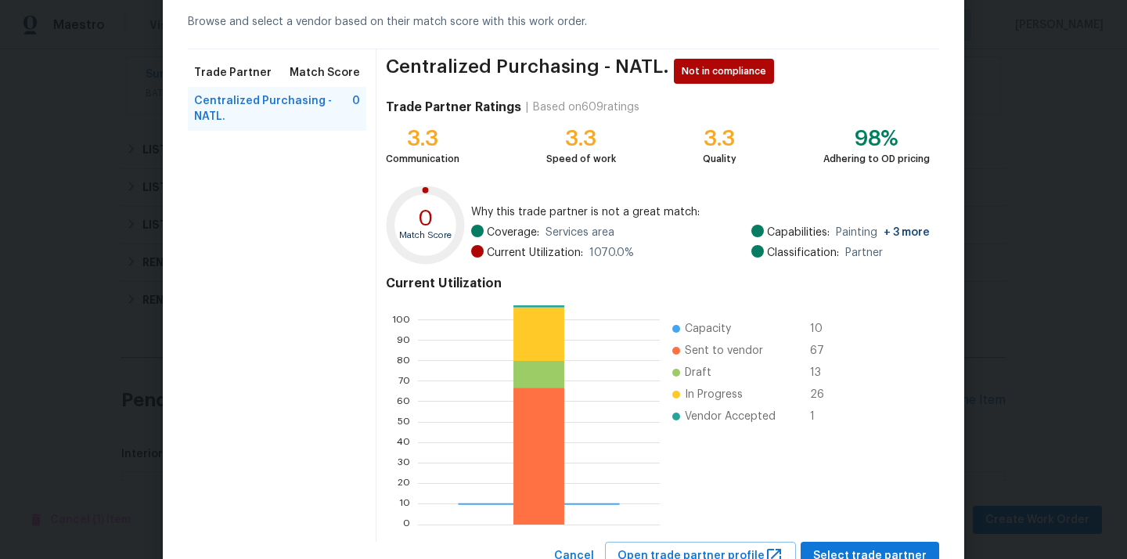
scroll to position [131, 0]
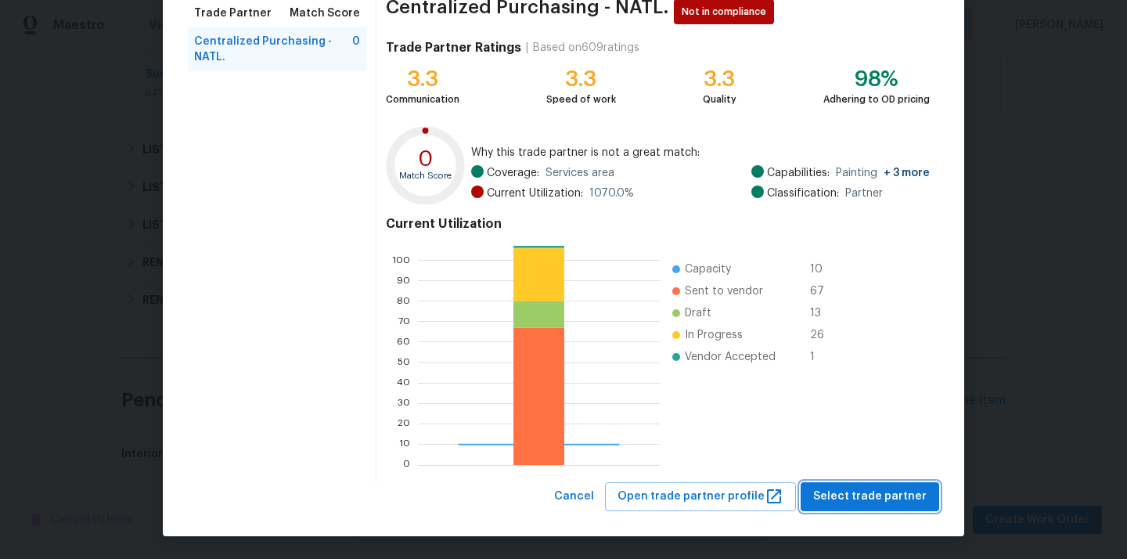
click at [838, 497] on span "Select trade partner" at bounding box center [869, 497] width 113 height 20
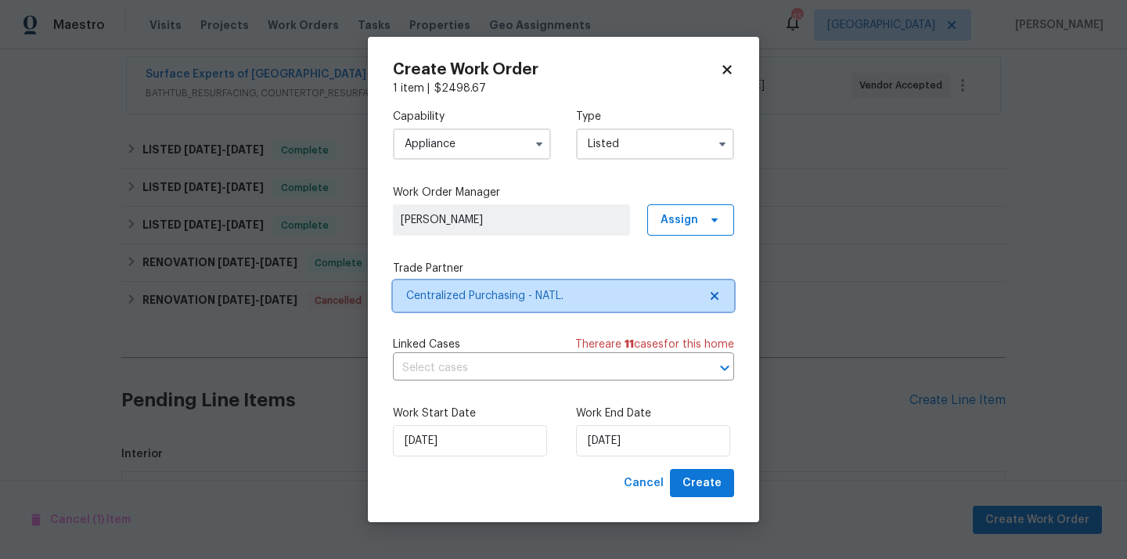
scroll to position [0, 0]
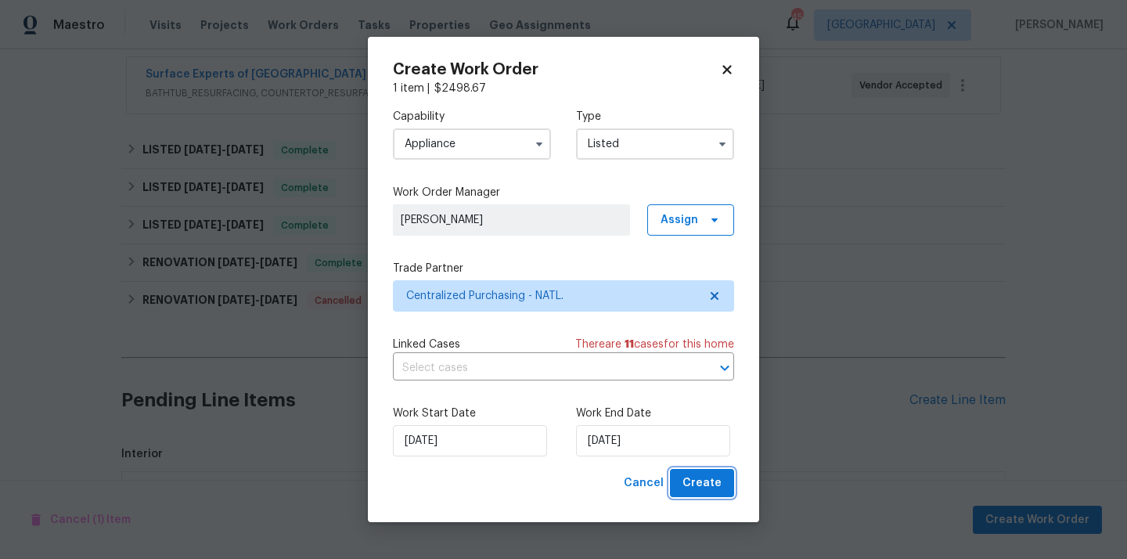
click at [714, 472] on button "Create" at bounding box center [702, 483] width 64 height 29
checkbox input "false"
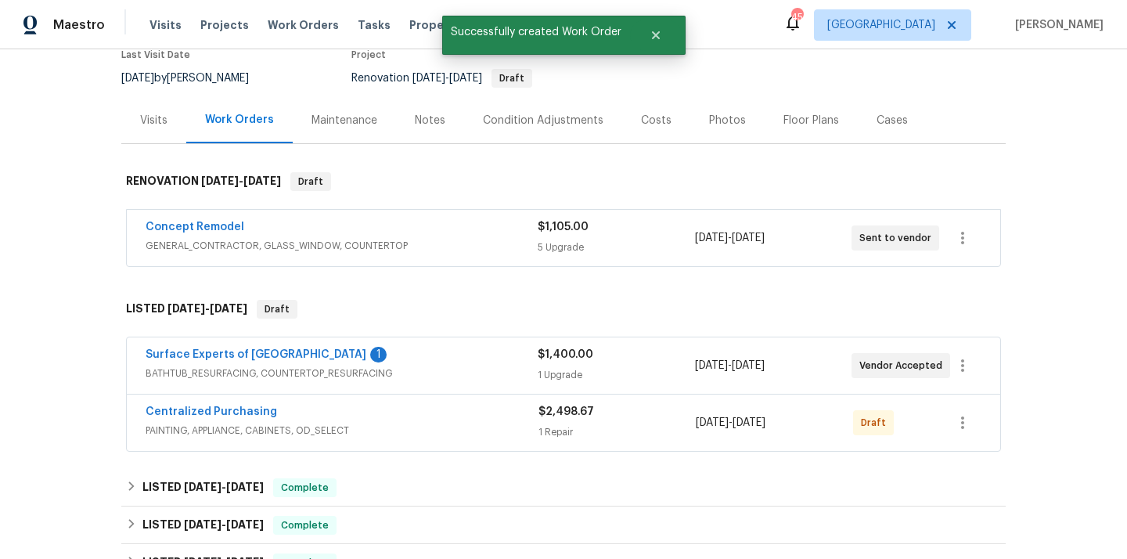
scroll to position [117, 0]
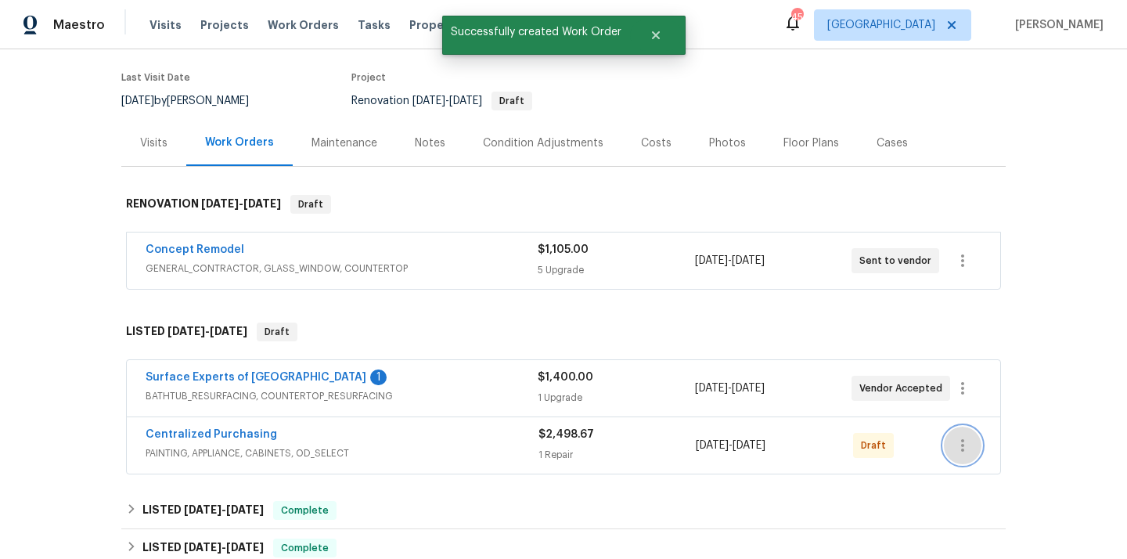
click at [956, 436] on icon "button" at bounding box center [962, 445] width 19 height 19
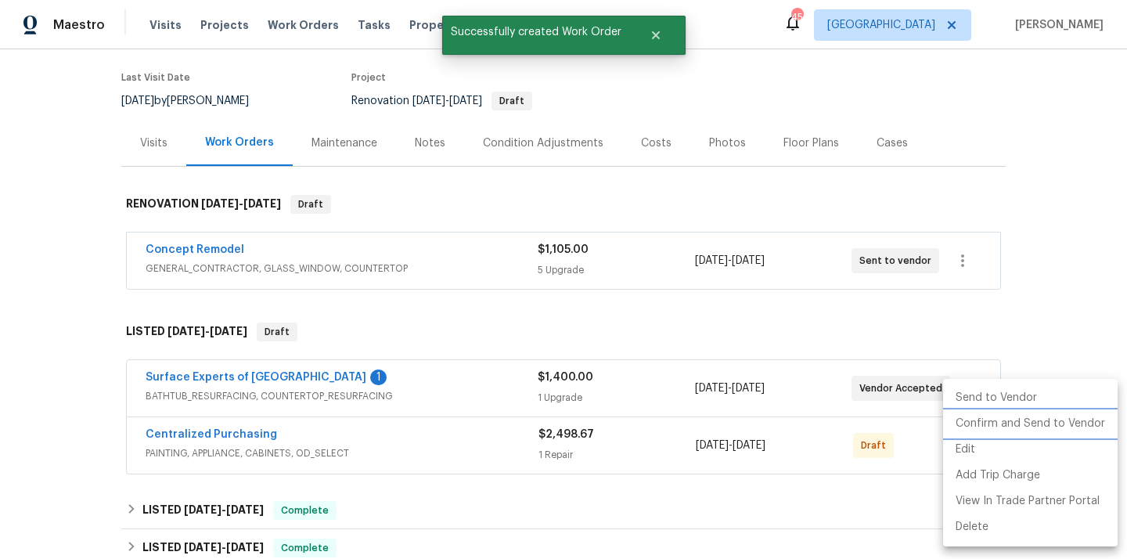
click at [973, 423] on li "Confirm and Send to Vendor" at bounding box center [1030, 424] width 174 height 26
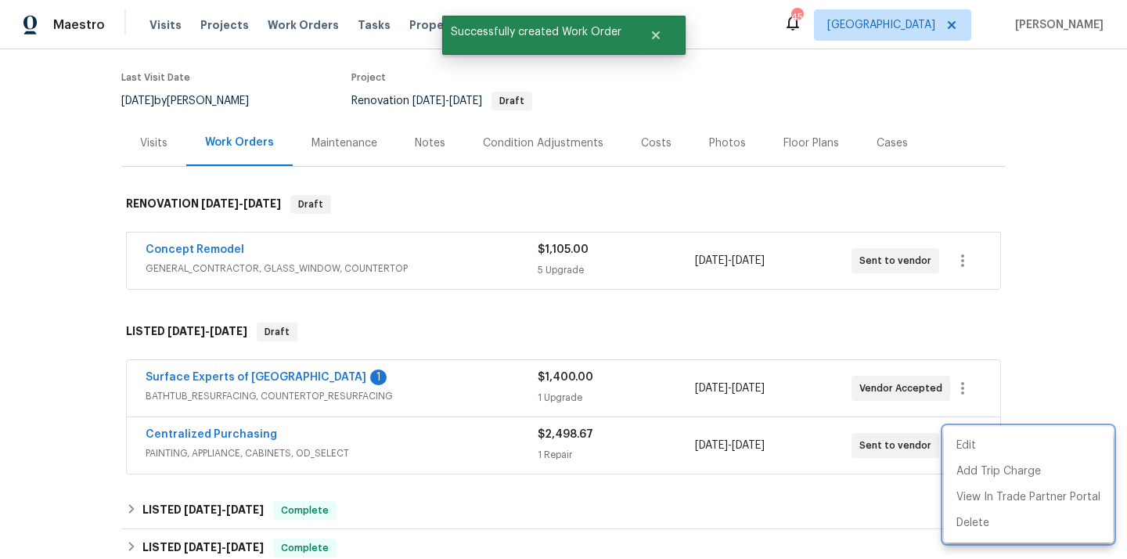
click at [394, 435] on div at bounding box center [563, 279] width 1127 height 559
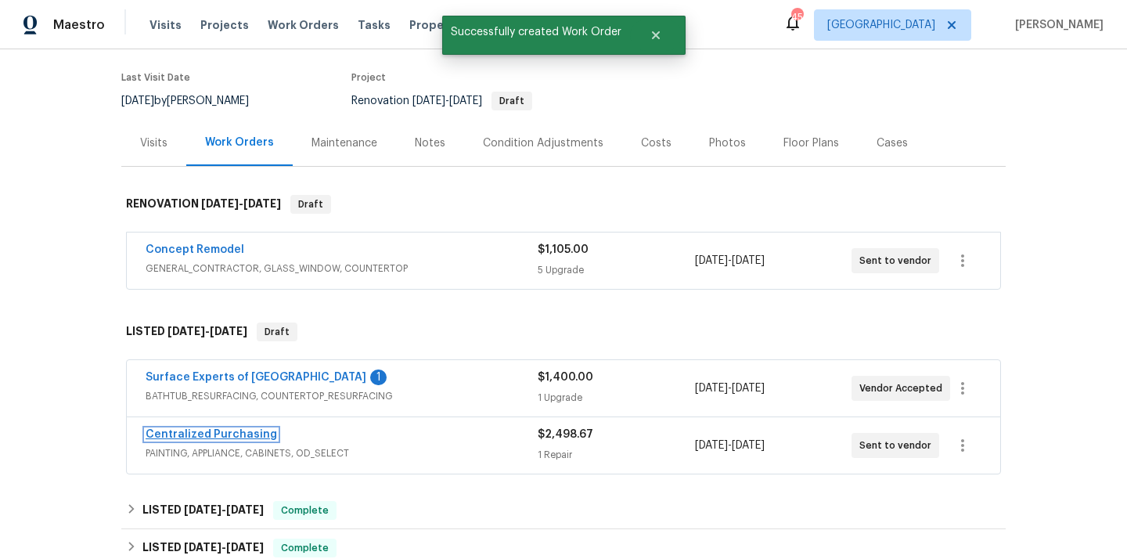
click at [250, 431] on link "Centralized Purchasing" at bounding box center [211, 434] width 131 height 11
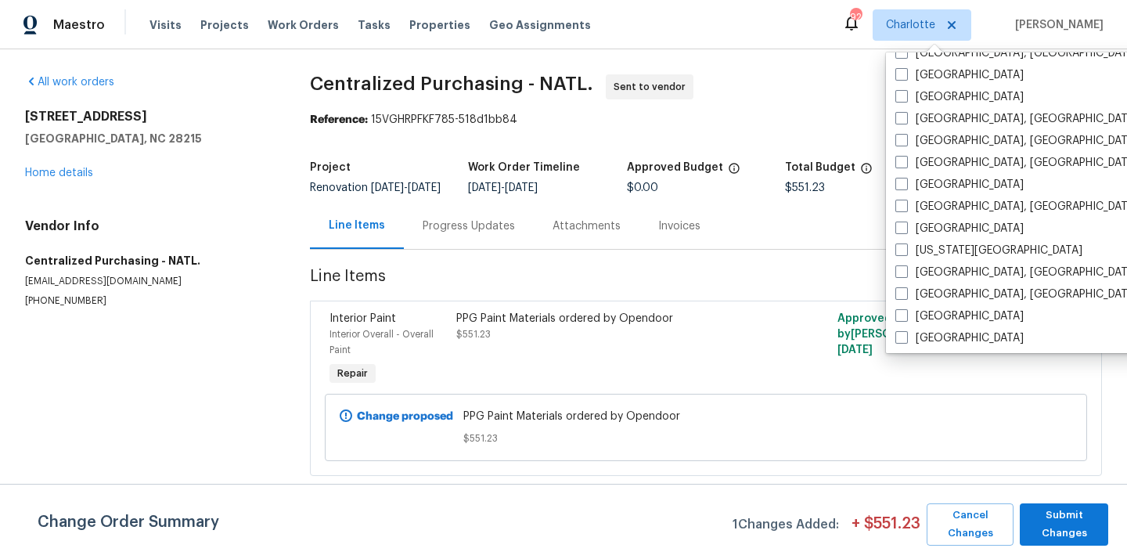
scroll to position [413, 0]
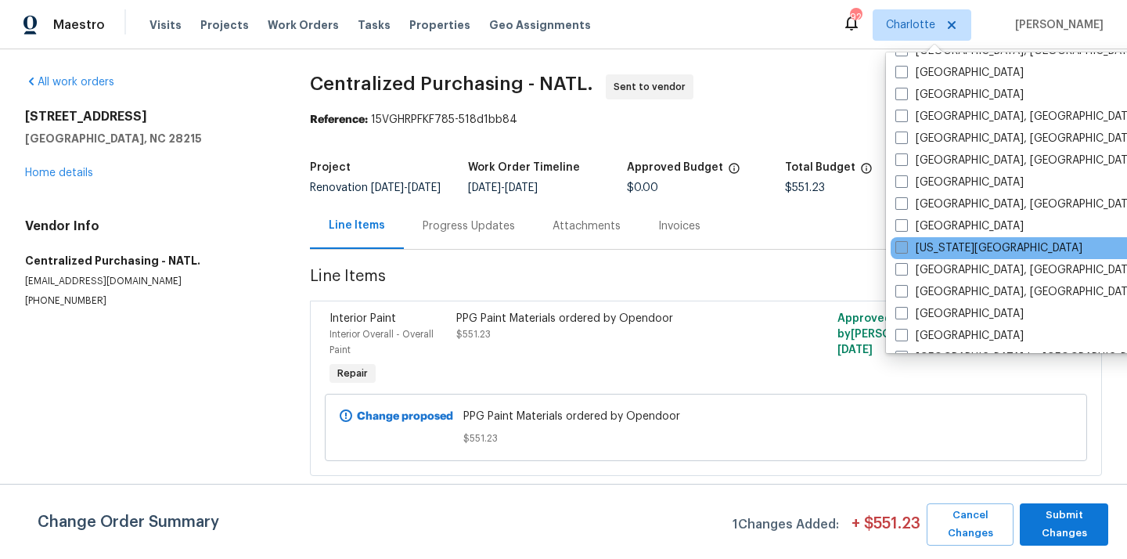
click at [932, 244] on label "[US_STATE][GEOGRAPHIC_DATA]" at bounding box center [988, 248] width 187 height 16
click at [905, 244] on input "[US_STATE][GEOGRAPHIC_DATA]" at bounding box center [900, 245] width 10 height 10
checkbox input "true"
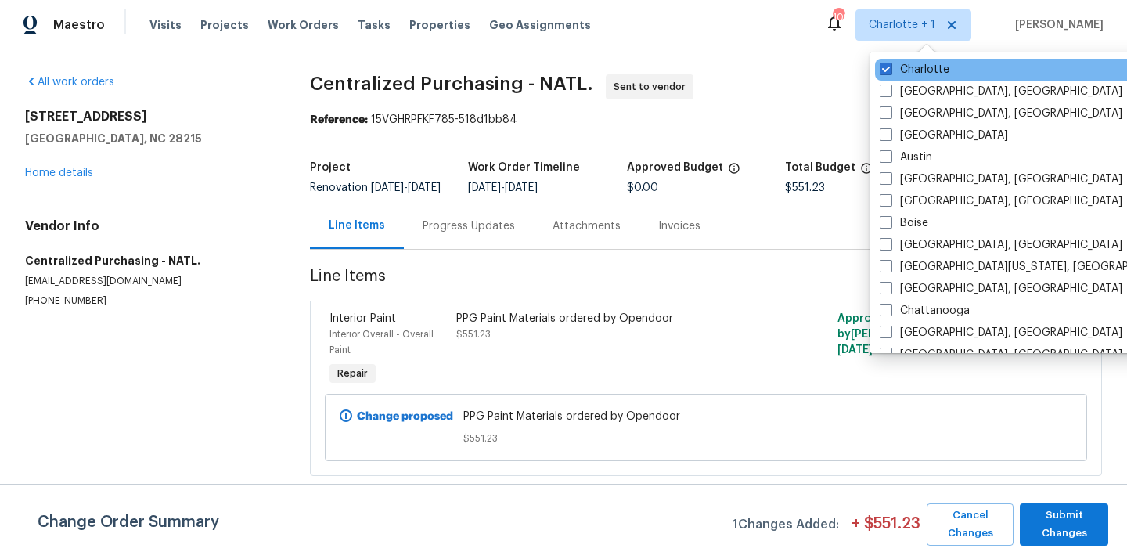
click at [915, 78] on div "Charlotte" at bounding box center [1032, 70] width 315 height 22
click at [914, 71] on label "Charlotte" at bounding box center [914, 70] width 70 height 16
click at [890, 71] on input "Charlotte" at bounding box center [884, 67] width 10 height 10
checkbox input "false"
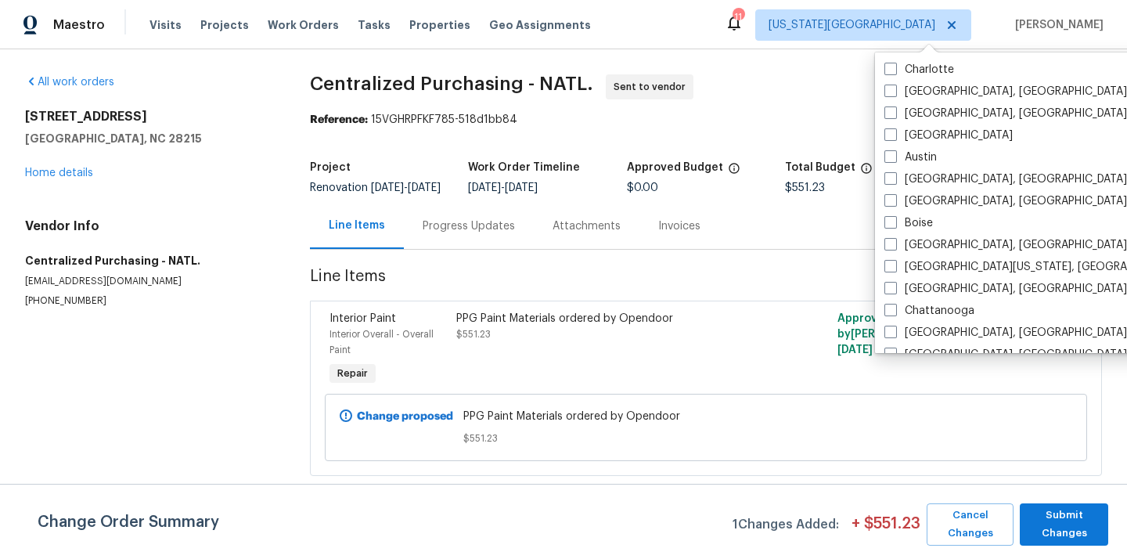
click at [194, 34] on div "Visits Projects Work Orders Tasks Properties Geo Assignments" at bounding box center [379, 24] width 460 height 31
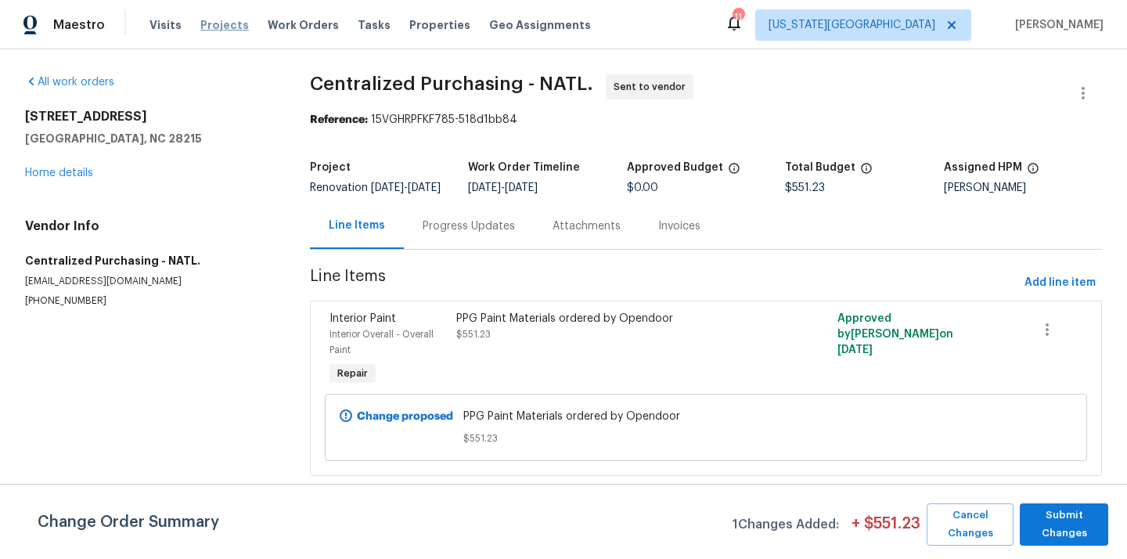
click at [210, 24] on span "Projects" at bounding box center [224, 25] width 49 height 16
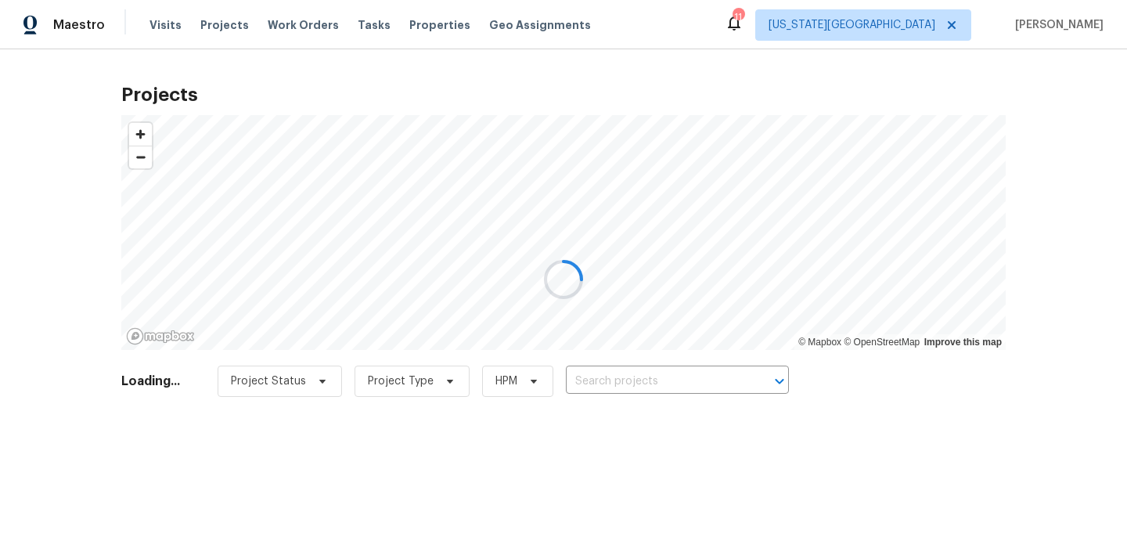
click at [629, 380] on div at bounding box center [563, 279] width 1127 height 559
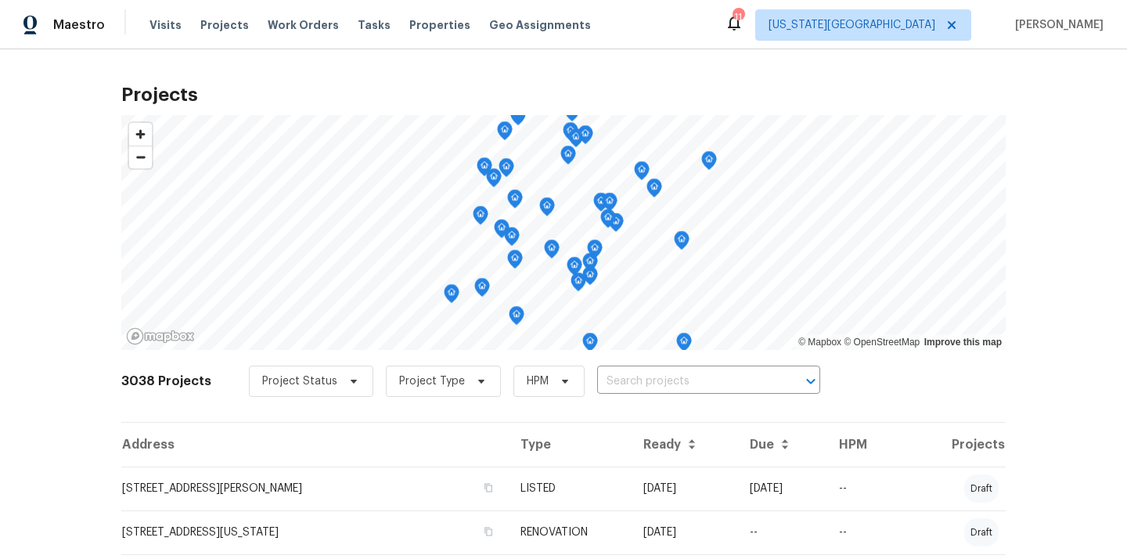
click at [629, 380] on input "text" at bounding box center [686, 381] width 179 height 24
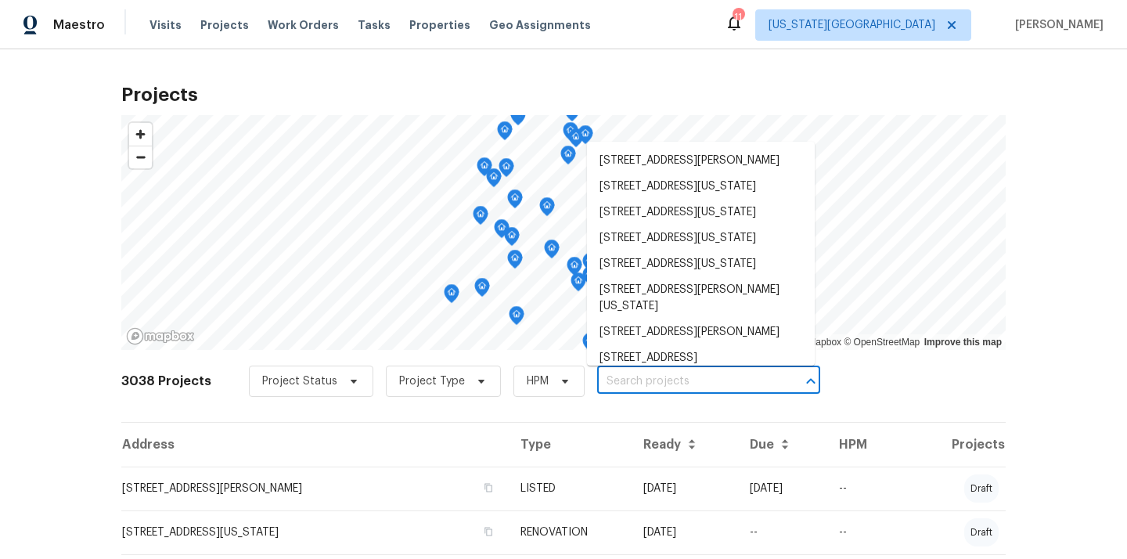
paste input "[STREET_ADDRESS][US_STATE]"
type input "[STREET_ADDRESS][US_STATE]"
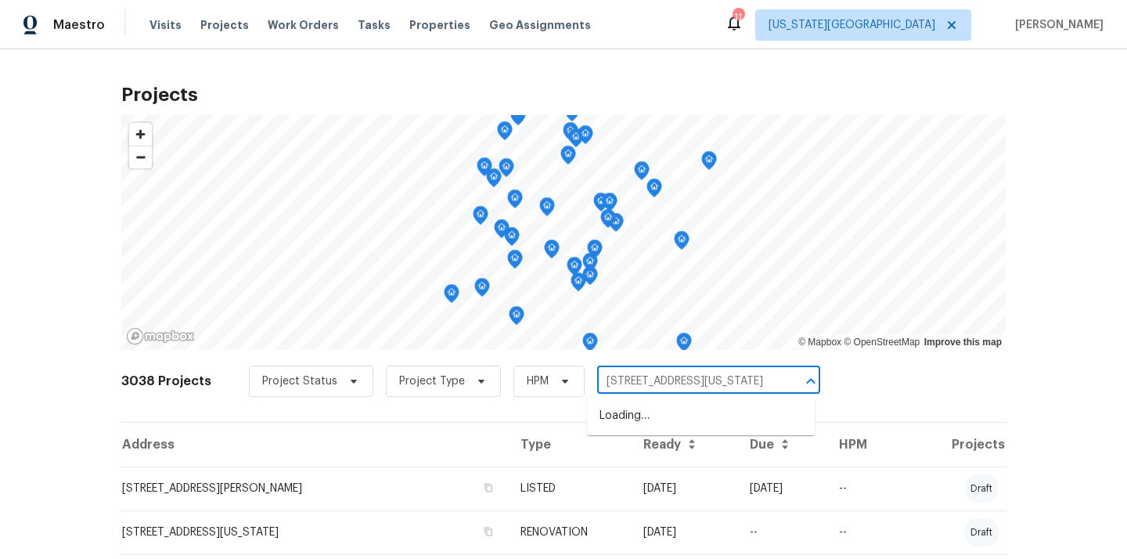
scroll to position [0, 40]
click at [634, 411] on li "[STREET_ADDRESS][US_STATE]" at bounding box center [701, 416] width 228 height 26
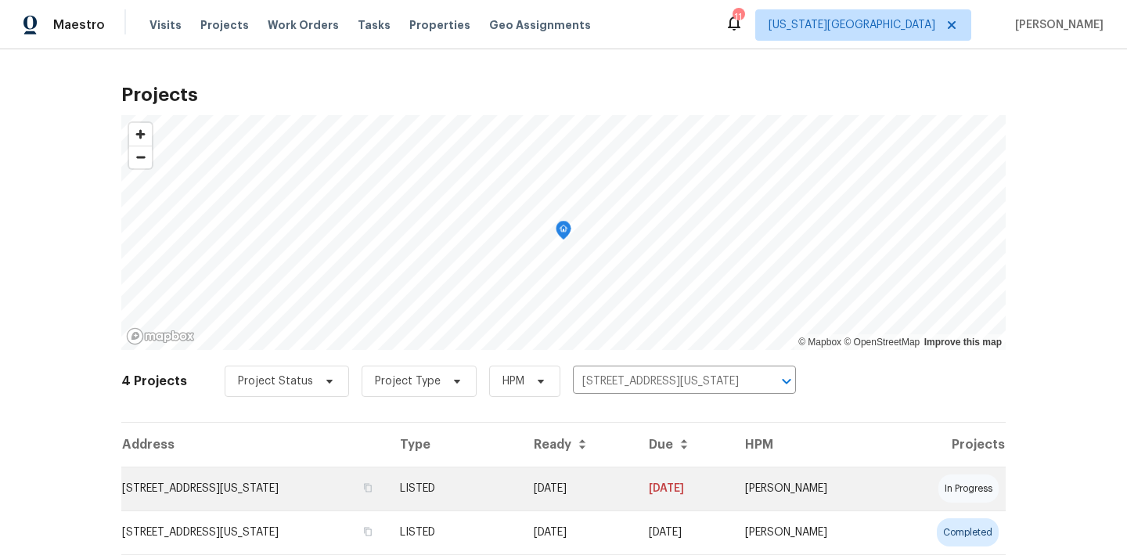
click at [365, 484] on td "[STREET_ADDRESS][US_STATE]" at bounding box center [254, 488] width 266 height 44
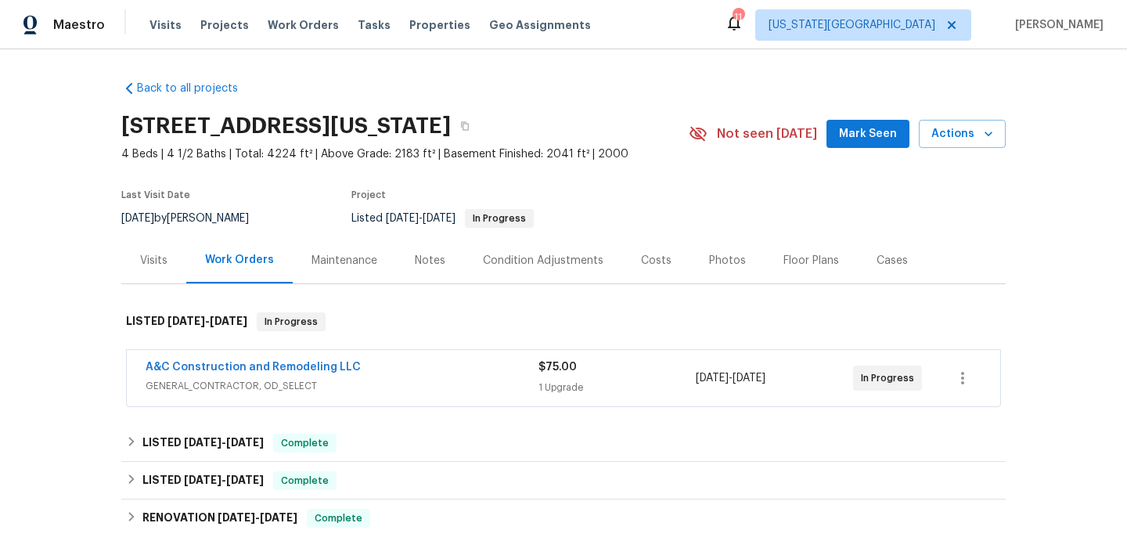
scroll to position [218, 0]
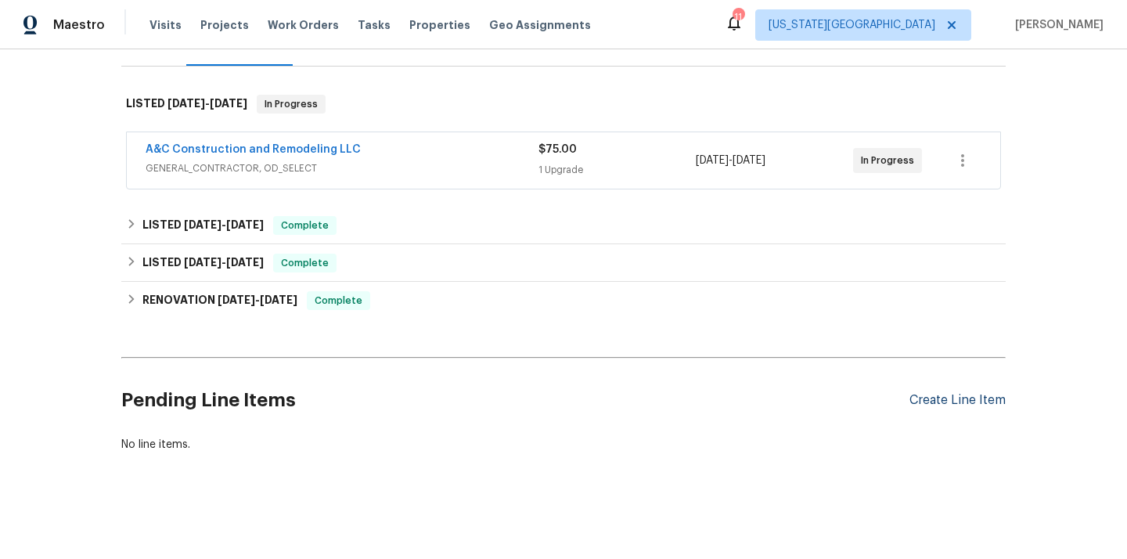
click at [973, 397] on div "Create Line Item" at bounding box center [957, 400] width 96 height 15
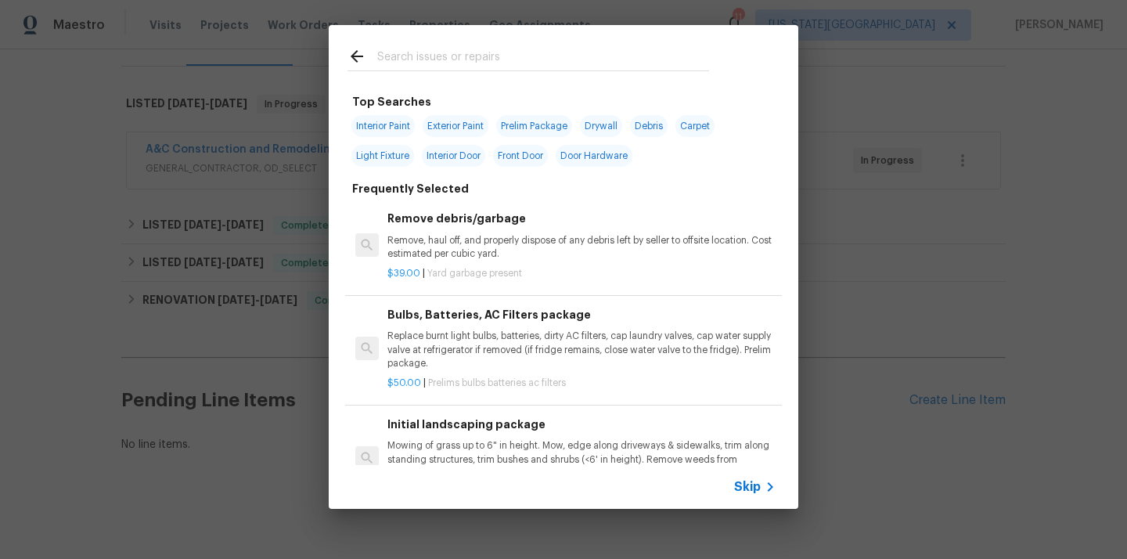
click at [453, 64] on input "text" at bounding box center [543, 58] width 332 height 23
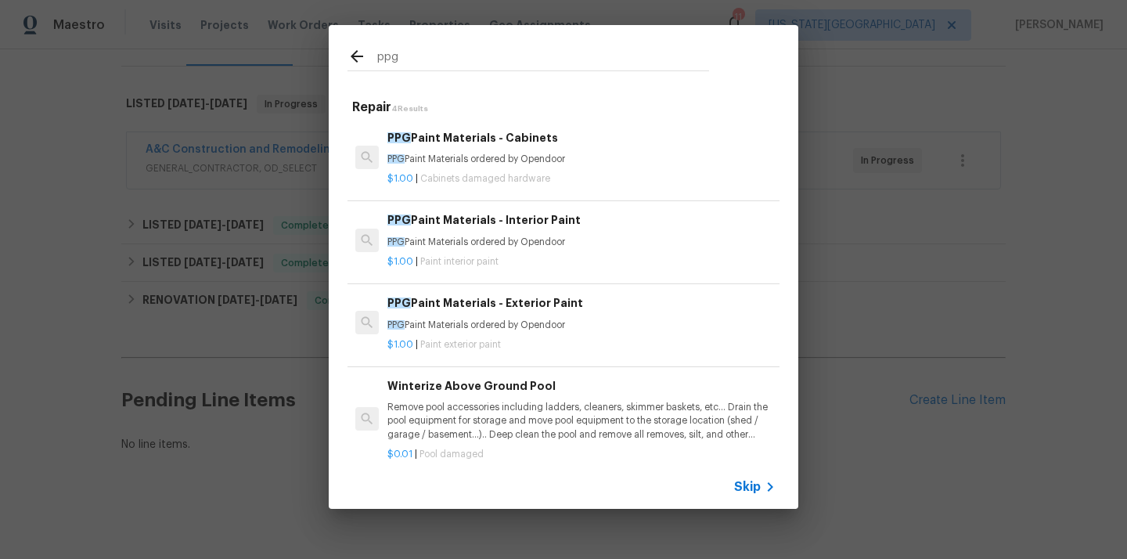
type input "ppg"
click at [444, 146] on h6 "PPG Paint Materials - Cabinets" at bounding box center [581, 137] width 388 height 17
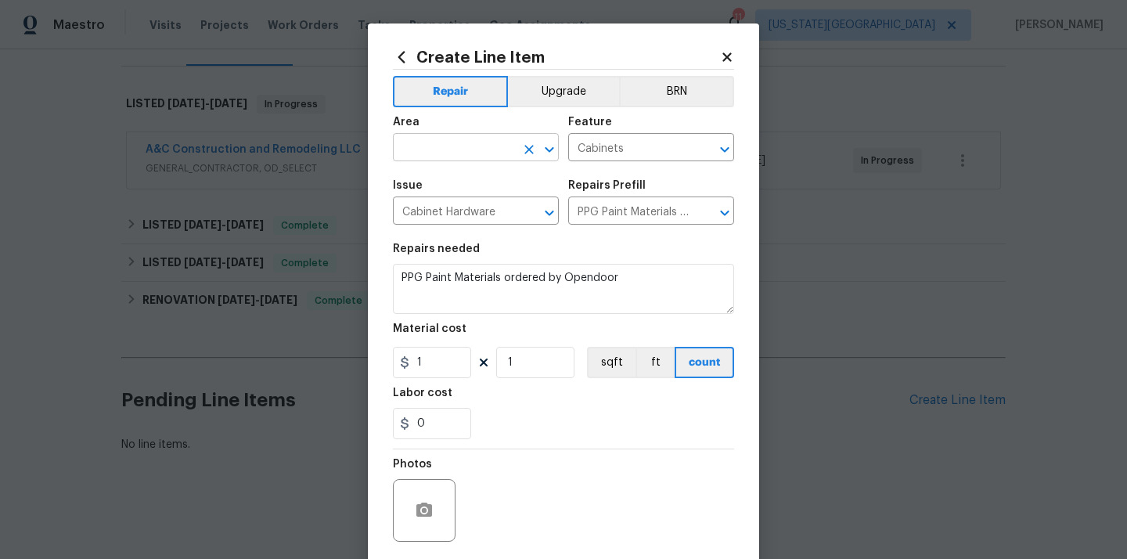
click at [430, 144] on input "text" at bounding box center [454, 149] width 122 height 24
click at [427, 185] on li "Kitchen" at bounding box center [476, 184] width 166 height 26
type input "Kitchen"
drag, startPoint x: 423, startPoint y: 366, endPoint x: 398, endPoint y: 366, distance: 24.3
click at [410, 366] on div "1" at bounding box center [432, 362] width 78 height 31
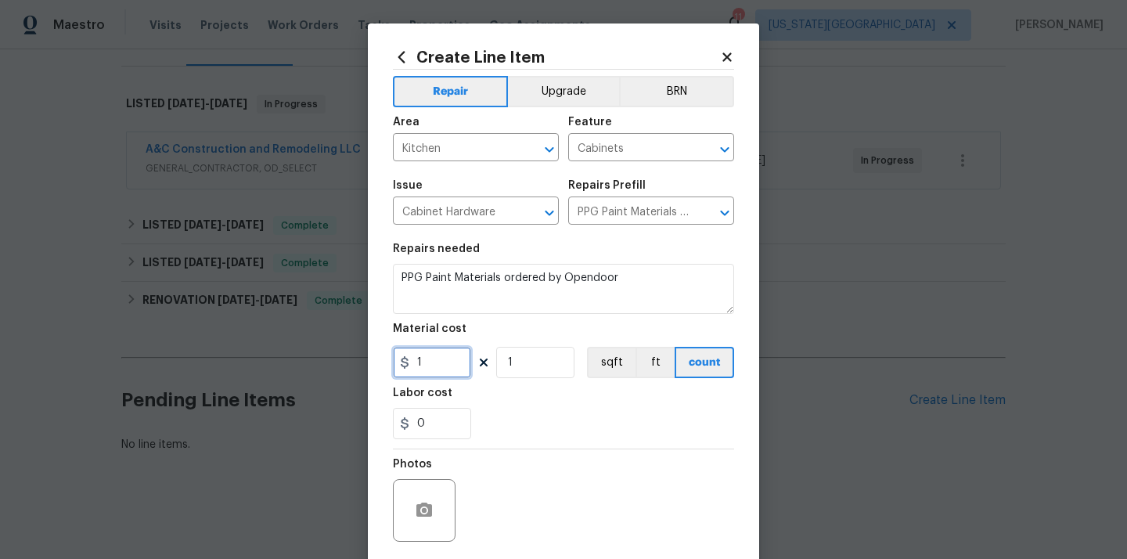
paste input "245.48"
type input "245.48"
click at [520, 413] on div "0" at bounding box center [563, 423] width 341 height 31
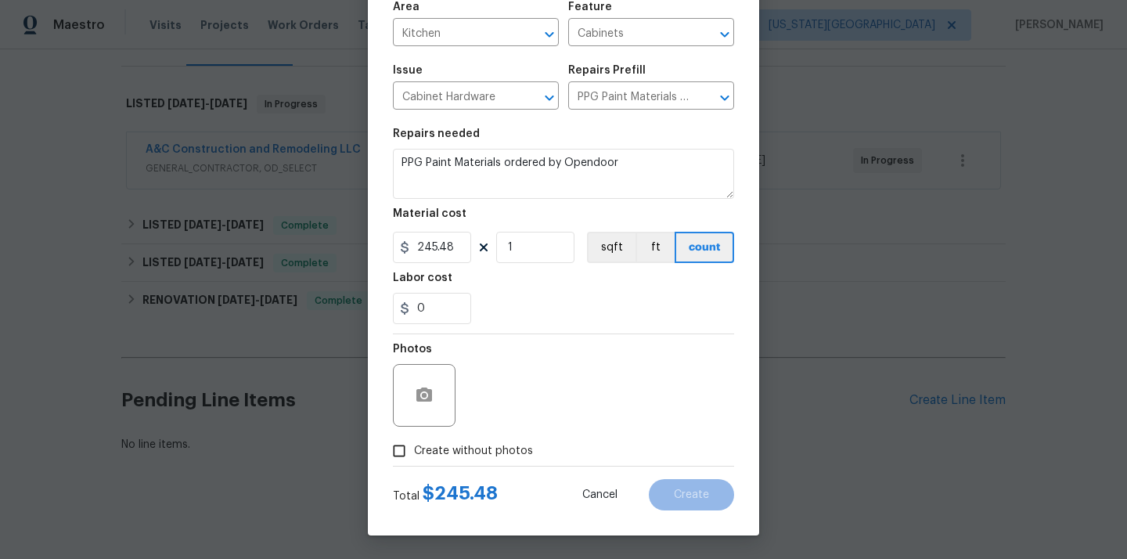
click at [492, 444] on span "Create without photos" at bounding box center [473, 451] width 119 height 16
click at [414, 444] on input "Create without photos" at bounding box center [399, 451] width 30 height 30
checkbox input "true"
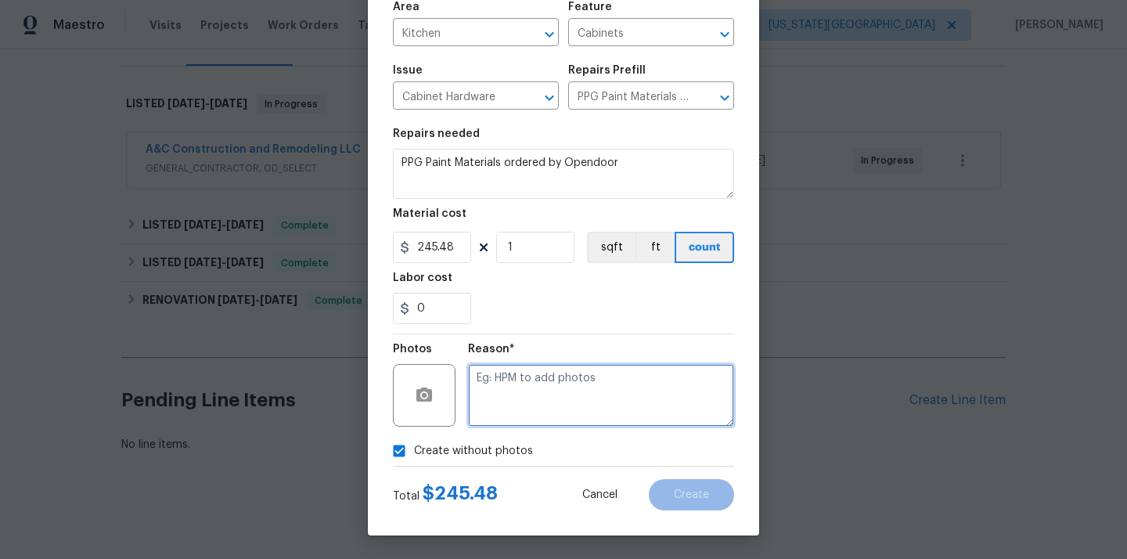
click at [529, 394] on textarea at bounding box center [601, 395] width 266 height 63
type textarea "N/A"
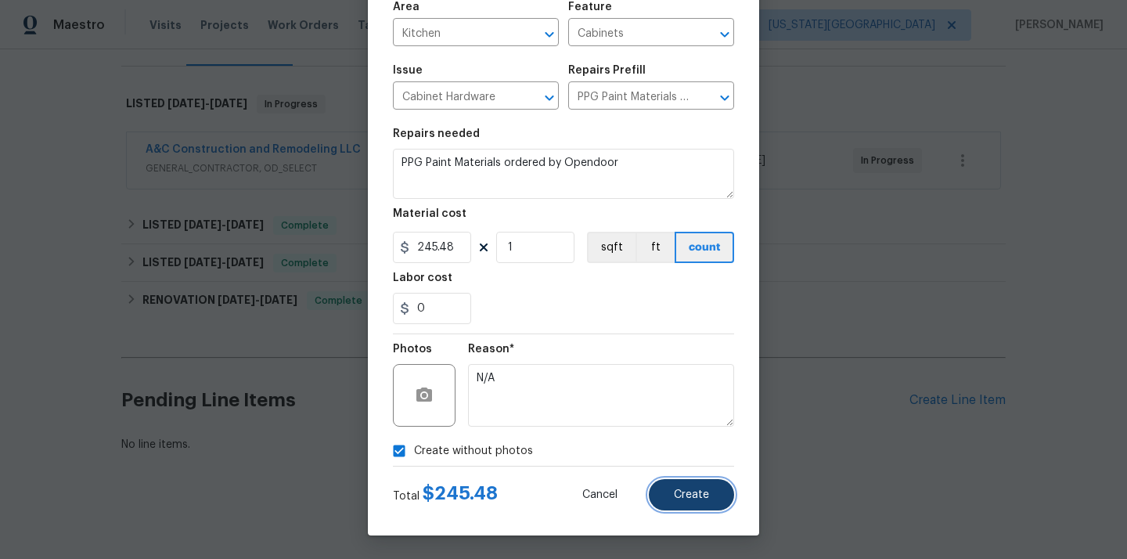
click at [695, 491] on span "Create" at bounding box center [691, 495] width 35 height 12
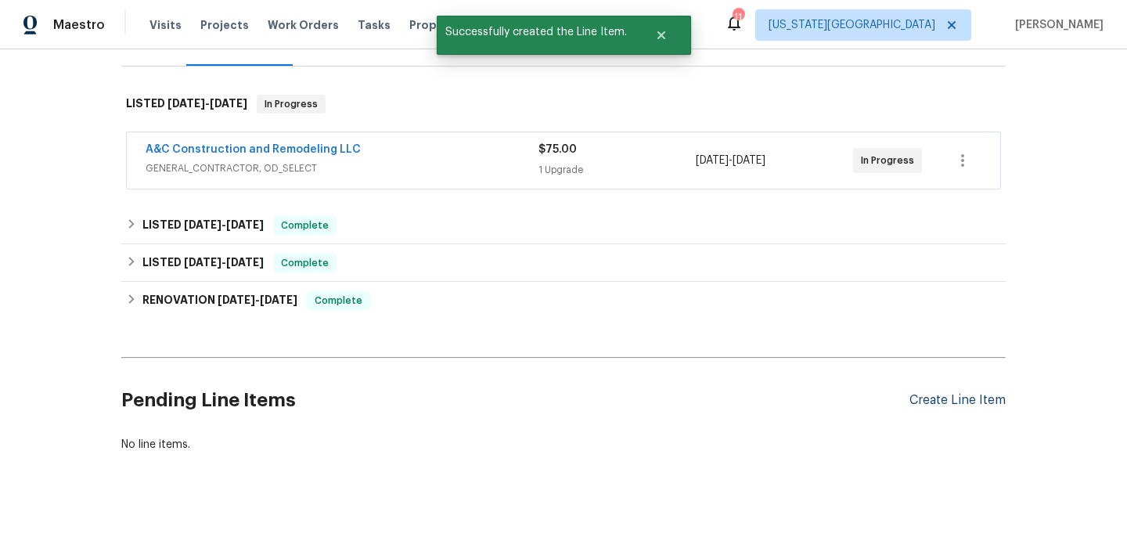
click at [952, 403] on div "Create Line Item" at bounding box center [957, 400] width 96 height 15
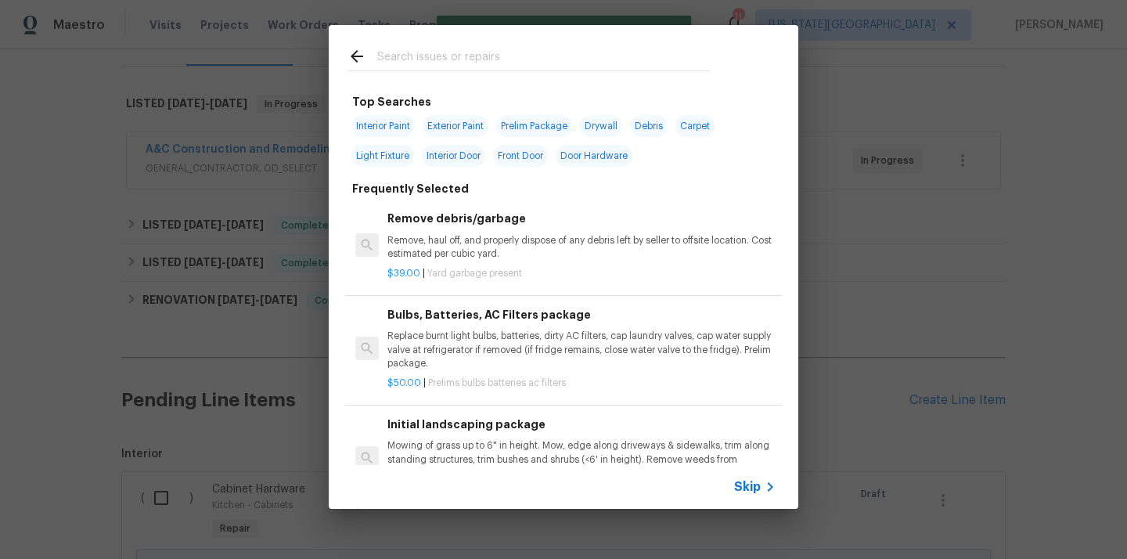
click at [488, 71] on div at bounding box center [527, 70] width 361 height 1
click at [487, 70] on input "text" at bounding box center [543, 58] width 332 height 23
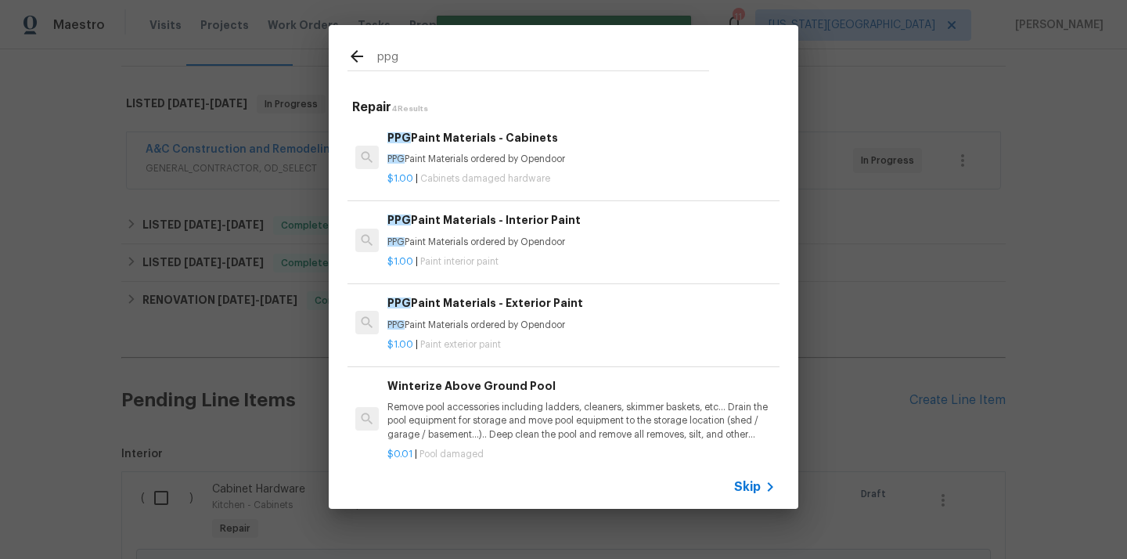
type input "ppg"
click at [470, 254] on div "$1.00 | Paint interior paint" at bounding box center [581, 259] width 388 height 20
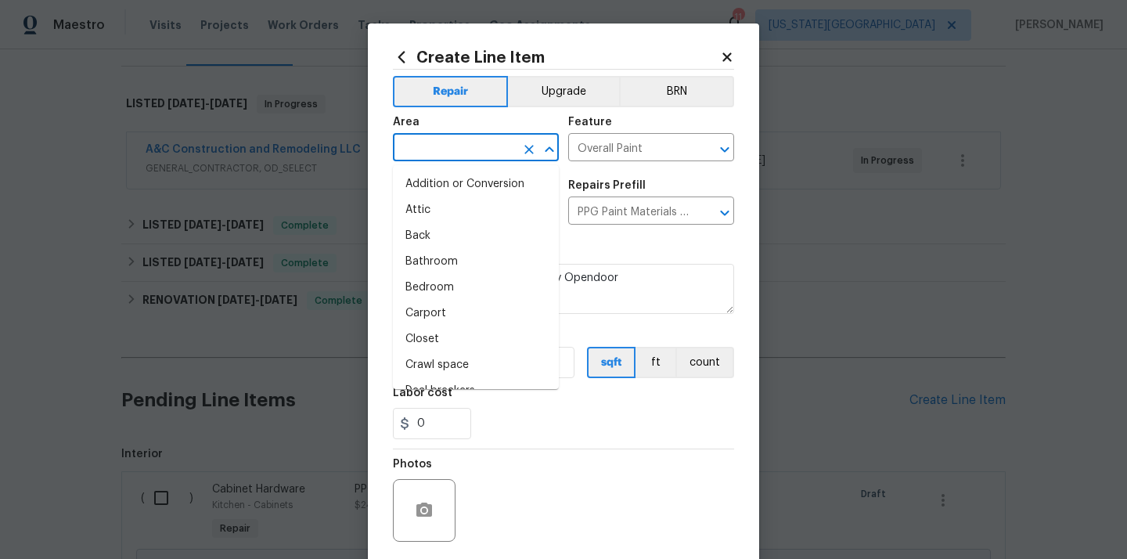
click at [464, 155] on input "text" at bounding box center [454, 149] width 122 height 24
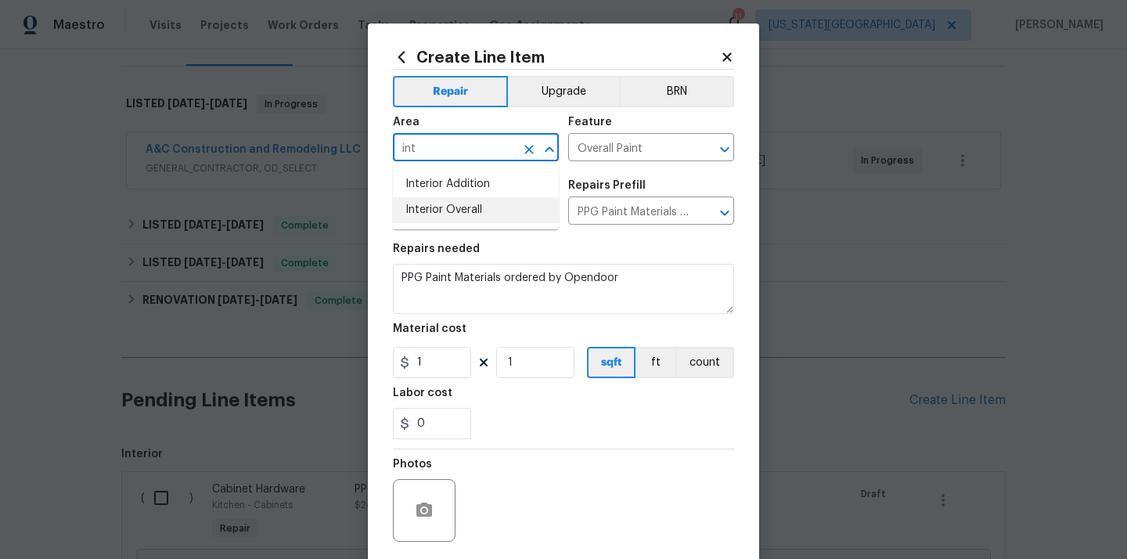
click at [456, 213] on li "Interior Overall" at bounding box center [476, 210] width 166 height 26
type input "Interior Overall"
drag, startPoint x: 432, startPoint y: 358, endPoint x: 386, endPoint y: 358, distance: 46.2
click at [389, 358] on div "Create Line Item Repair Upgrade BRN Area Interior Overall ​ Feature Overall Pai…" at bounding box center [563, 336] width 391 height 627
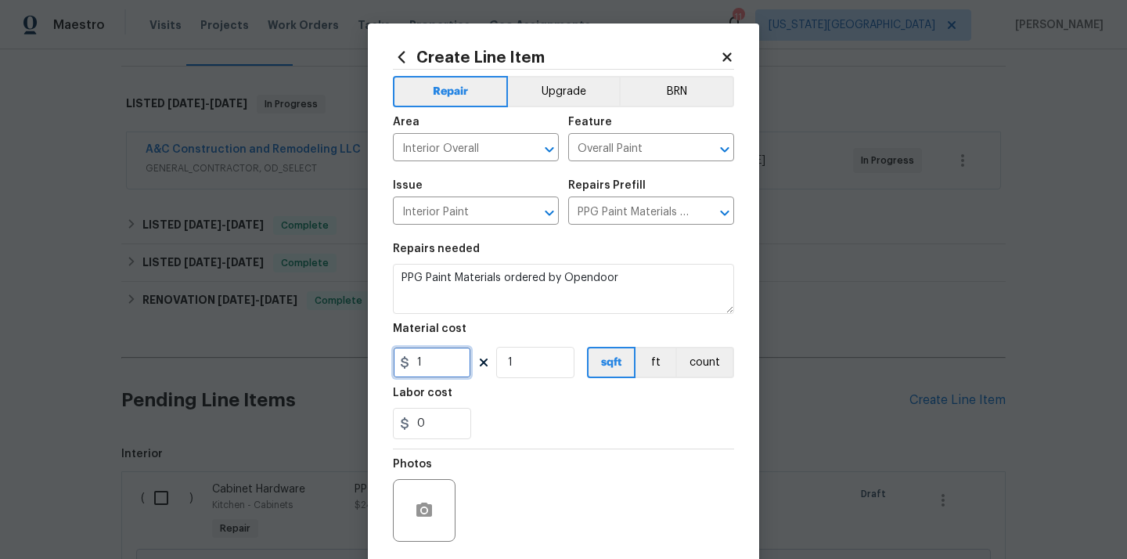
paste input "651.03"
type input "1651.03"
click at [513, 412] on div "0" at bounding box center [563, 423] width 341 height 31
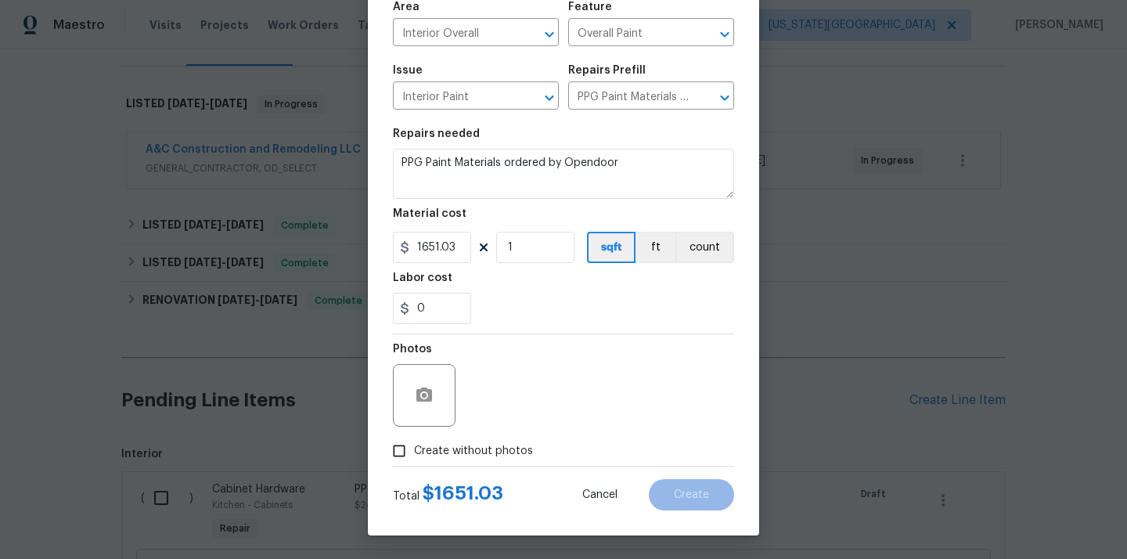
click at [490, 445] on span "Create without photos" at bounding box center [473, 451] width 119 height 16
click at [414, 445] on input "Create without photos" at bounding box center [399, 451] width 30 height 30
checkbox input "true"
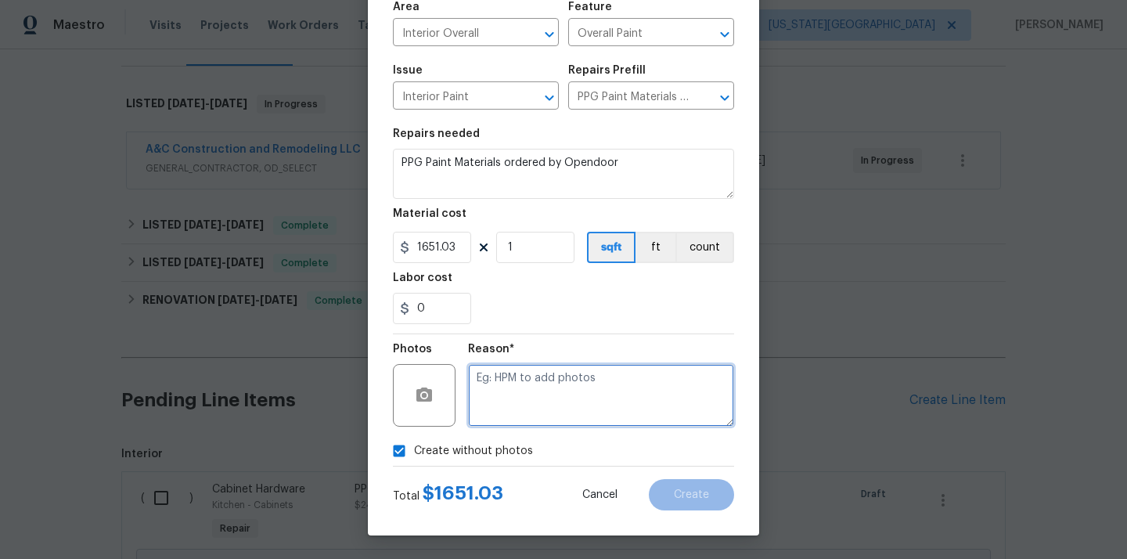
click at [511, 401] on textarea at bounding box center [601, 395] width 266 height 63
type textarea "N/A"
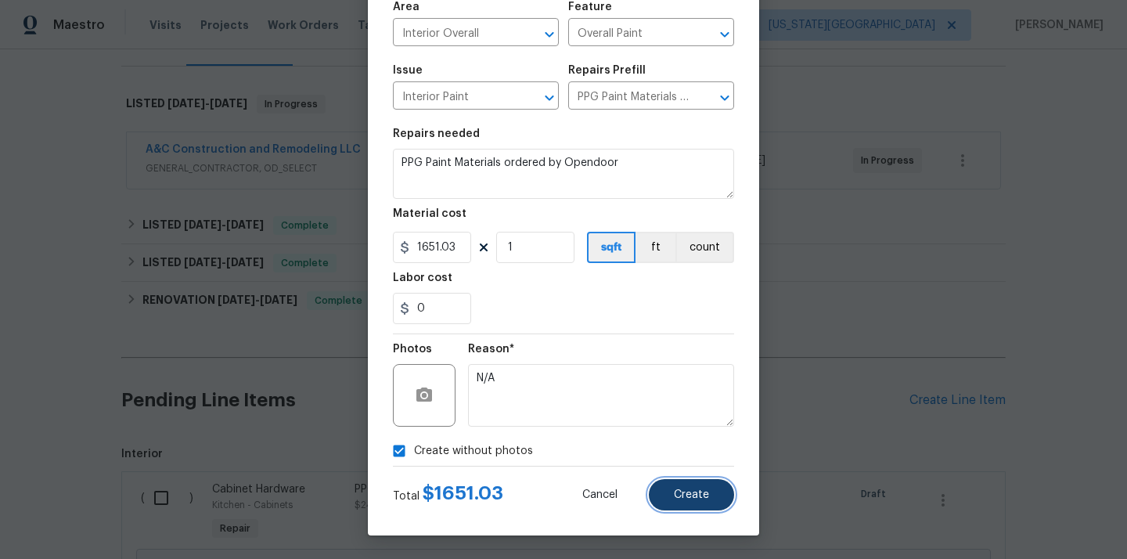
click at [708, 495] on span "Create" at bounding box center [691, 495] width 35 height 12
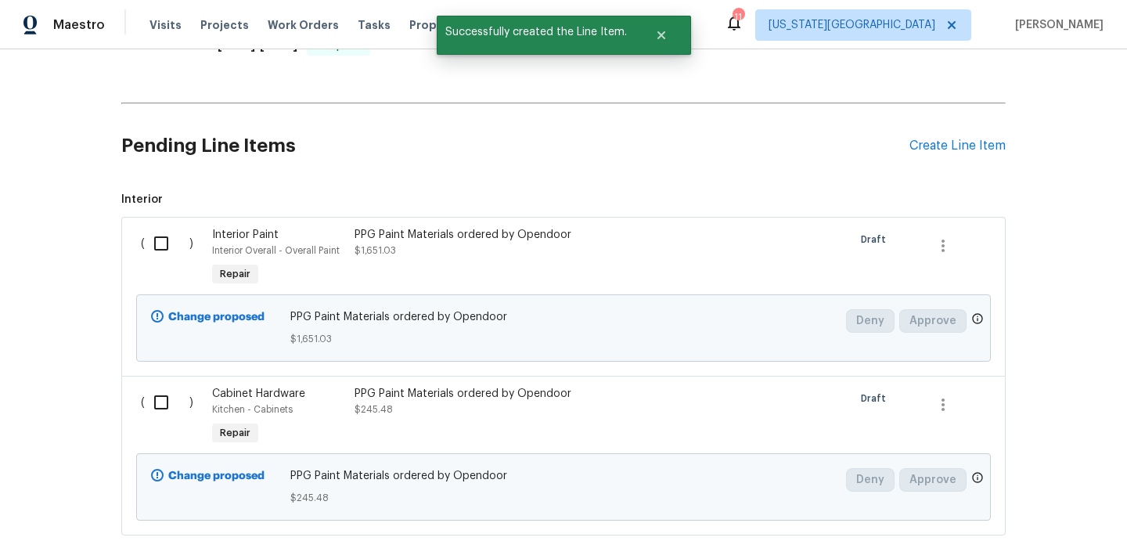
scroll to position [523, 0]
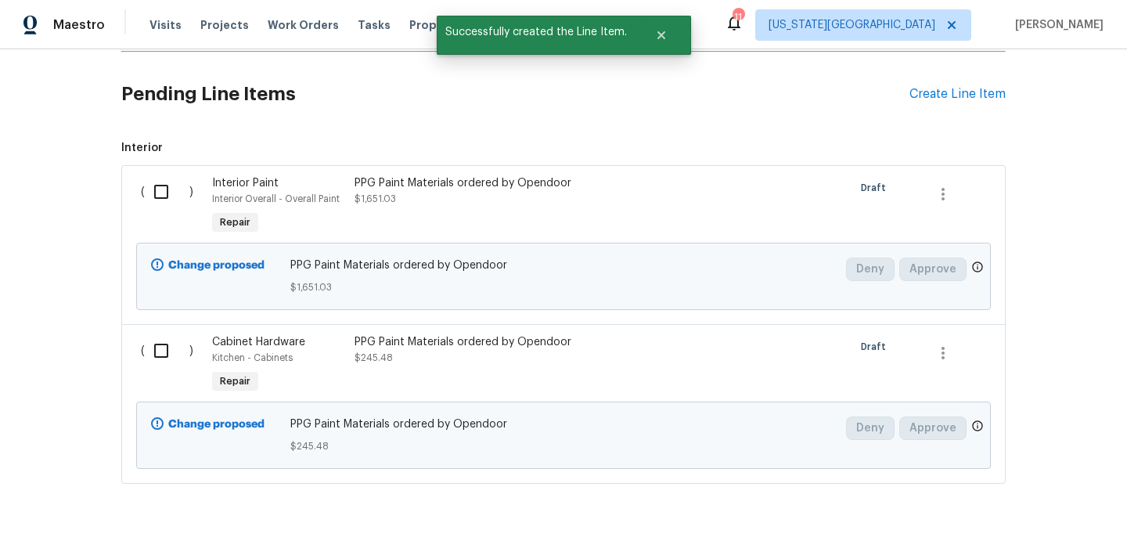
click at [171, 207] on input "checkbox" at bounding box center [167, 191] width 45 height 33
checkbox input "true"
click at [165, 331] on div "( )" at bounding box center [171, 365] width 71 height 72
click at [158, 354] on input "checkbox" at bounding box center [167, 350] width 45 height 33
checkbox input "true"
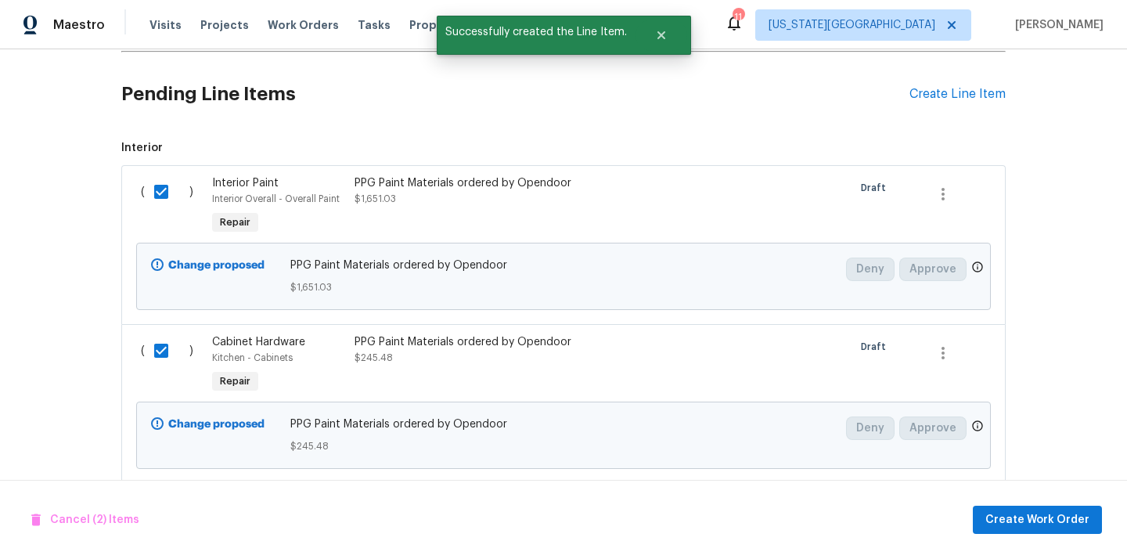
click at [1044, 504] on div "Cancel (2) Items Create Work Order" at bounding box center [563, 520] width 1127 height 80
click at [1033, 510] on span "Create Work Order" at bounding box center [1037, 520] width 104 height 20
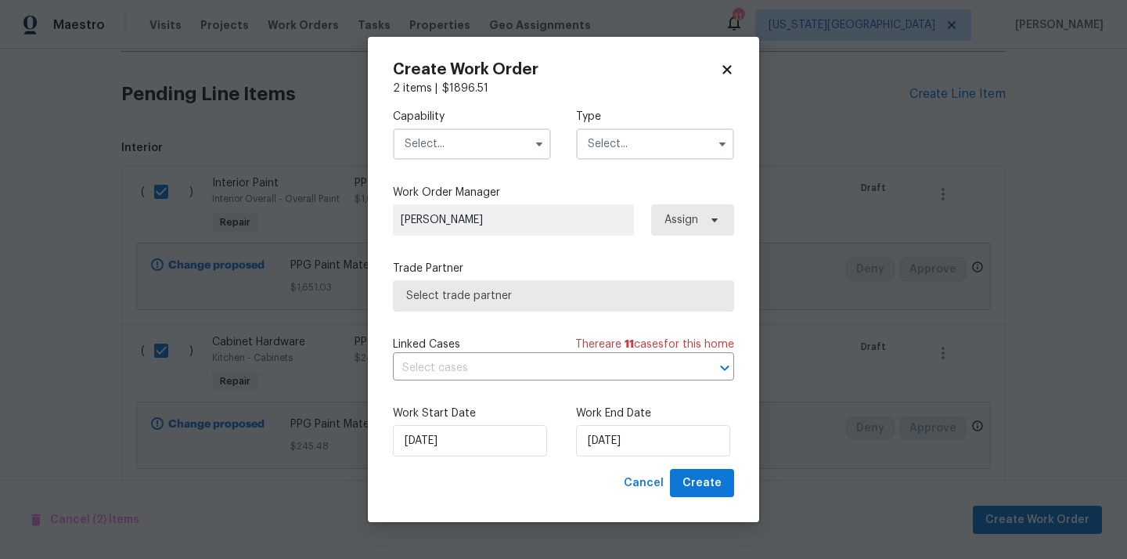
click at [473, 147] on input "text" at bounding box center [472, 143] width 158 height 31
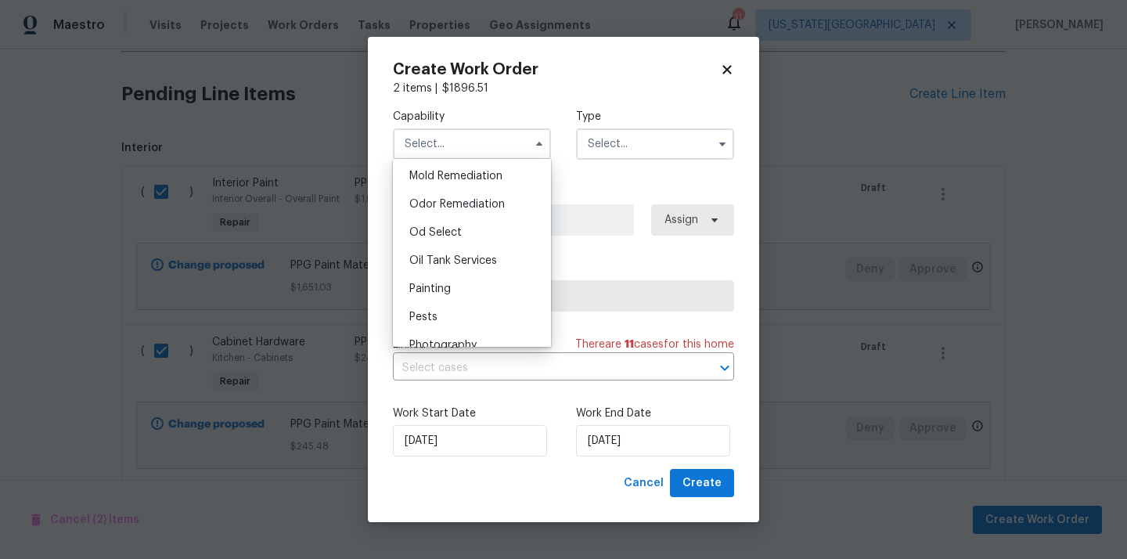
scroll to position [1204, 0]
click at [455, 291] on div "Painting" at bounding box center [472, 287] width 150 height 28
type input "Painting"
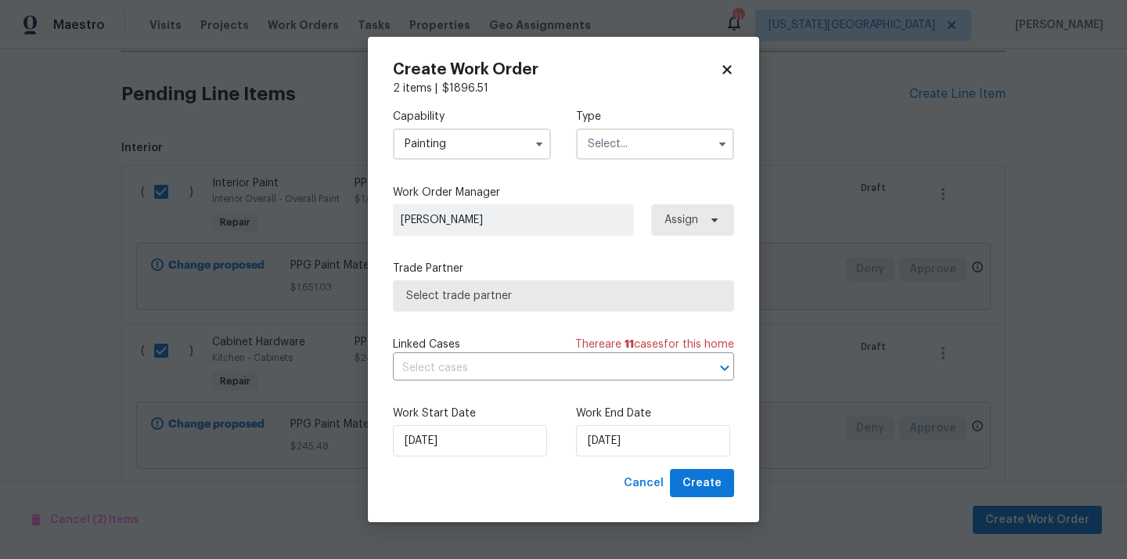
click at [643, 137] on input "text" at bounding box center [655, 143] width 158 height 31
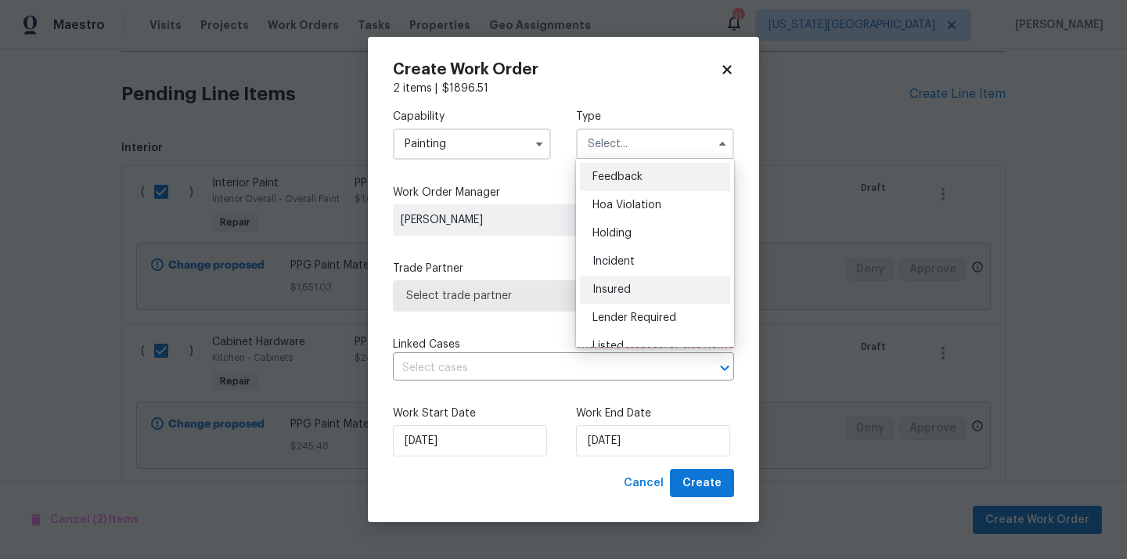
scroll to position [355, 0]
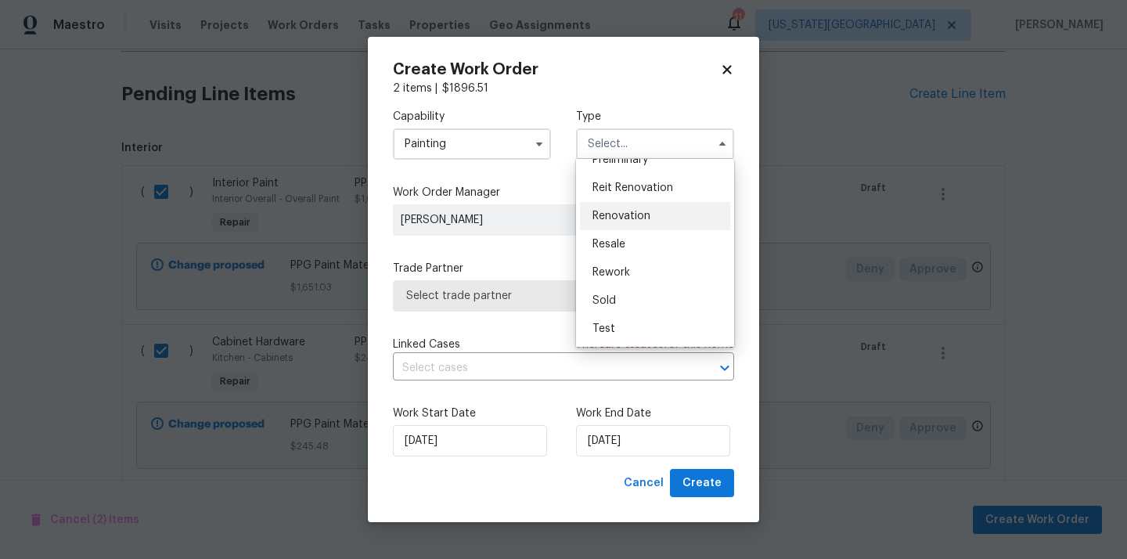
click at [641, 210] on div "Renovation" at bounding box center [655, 216] width 150 height 28
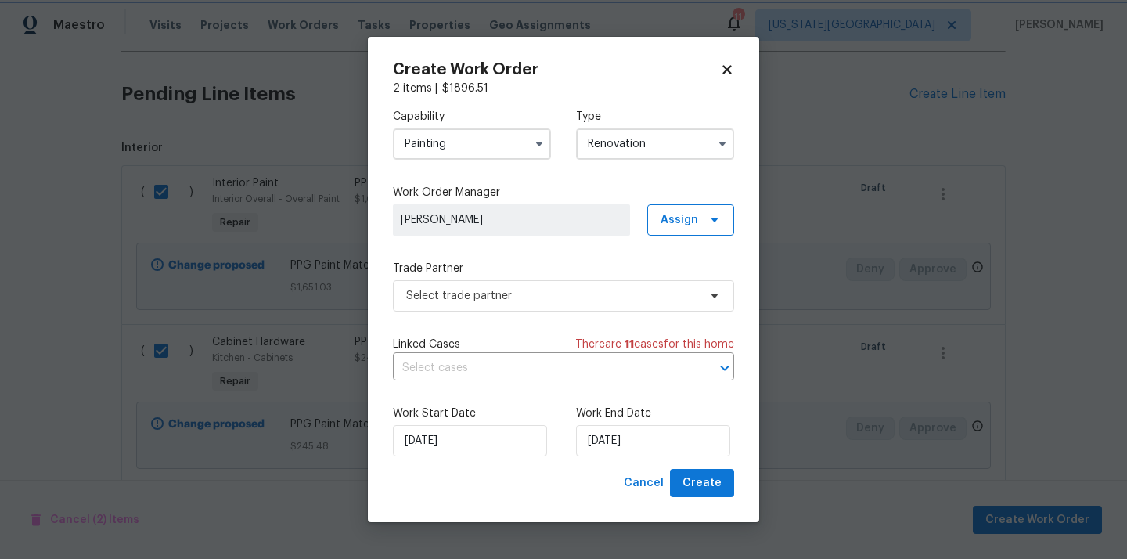
scroll to position [0, 0]
click at [647, 130] on input "Renovation" at bounding box center [655, 143] width 158 height 31
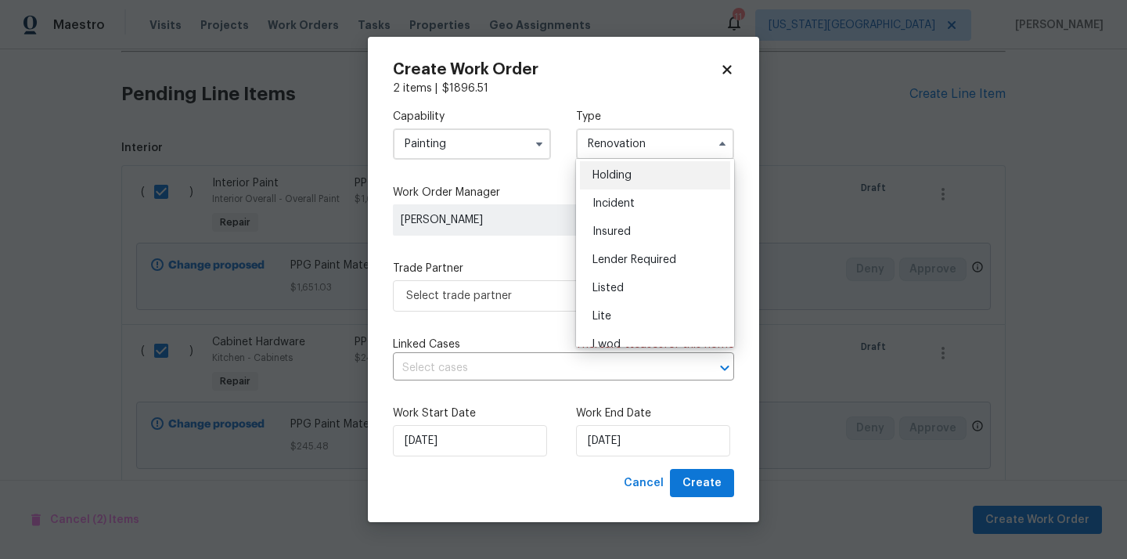
scroll to position [59, 0]
click at [620, 286] on span "Listed" at bounding box center [607, 287] width 31 height 11
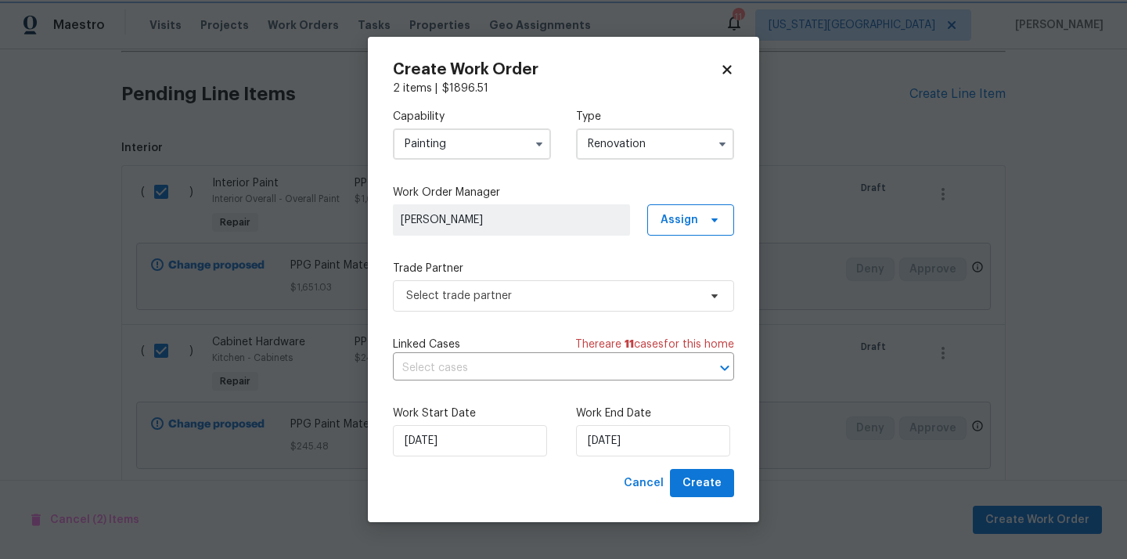
type input "Listed"
click at [675, 214] on span "Assign" at bounding box center [679, 220] width 38 height 16
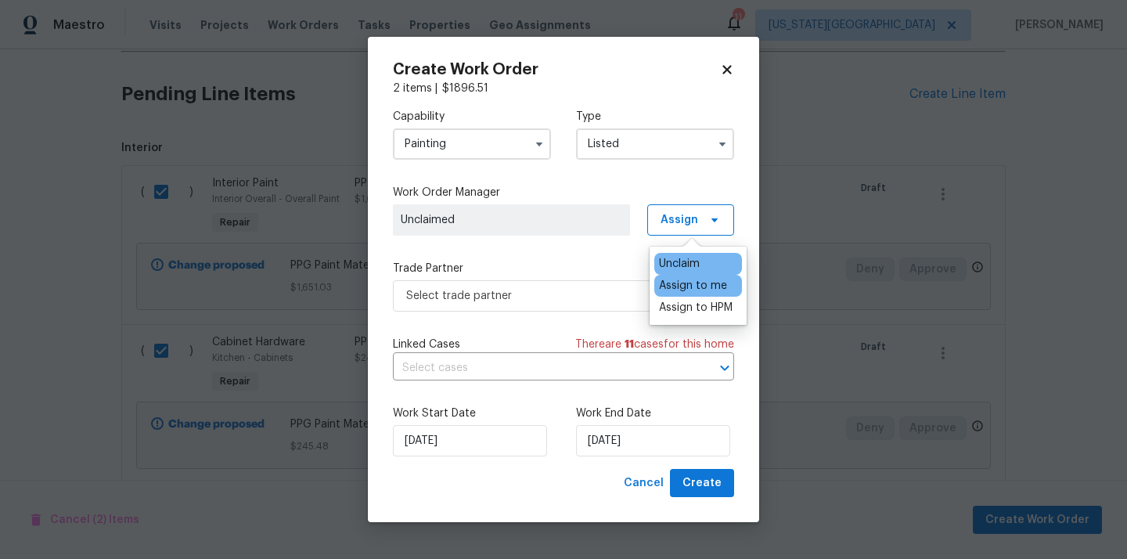
click at [676, 291] on div "Assign to me" at bounding box center [693, 286] width 68 height 16
click at [555, 292] on span "Select trade partner" at bounding box center [552, 296] width 292 height 16
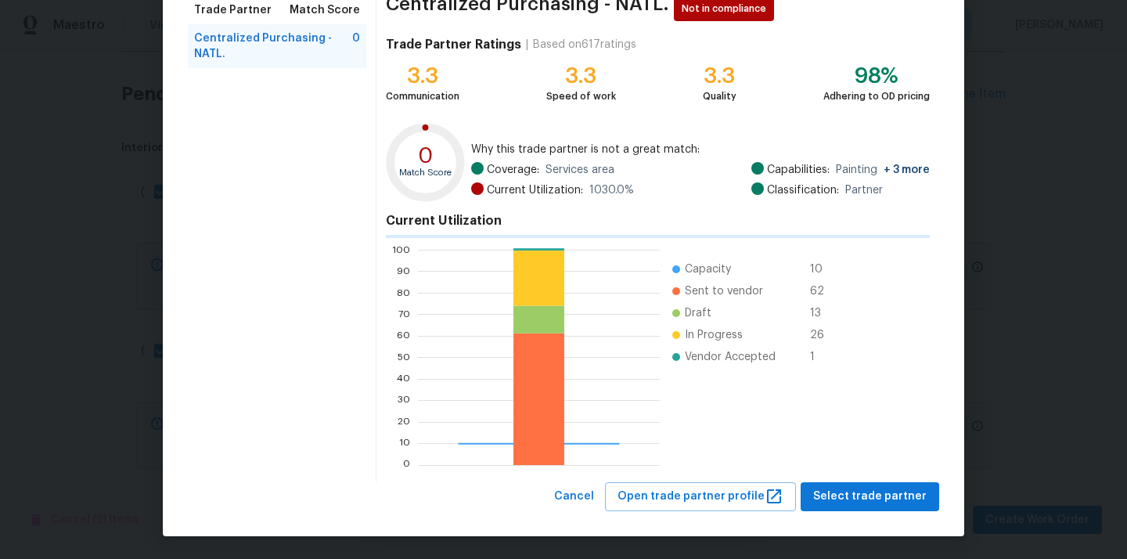
scroll to position [131, 0]
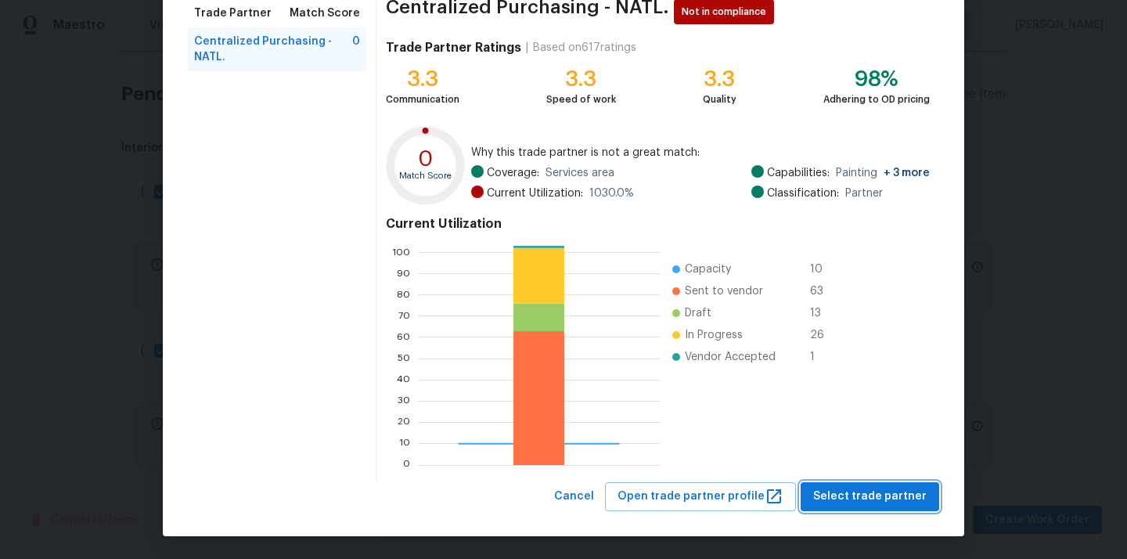
click at [836, 496] on span "Select trade partner" at bounding box center [869, 497] width 113 height 20
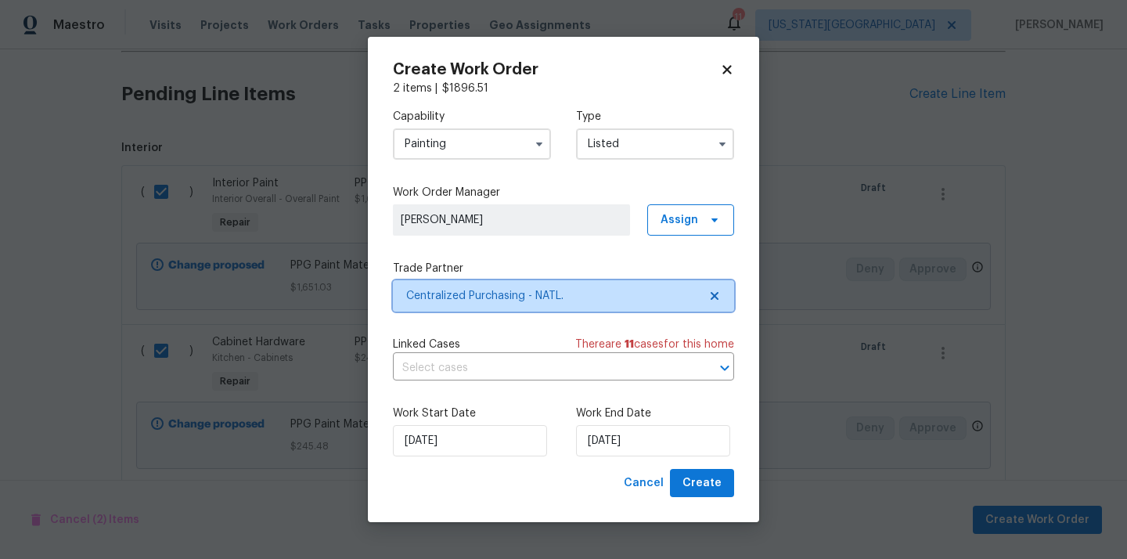
scroll to position [0, 0]
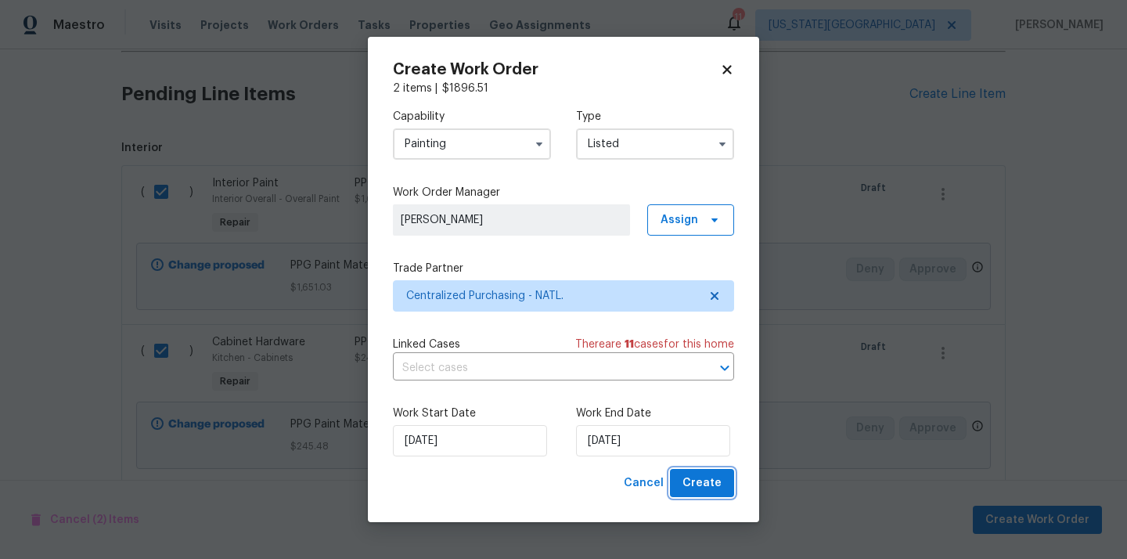
click at [703, 485] on span "Create" at bounding box center [701, 483] width 39 height 20
checkbox input "false"
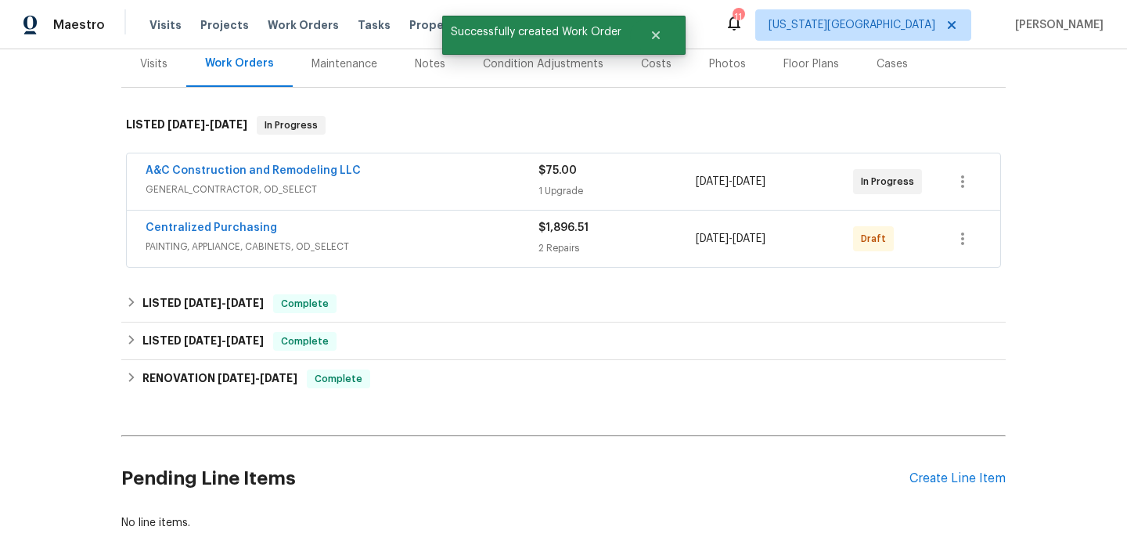
scroll to position [237, 0]
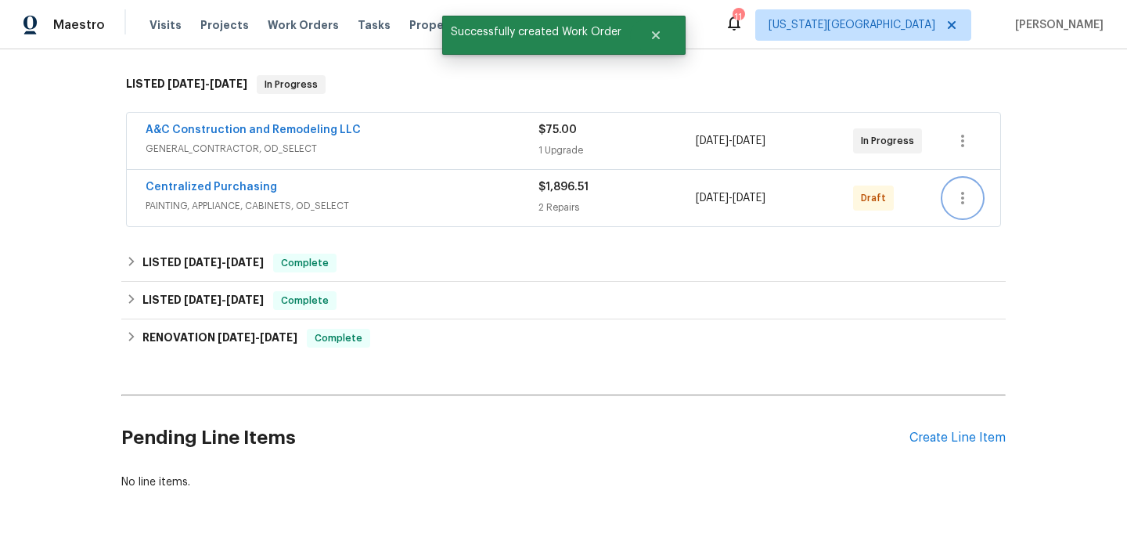
click at [963, 200] on icon "button" at bounding box center [962, 198] width 19 height 19
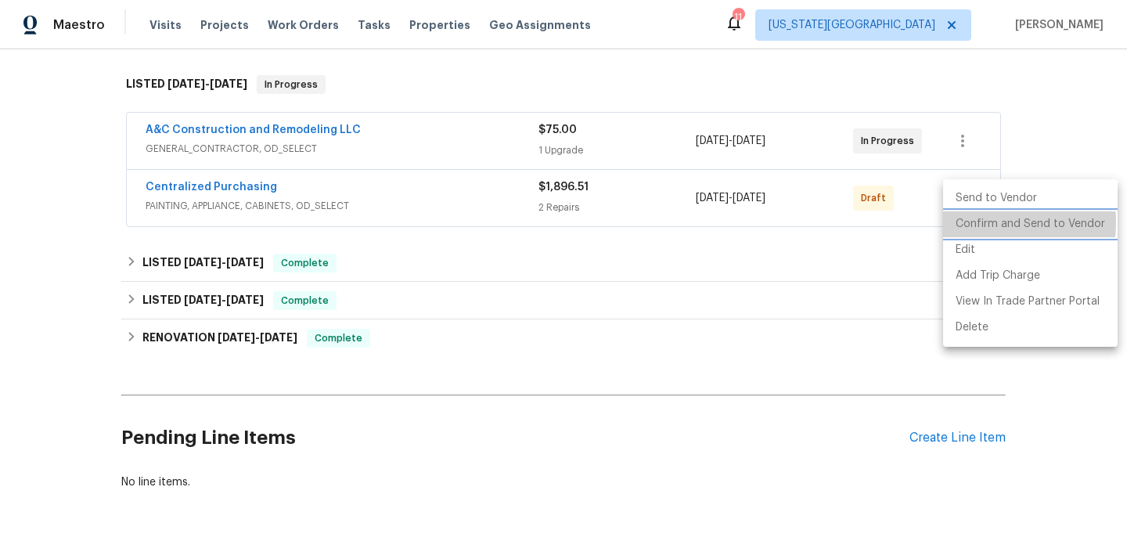
click at [973, 222] on li "Confirm and Send to Vendor" at bounding box center [1030, 224] width 174 height 26
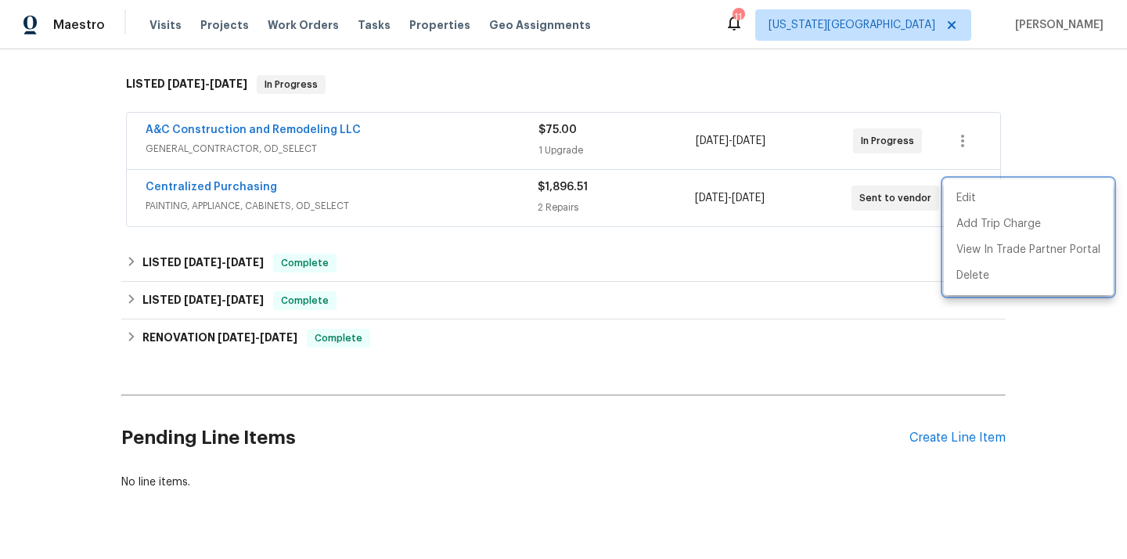
click at [216, 186] on div at bounding box center [563, 279] width 1127 height 559
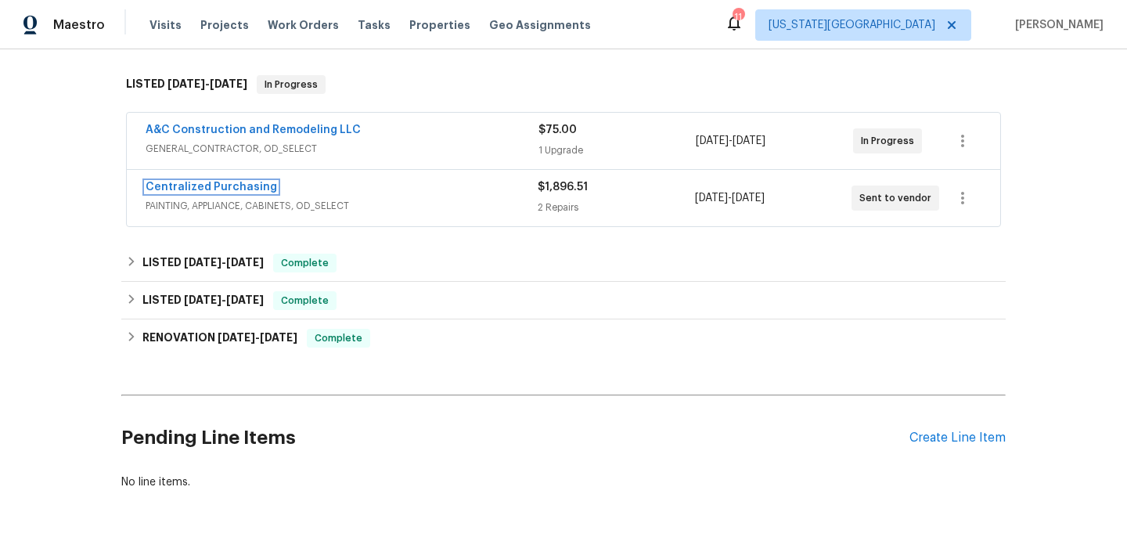
click at [216, 186] on link "Centralized Purchasing" at bounding box center [211, 187] width 131 height 11
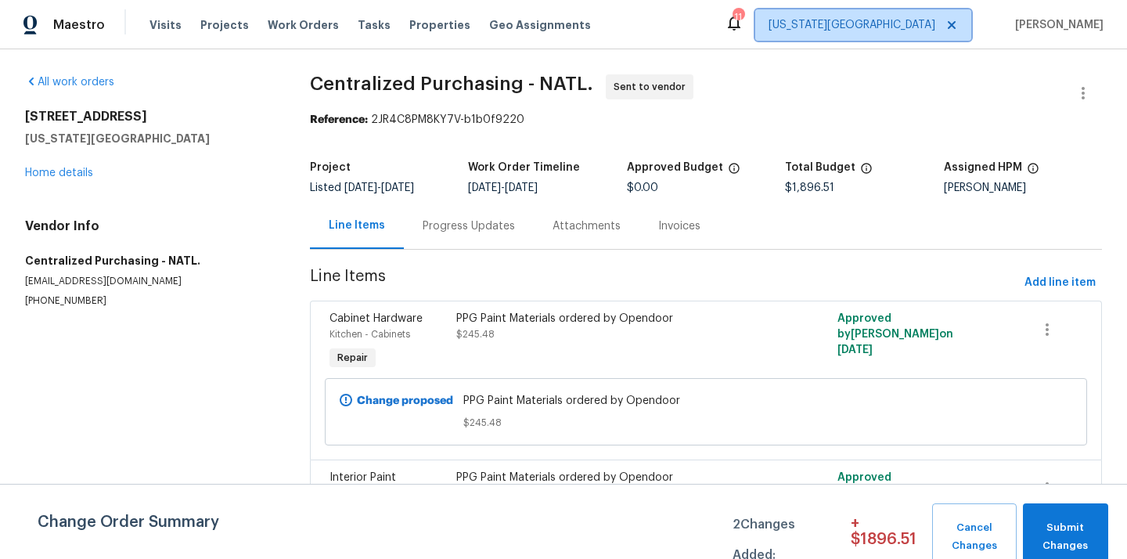
click at [918, 17] on span "[US_STATE][GEOGRAPHIC_DATA]" at bounding box center [851, 25] width 167 height 16
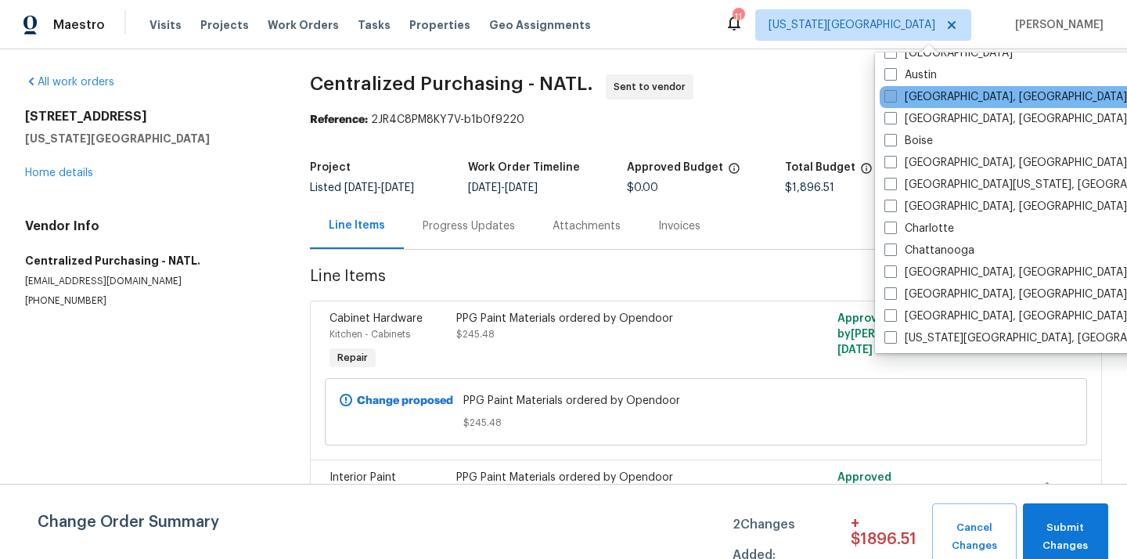
scroll to position [81, 0]
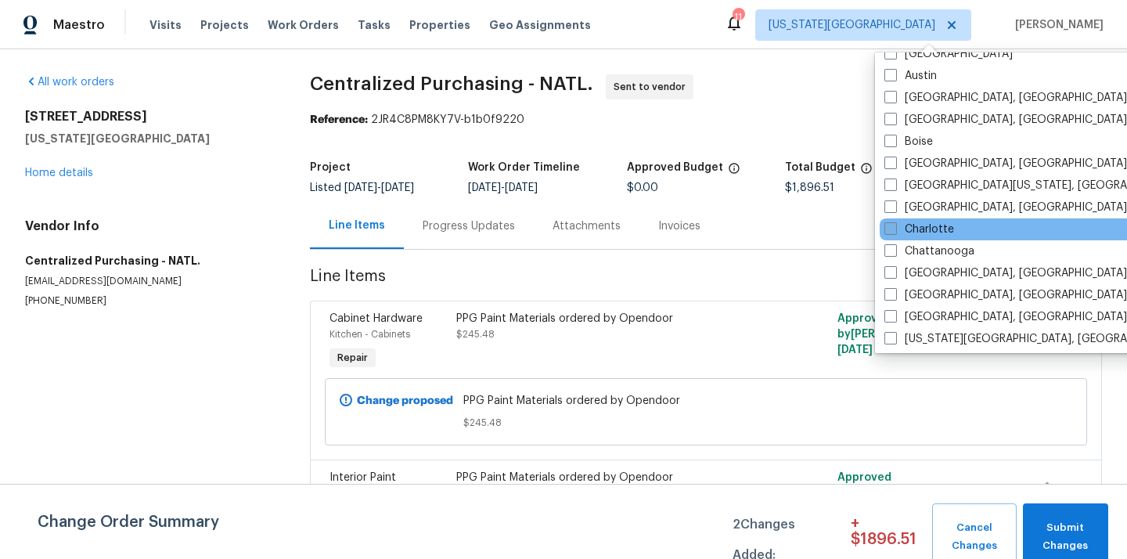
click at [917, 232] on label "Charlotte" at bounding box center [919, 229] width 70 height 16
click at [894, 232] on input "Charlotte" at bounding box center [889, 226] width 10 height 10
checkbox input "true"
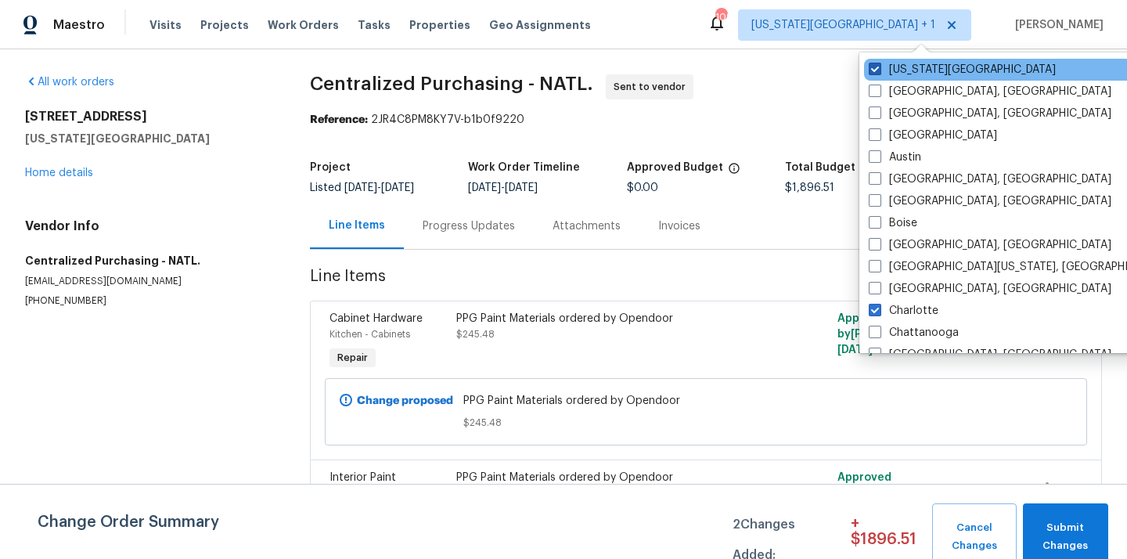
click at [872, 75] on label "[US_STATE][GEOGRAPHIC_DATA]" at bounding box center [962, 70] width 187 height 16
click at [872, 72] on input "[US_STATE][GEOGRAPHIC_DATA]" at bounding box center [874, 67] width 10 height 10
checkbox input "false"
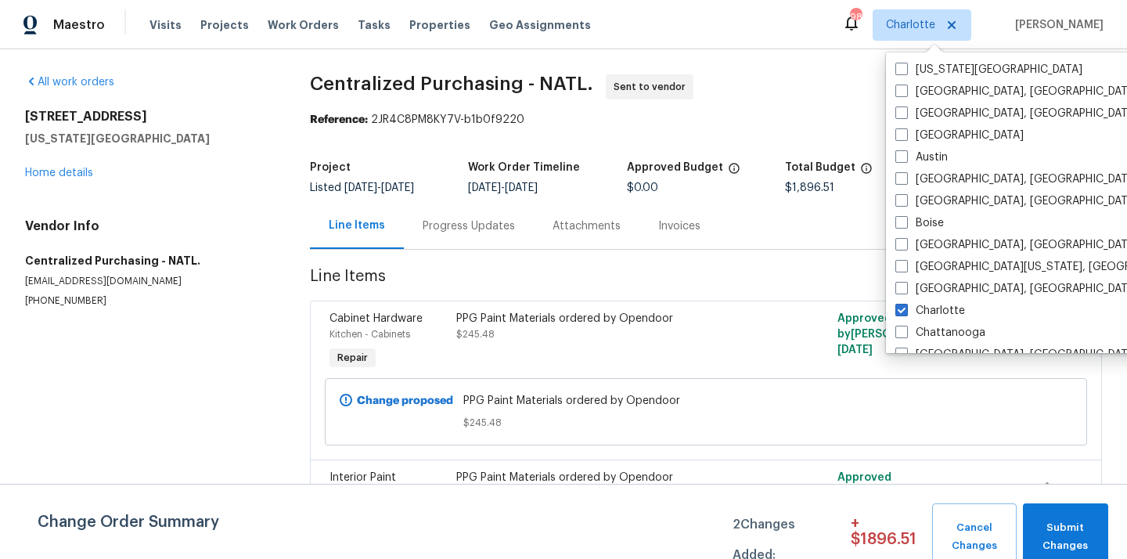
click at [209, 16] on div "Visits Projects Work Orders Tasks Properties Geo Assignments" at bounding box center [379, 24] width 460 height 31
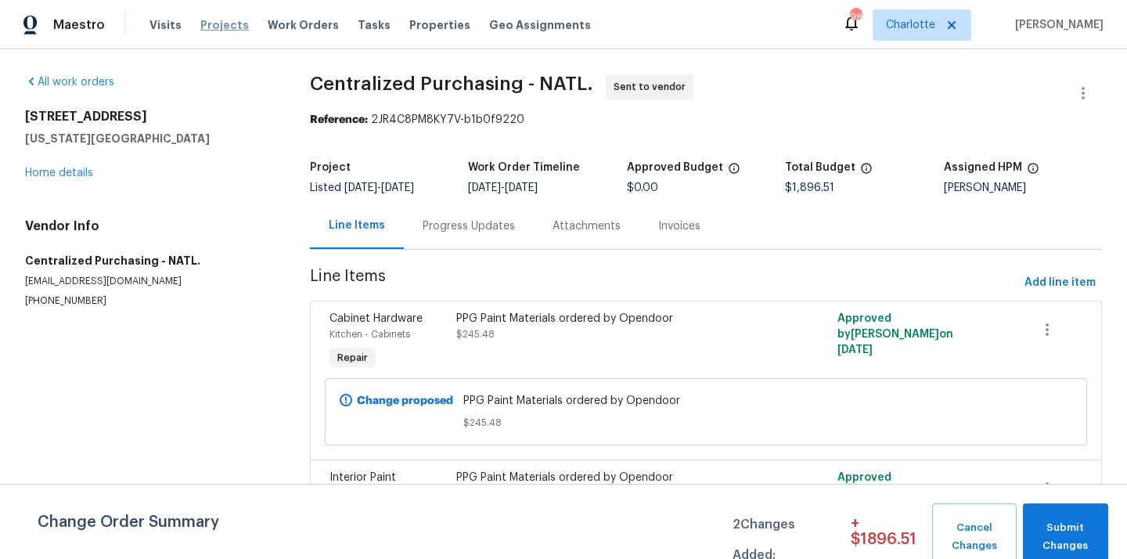
click at [207, 21] on span "Projects" at bounding box center [224, 25] width 49 height 16
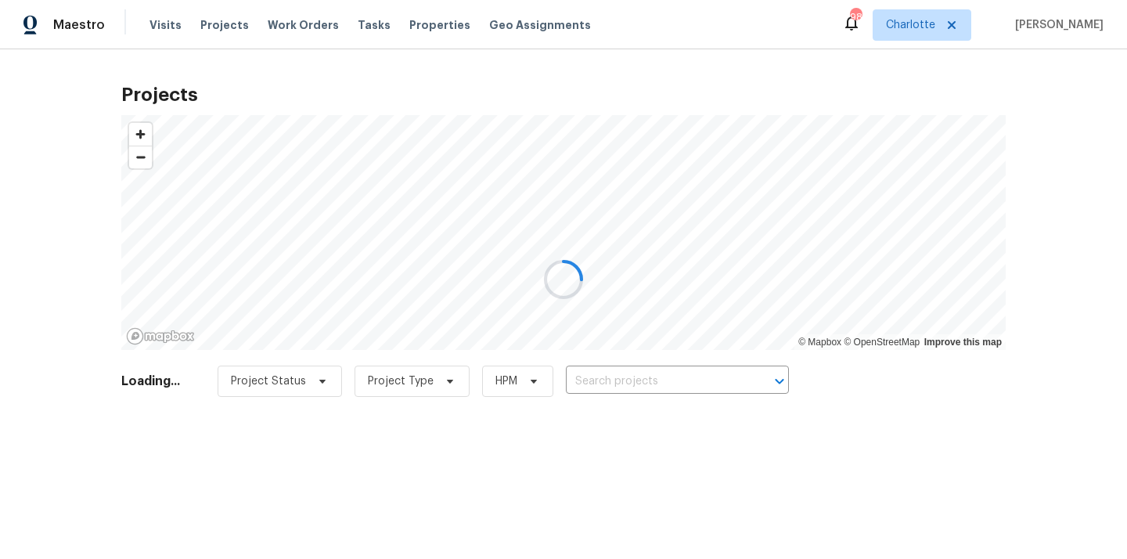
click at [703, 387] on div at bounding box center [563, 279] width 1127 height 559
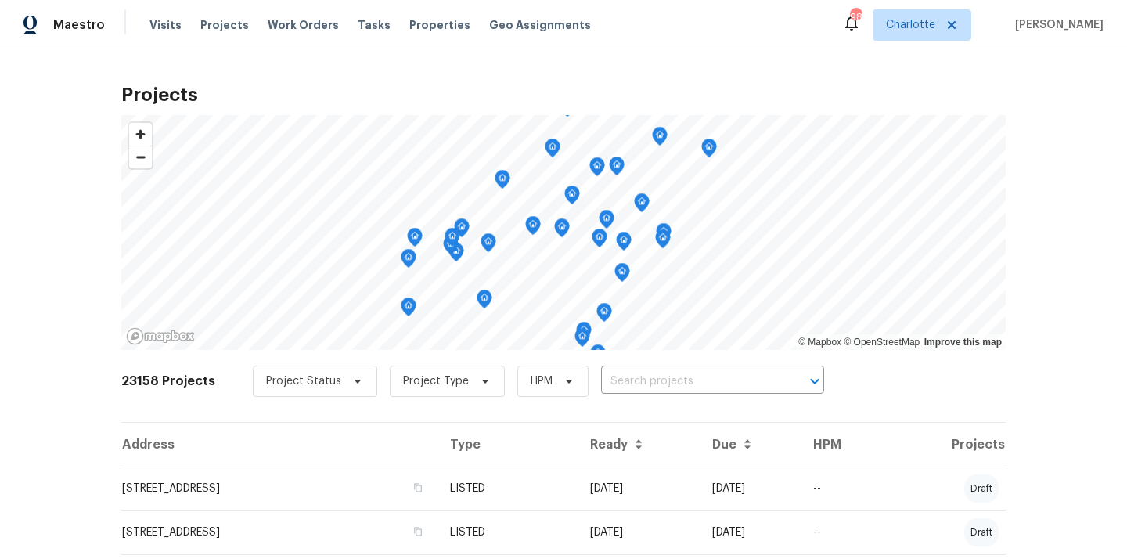
click at [703, 387] on input "text" at bounding box center [690, 381] width 179 height 24
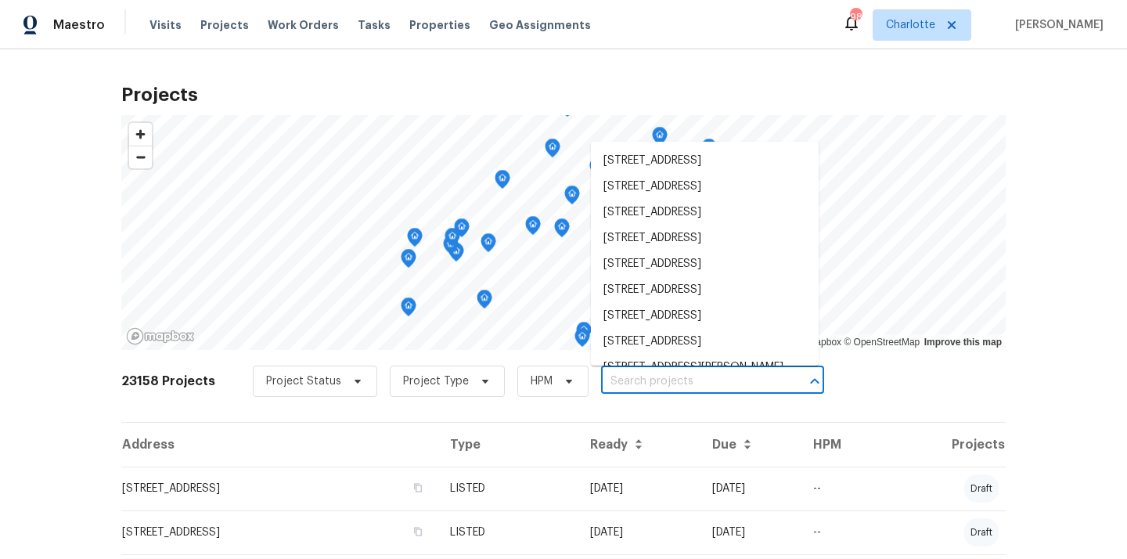
paste input "[STREET_ADDRESS]"
type input "[STREET_ADDRESS]"
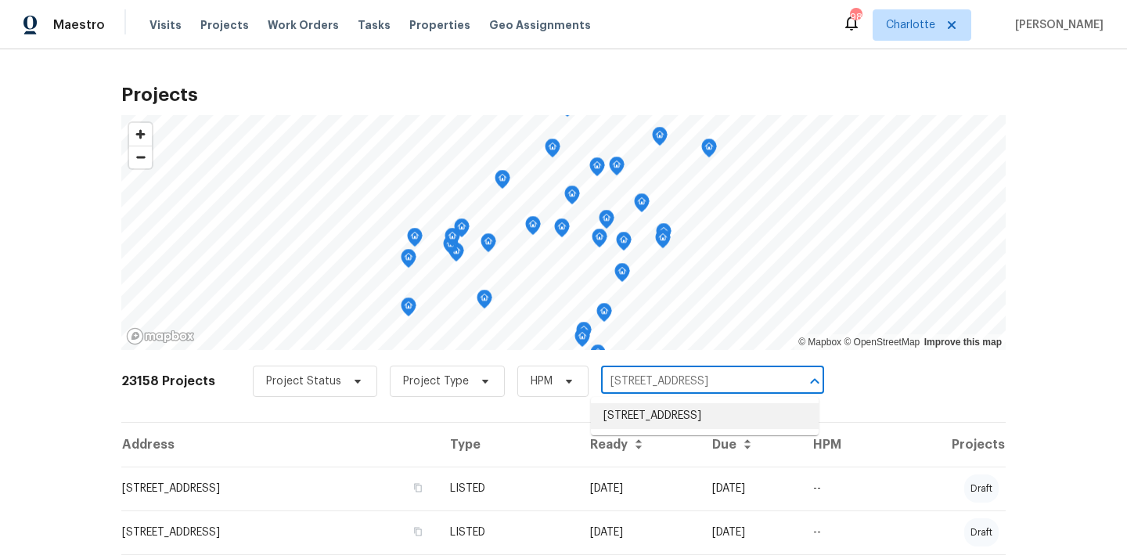
click at [690, 411] on li "[STREET_ADDRESS]" at bounding box center [705, 416] width 228 height 26
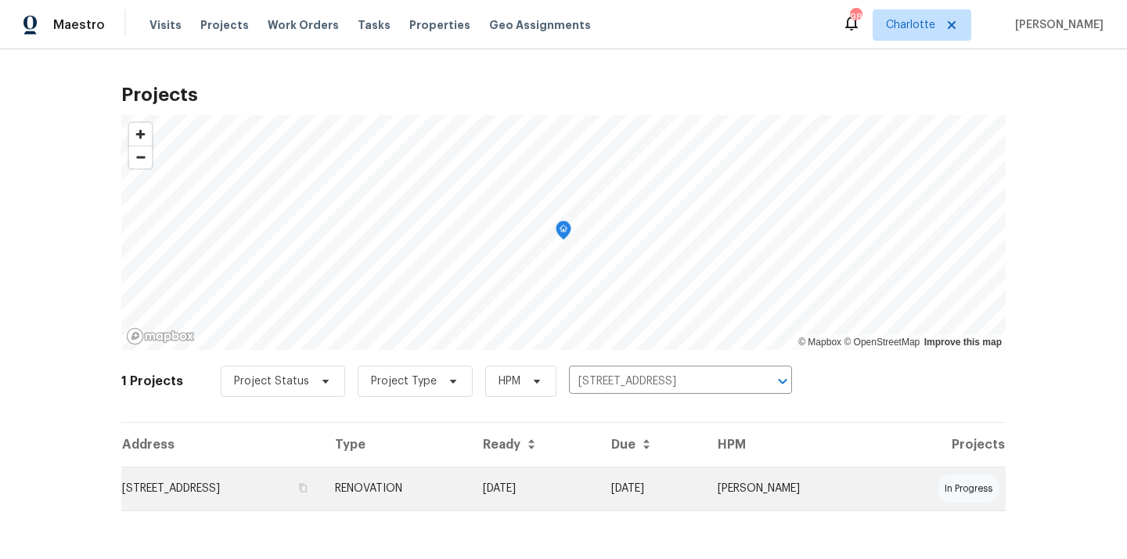
click at [300, 480] on td "[STREET_ADDRESS]" at bounding box center [221, 488] width 201 height 44
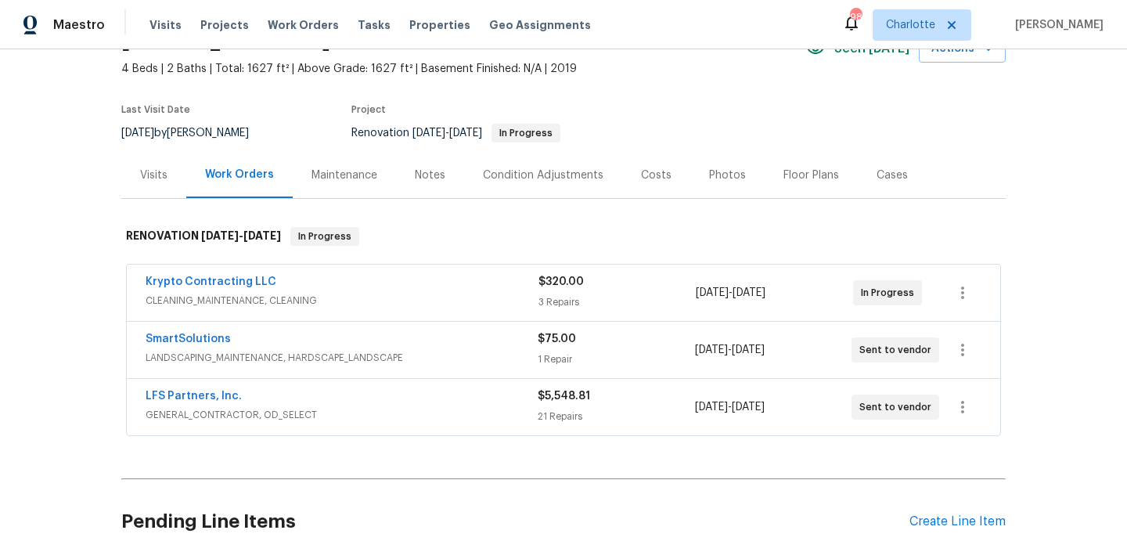
scroll to position [138, 0]
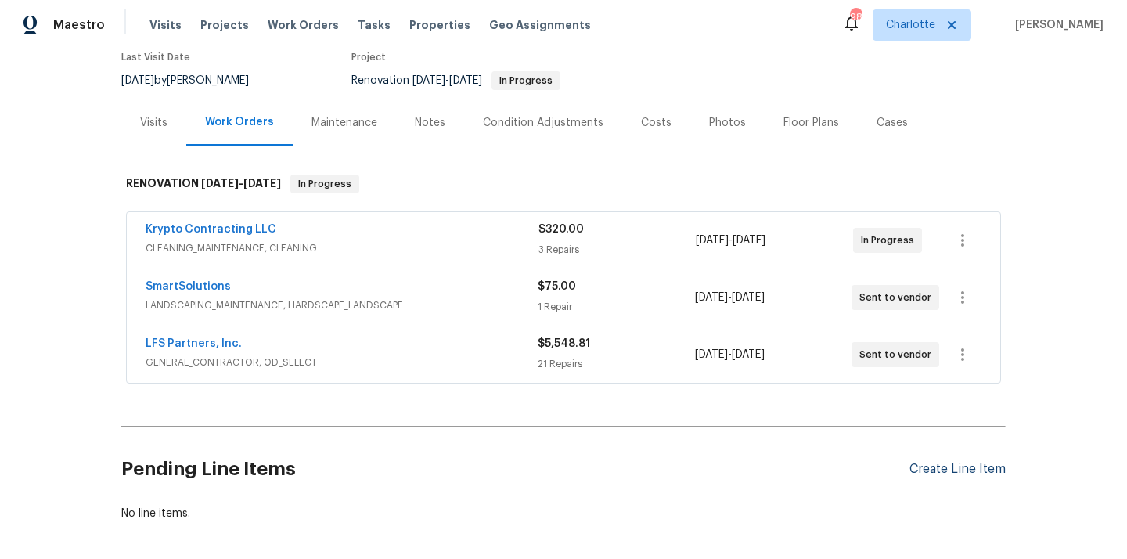
click at [924, 469] on div "Create Line Item" at bounding box center [957, 469] width 96 height 15
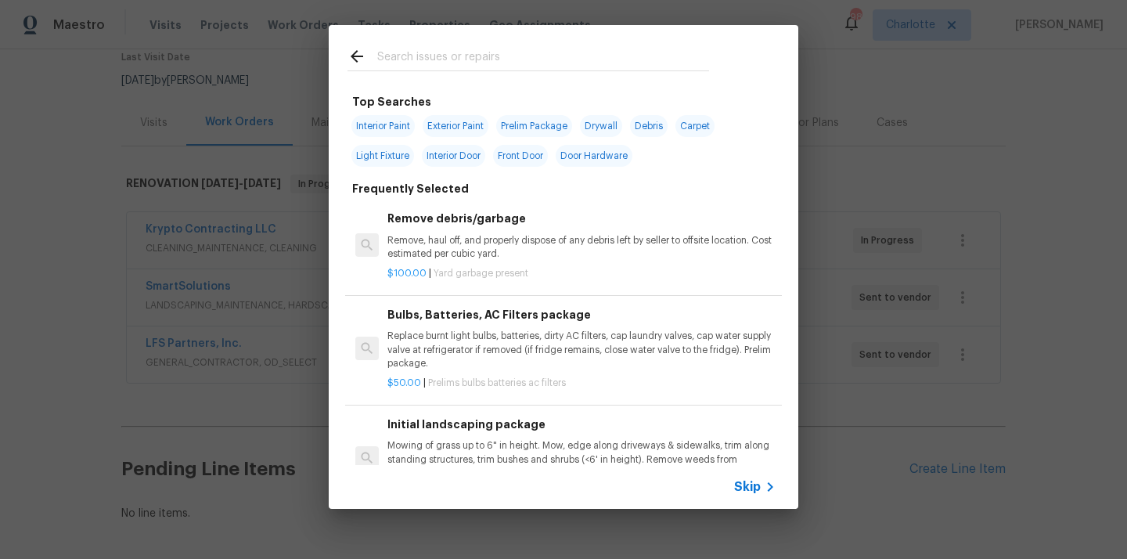
click at [441, 60] on input "text" at bounding box center [543, 58] width 332 height 23
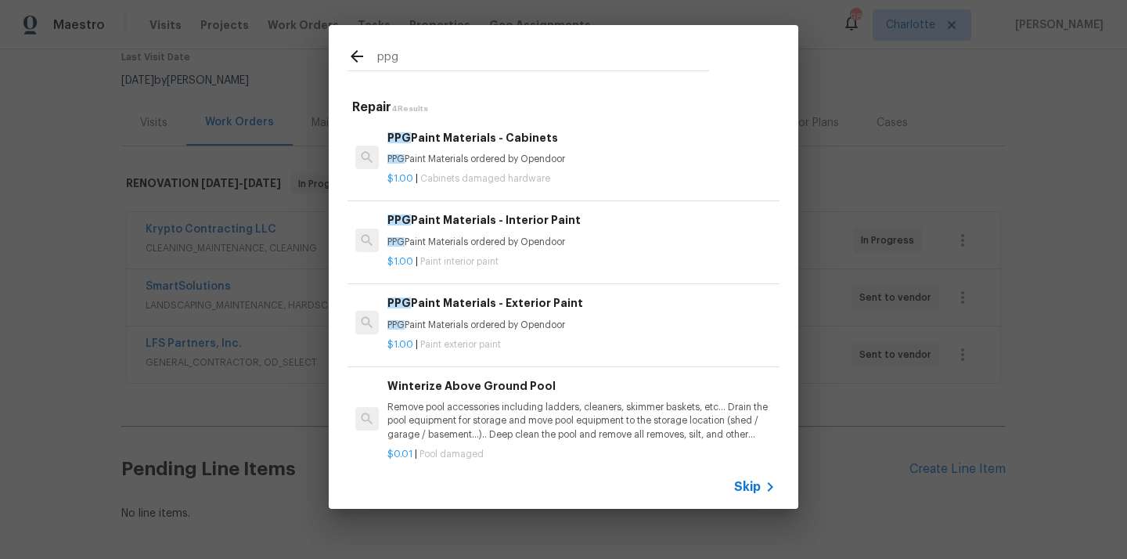
type input "ppg"
click at [477, 157] on p "PPG Paint Materials ordered by Opendoor" at bounding box center [581, 159] width 388 height 13
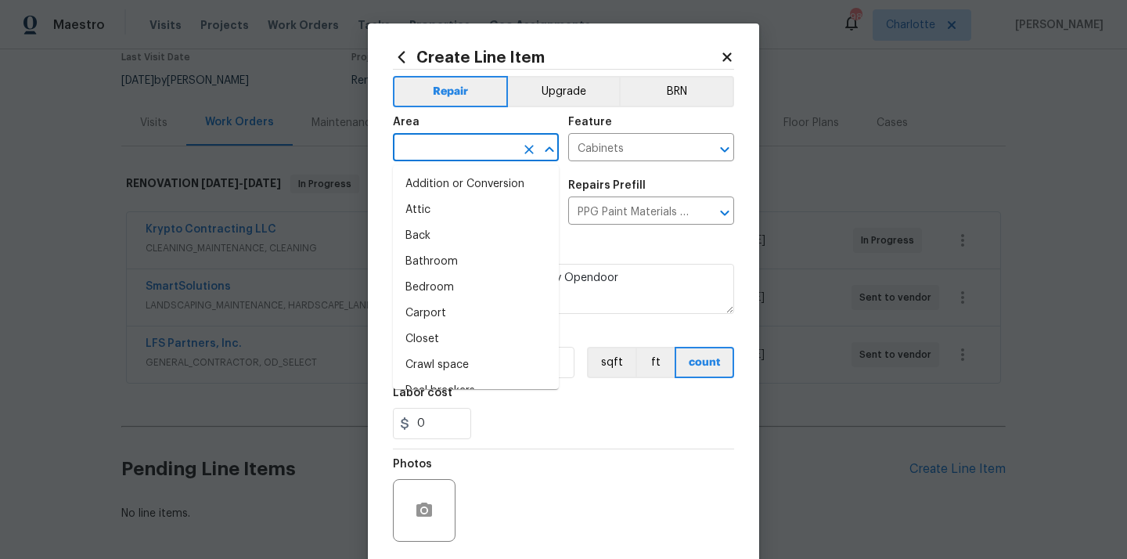
click at [452, 142] on input "text" at bounding box center [454, 149] width 122 height 24
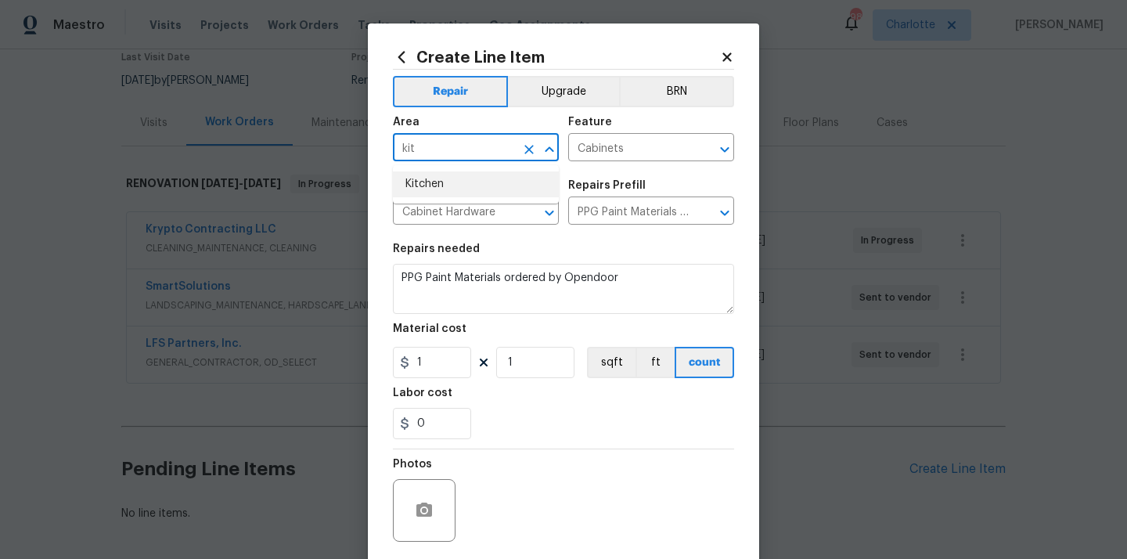
click at [433, 180] on li "Kitchen" at bounding box center [476, 184] width 166 height 26
type input "Kitchen"
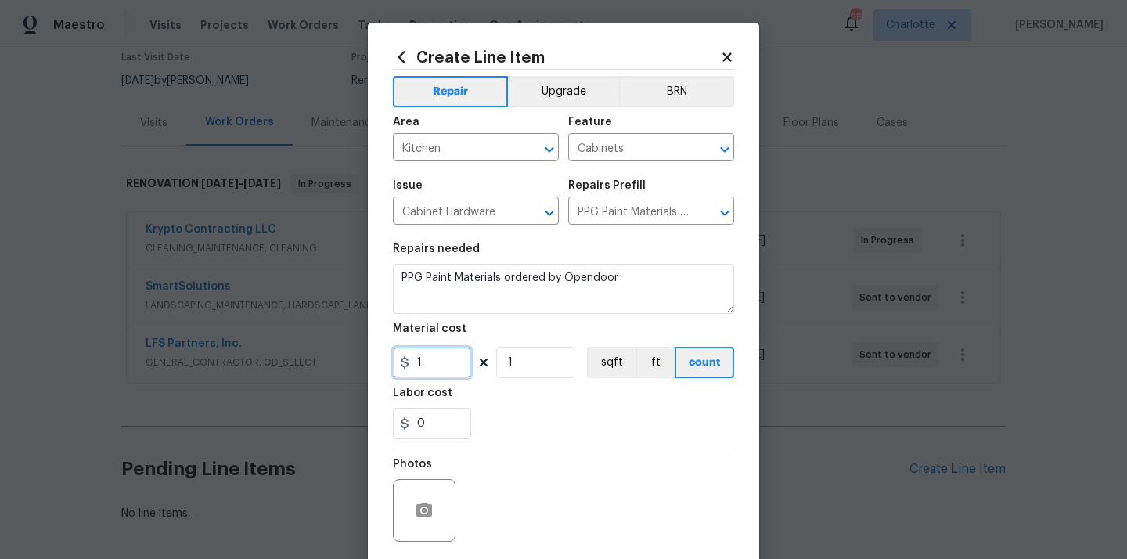
drag, startPoint x: 426, startPoint y: 358, endPoint x: 386, endPoint y: 358, distance: 40.7
click at [386, 358] on div "Create Line Item Repair Upgrade BRN Area Kitchen ​ Feature Cabinets ​ Issue Cab…" at bounding box center [563, 336] width 391 height 627
paste input "459.7"
type input "459.71"
click at [480, 392] on div "Labor cost" at bounding box center [563, 397] width 341 height 20
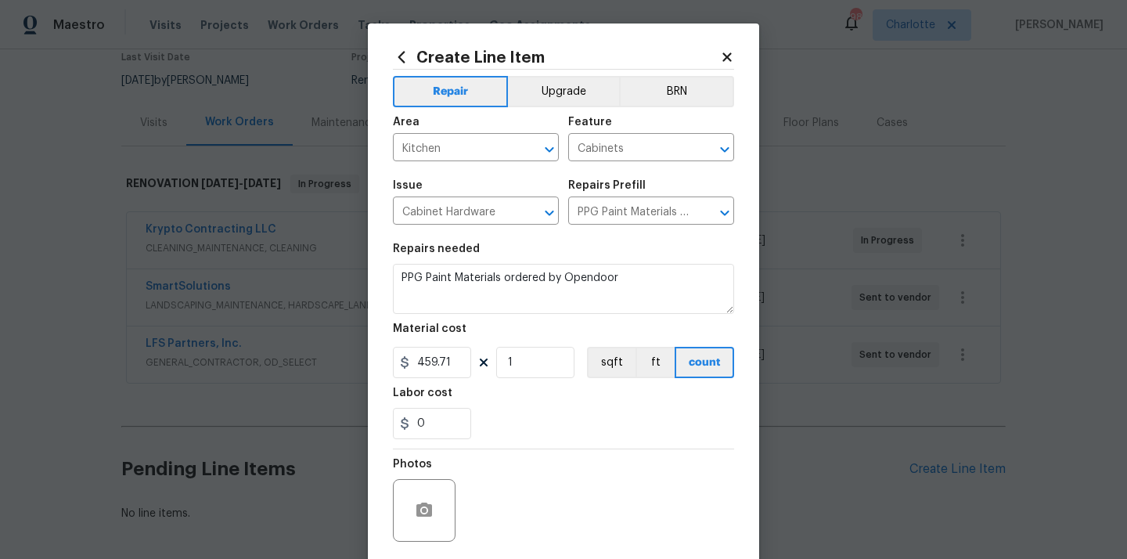
scroll to position [116, 0]
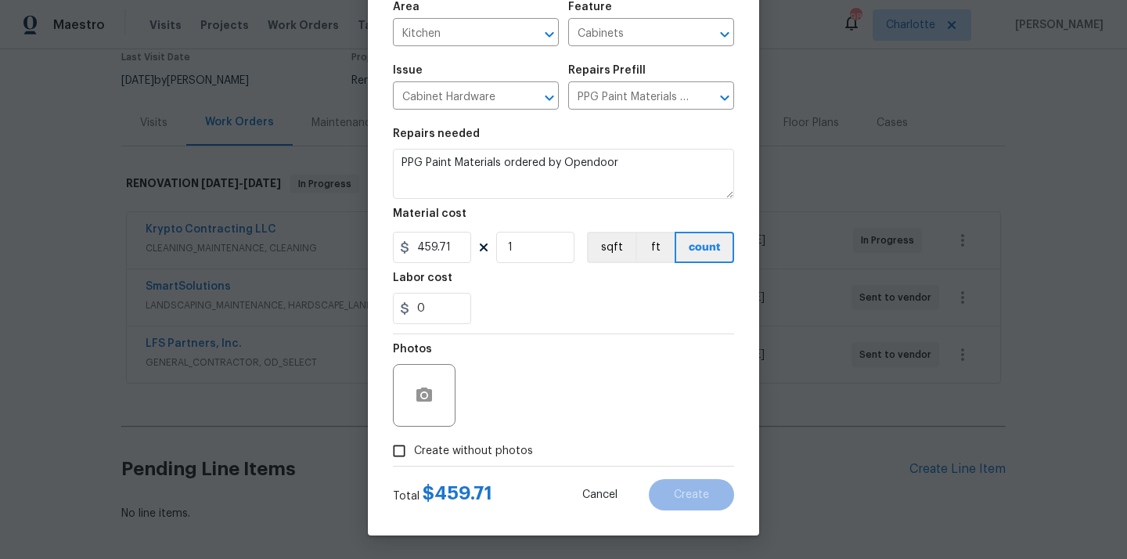
click at [464, 448] on span "Create without photos" at bounding box center [473, 451] width 119 height 16
click at [414, 448] on input "Create without photos" at bounding box center [399, 451] width 30 height 30
checkbox input "true"
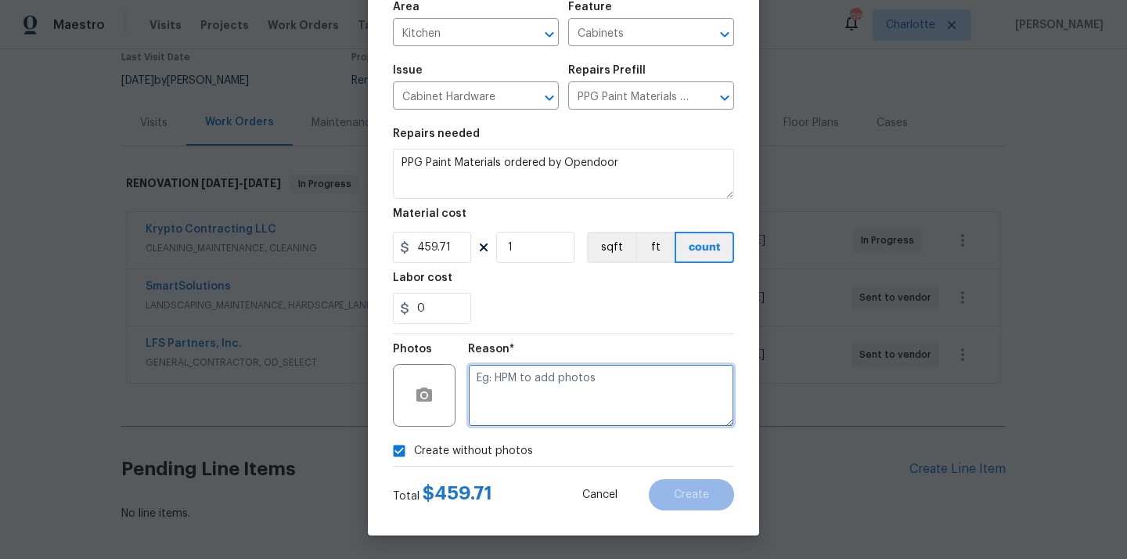
click at [498, 406] on textarea at bounding box center [601, 395] width 266 height 63
type textarea "N/A"
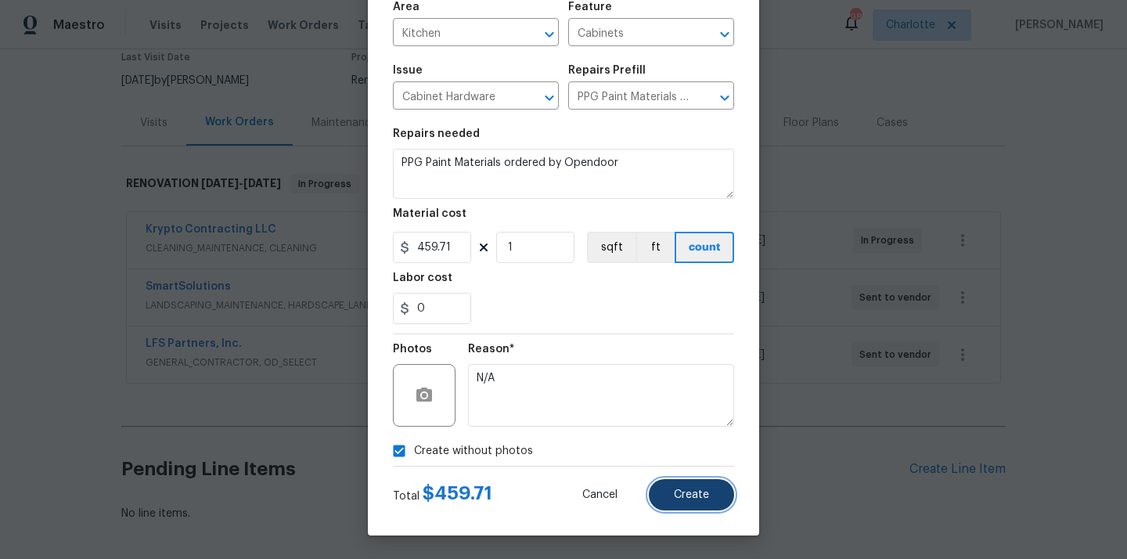
click at [725, 489] on button "Create" at bounding box center [691, 494] width 85 height 31
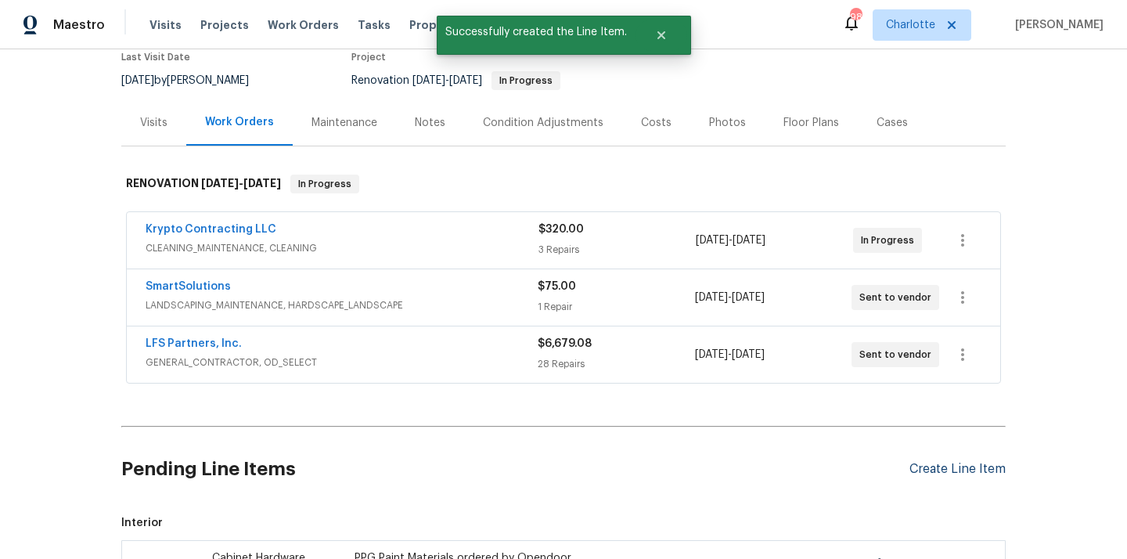
click at [935, 474] on div "Create Line Item" at bounding box center [957, 469] width 96 height 15
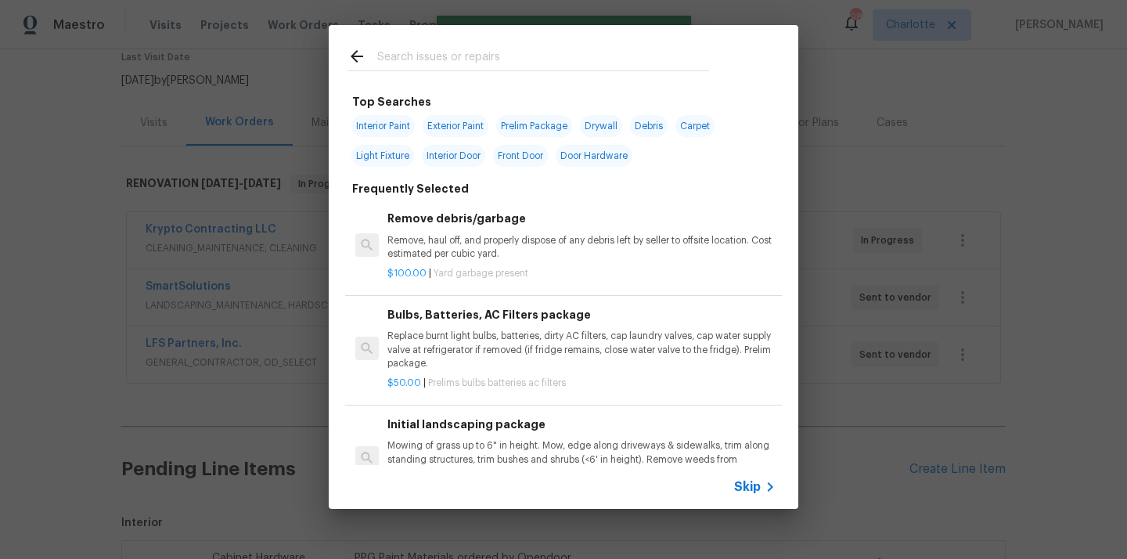
click at [572, 38] on div at bounding box center [528, 56] width 399 height 62
click at [557, 48] on input "text" at bounding box center [543, 58] width 332 height 23
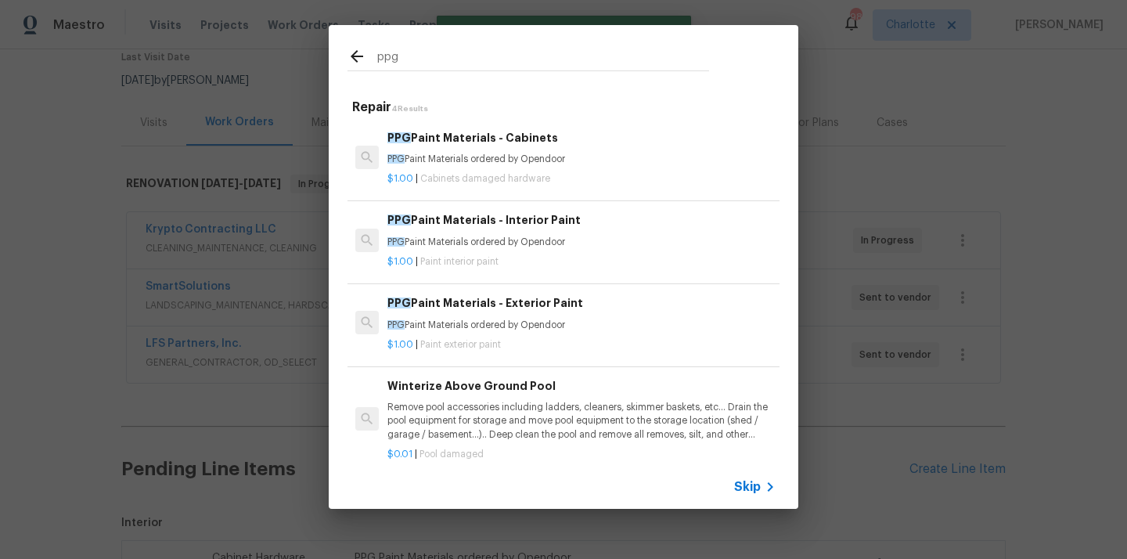
type input "ppg"
click at [516, 258] on p "$1.00 | Paint interior paint" at bounding box center [581, 261] width 388 height 13
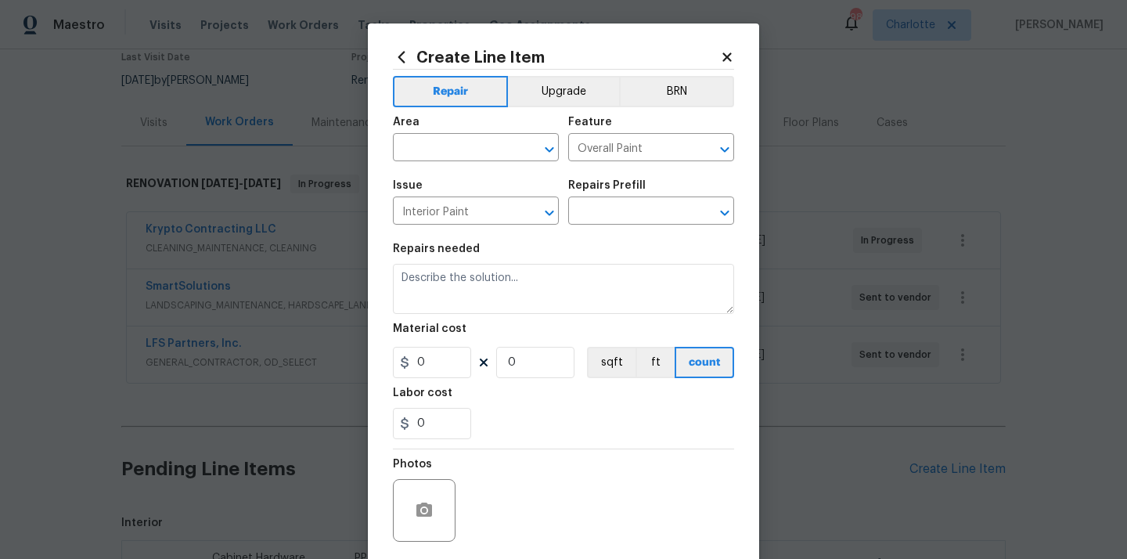
type input "PPG Paint Materials - Interior Paint $1.00"
type textarea "PPG Paint Materials ordered by Opendoor"
type input "1"
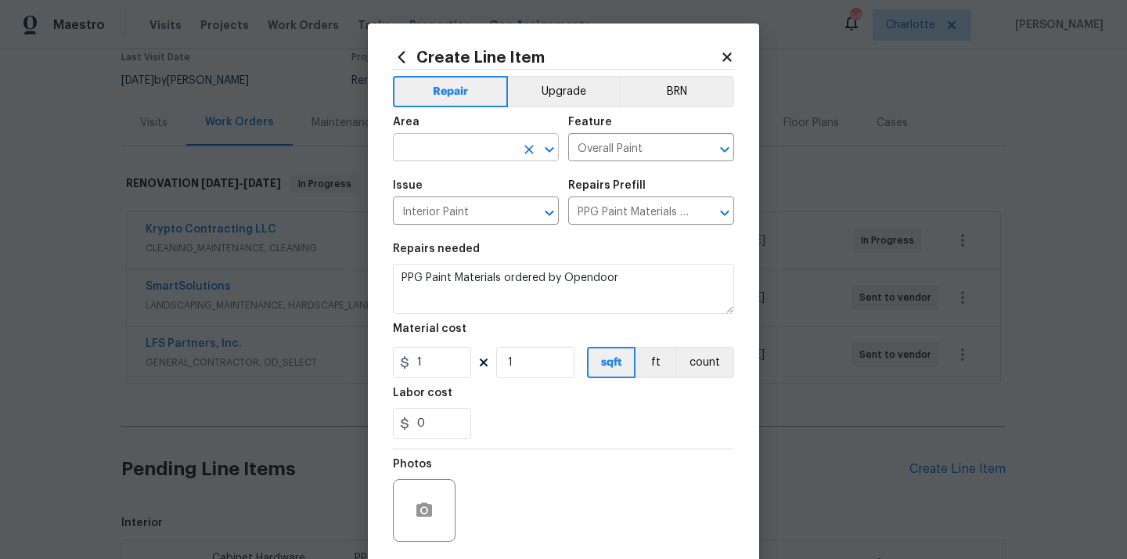
click at [432, 152] on input "text" at bounding box center [454, 149] width 122 height 24
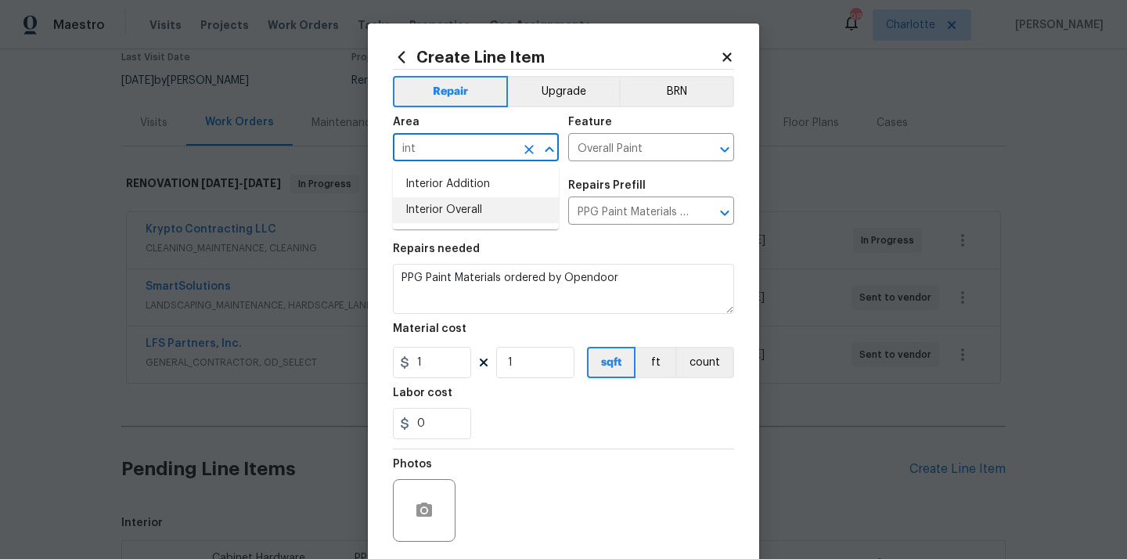
click at [443, 211] on li "Interior Overall" at bounding box center [476, 210] width 166 height 26
type input "Interior Overall"
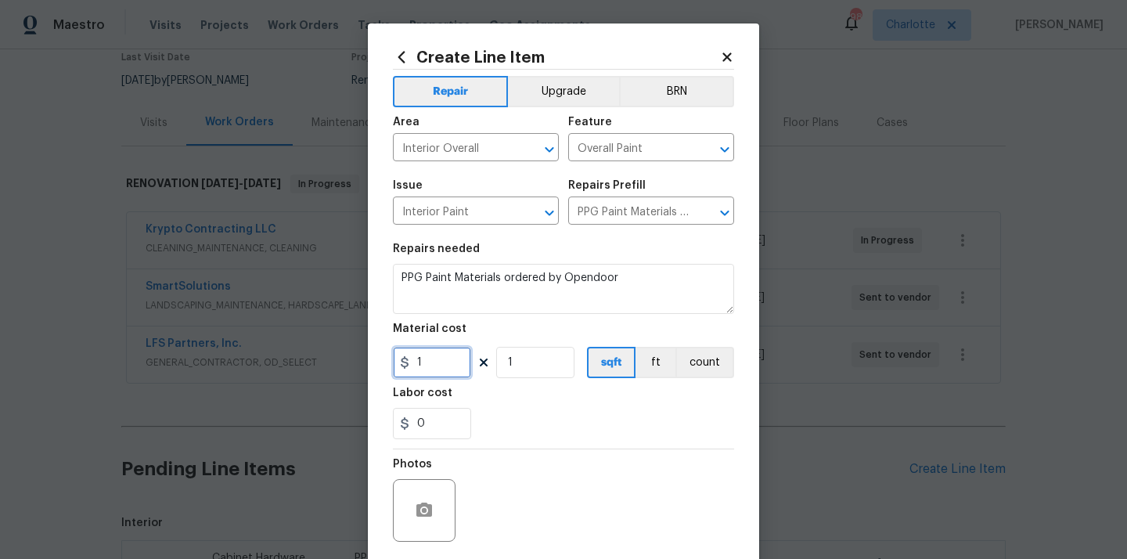
drag, startPoint x: 432, startPoint y: 365, endPoint x: 390, endPoint y: 365, distance: 41.5
click at [390, 365] on div "Create Line Item Repair Upgrade BRN Area Interior Overall ​ Feature Overall Pai…" at bounding box center [563, 336] width 391 height 627
paste input "960.14"
type input "960.14"
click at [502, 416] on div "0" at bounding box center [563, 423] width 341 height 31
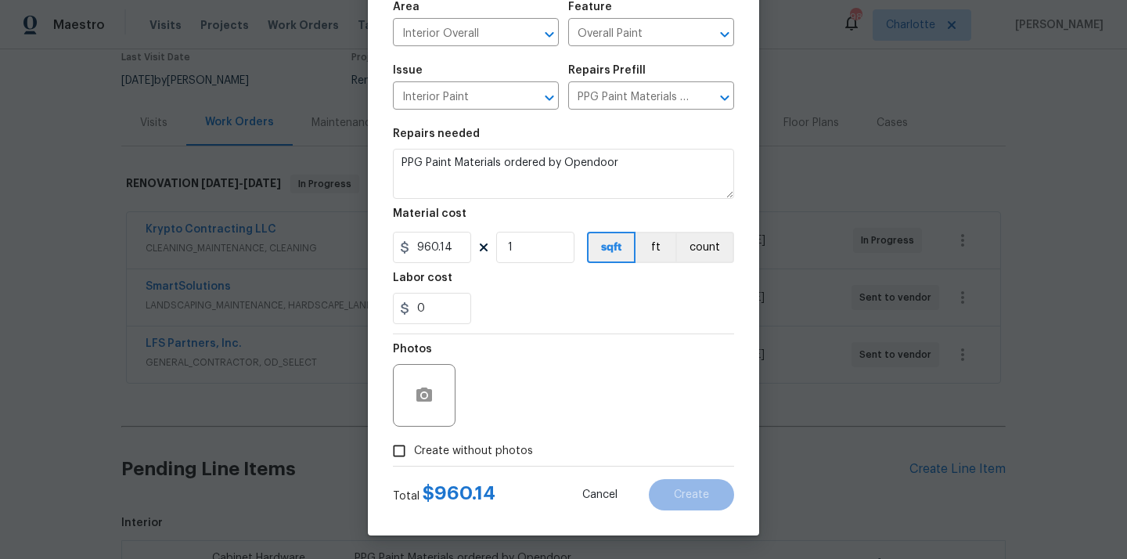
click at [493, 449] on span "Create without photos" at bounding box center [473, 451] width 119 height 16
click at [414, 449] on input "Create without photos" at bounding box center [399, 451] width 30 height 30
checkbox input "true"
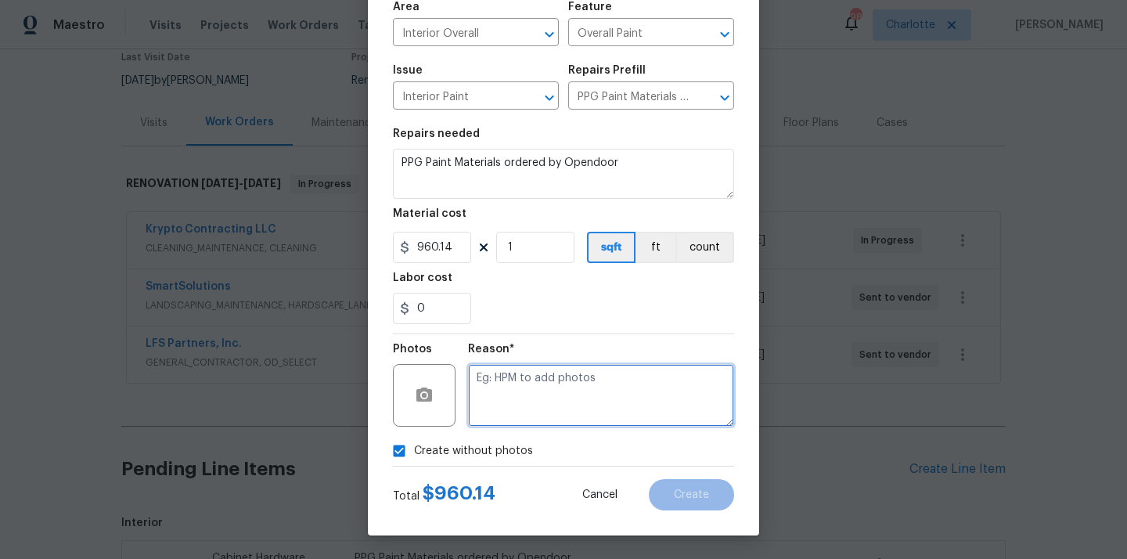
click at [516, 393] on textarea at bounding box center [601, 395] width 266 height 63
type textarea "N/A"
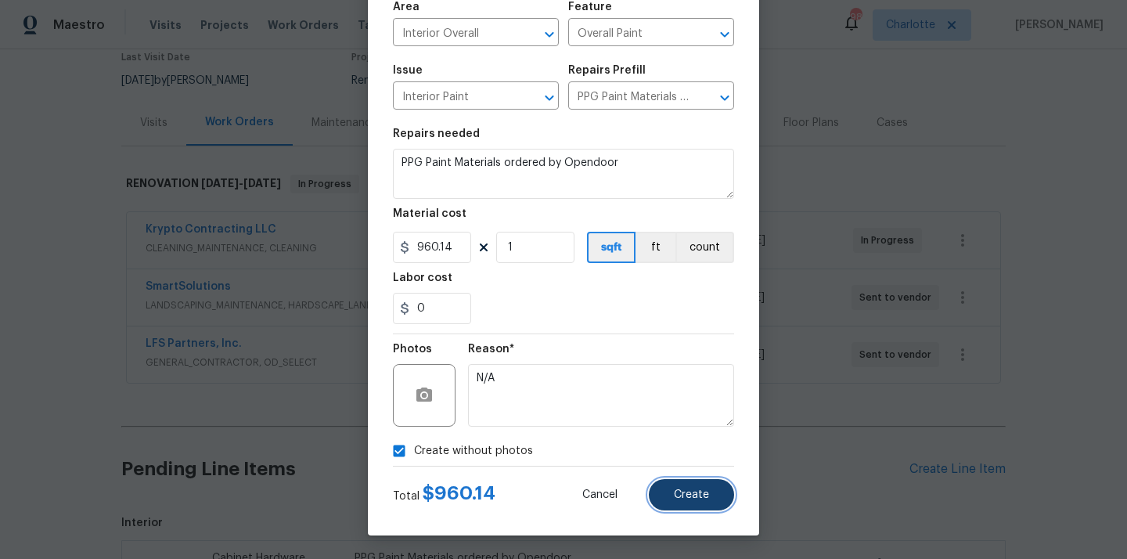
click at [667, 493] on button "Create" at bounding box center [691, 494] width 85 height 31
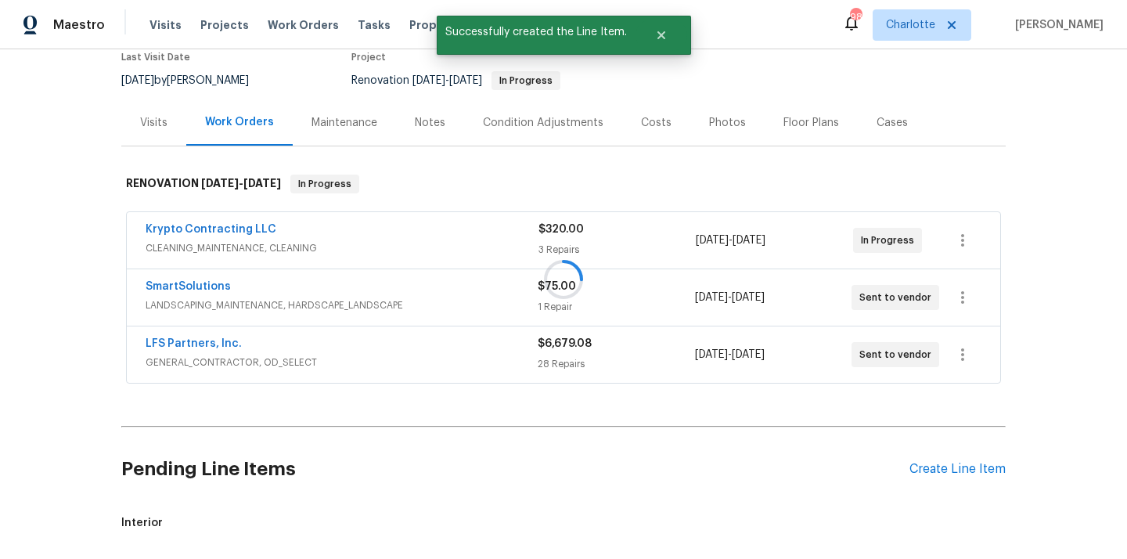
click at [954, 471] on div at bounding box center [563, 279] width 1127 height 559
click at [954, 471] on div "Create Line Item" at bounding box center [957, 469] width 96 height 15
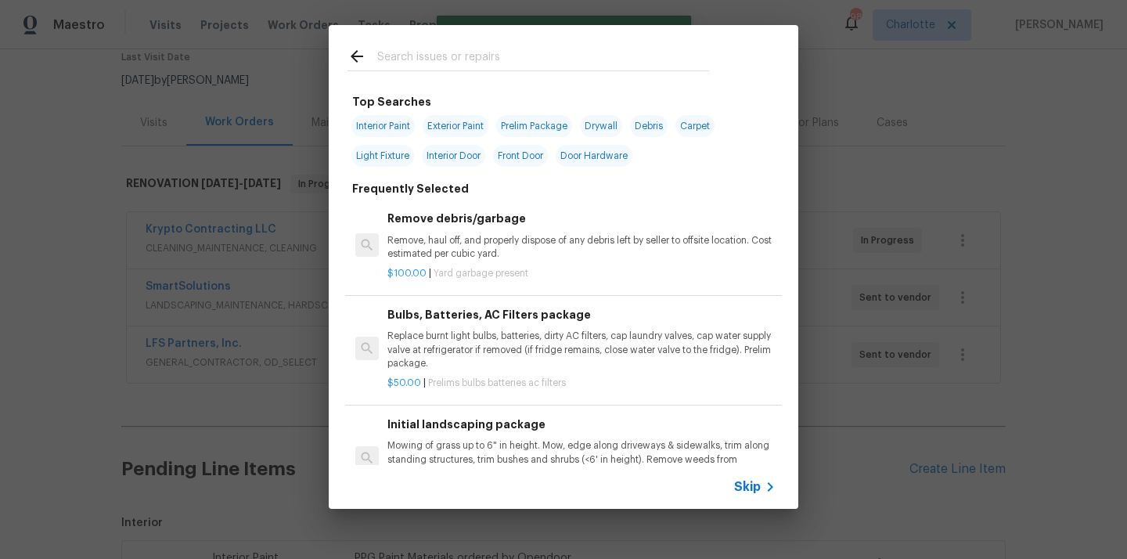
click at [502, 66] on input "text" at bounding box center [543, 58] width 332 height 23
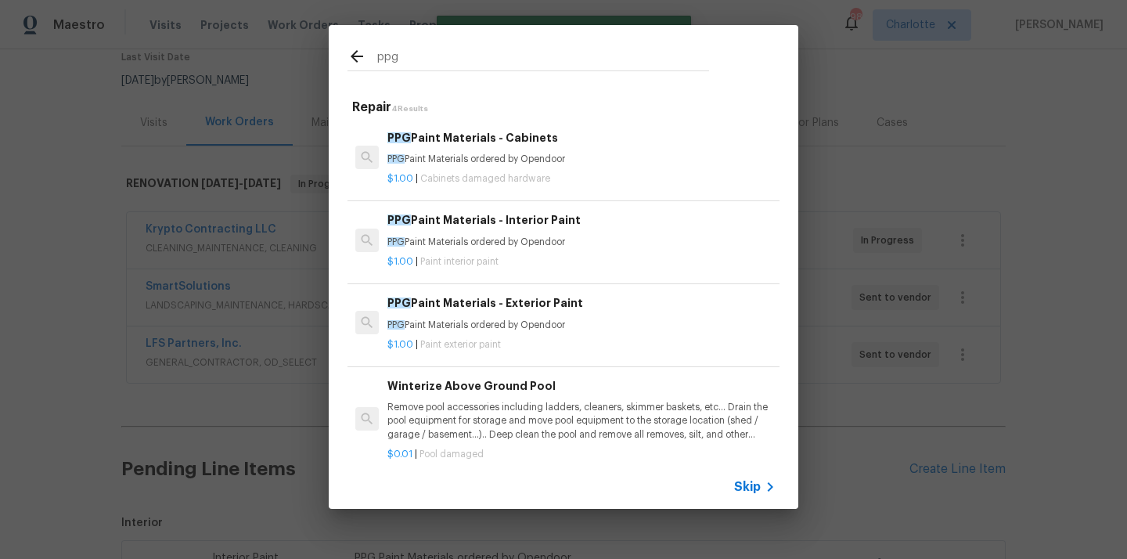
type input "ppg"
click at [470, 311] on h6 "PPG Paint Materials - Exterior Paint" at bounding box center [581, 302] width 388 height 17
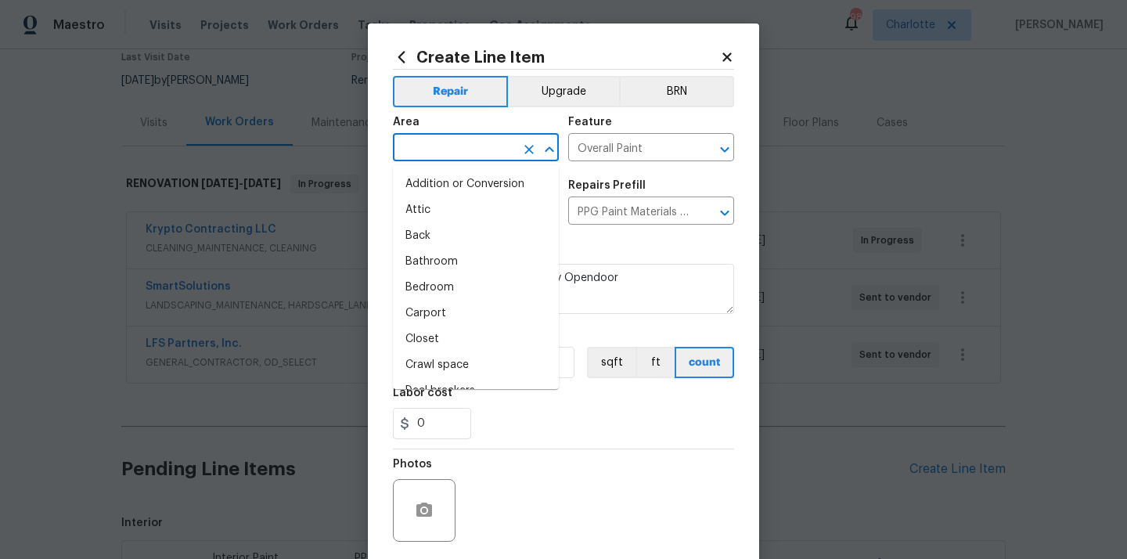
click at [502, 144] on input "text" at bounding box center [454, 149] width 122 height 24
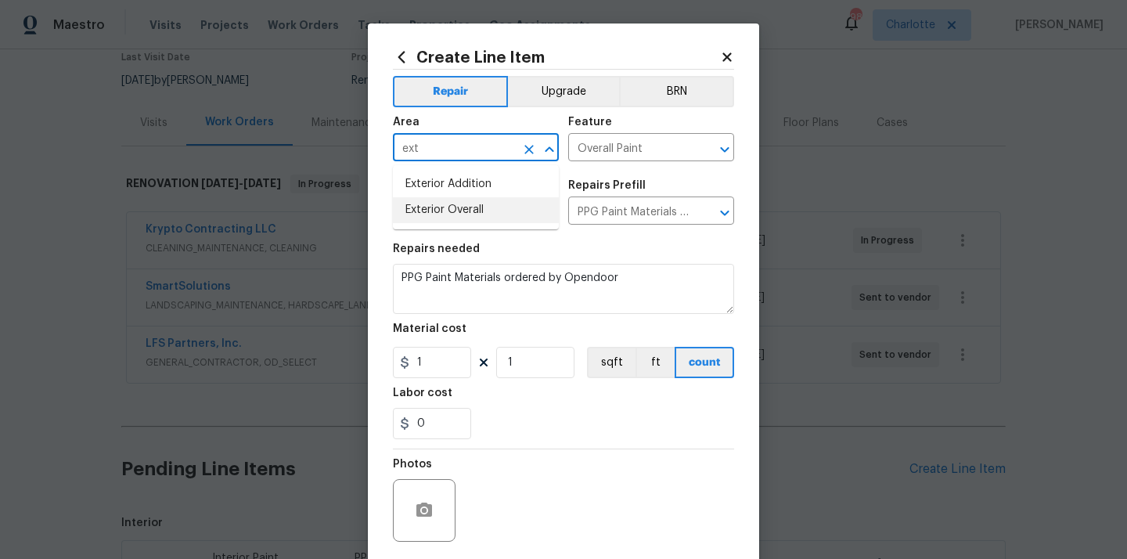
click at [467, 210] on li "Exterior Overall" at bounding box center [476, 210] width 166 height 26
type input "Exterior Overall"
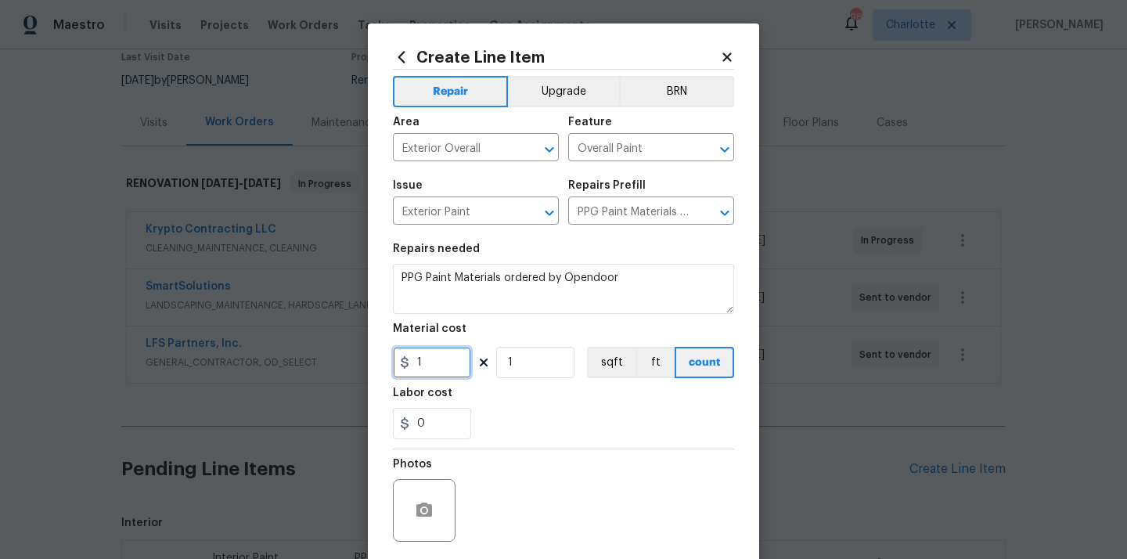
drag, startPoint x: 412, startPoint y: 359, endPoint x: 373, endPoint y: 354, distance: 38.6
click at [373, 354] on div "Create Line Item Repair Upgrade BRN Area Exterior Overall ​ Feature Overall Pai…" at bounding box center [563, 336] width 391 height 627
paste input "36.18"
type input "36.18"
click at [550, 415] on div "0" at bounding box center [563, 423] width 341 height 31
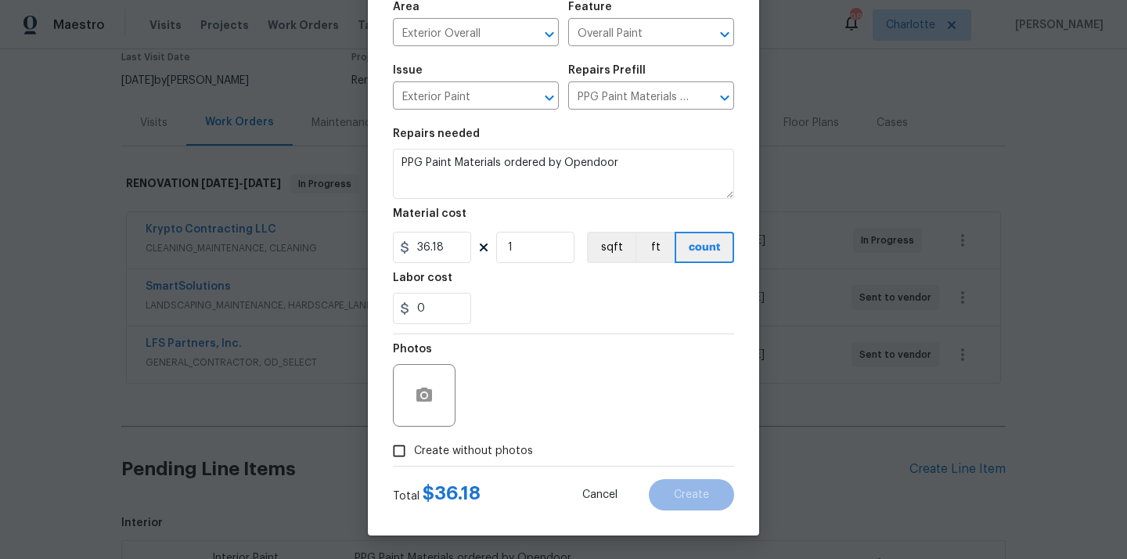
click at [496, 444] on span "Create without photos" at bounding box center [473, 451] width 119 height 16
click at [414, 444] on input "Create without photos" at bounding box center [399, 451] width 30 height 30
checkbox input "true"
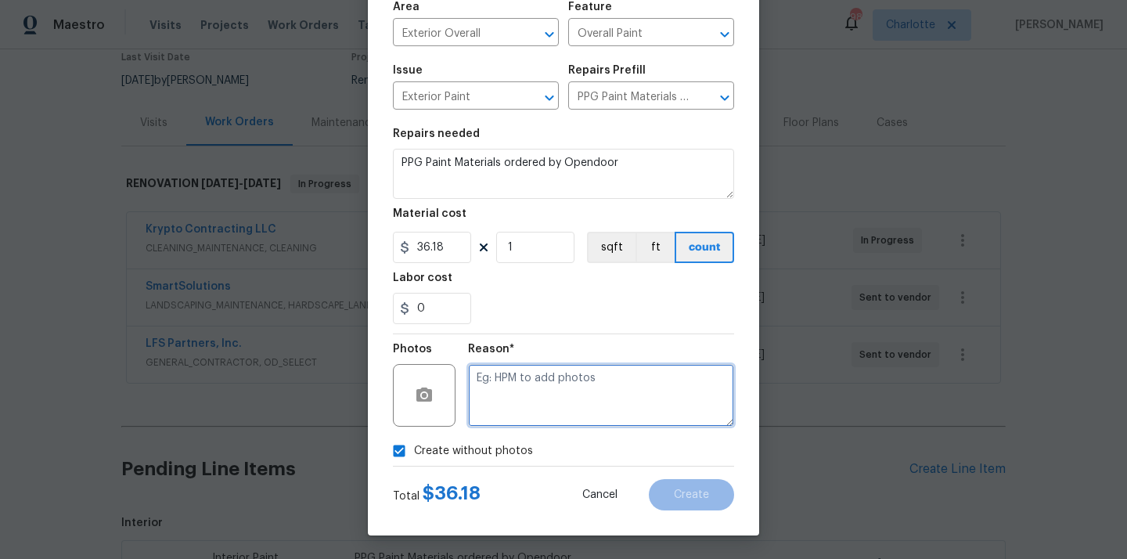
click at [511, 384] on textarea at bounding box center [601, 395] width 266 height 63
type textarea "N/A"
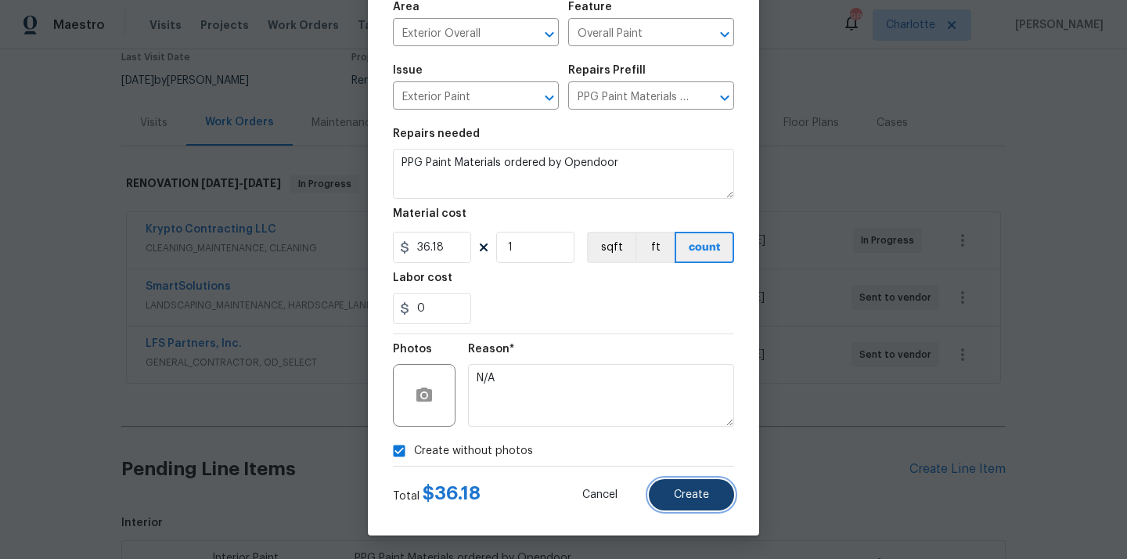
click at [697, 490] on span "Create" at bounding box center [691, 495] width 35 height 12
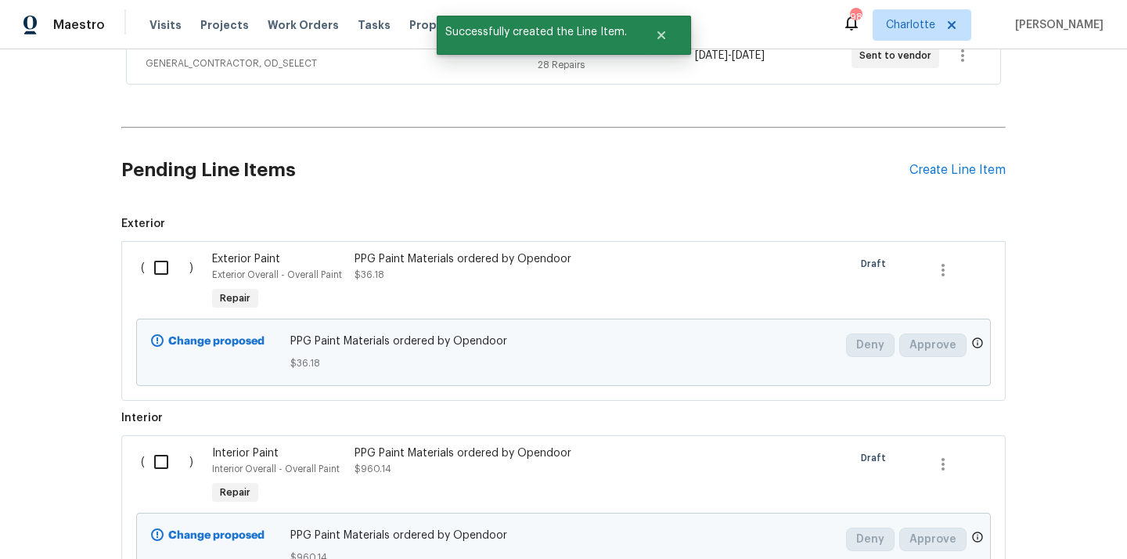
click at [166, 258] on input "checkbox" at bounding box center [167, 267] width 45 height 33
checkbox input "true"
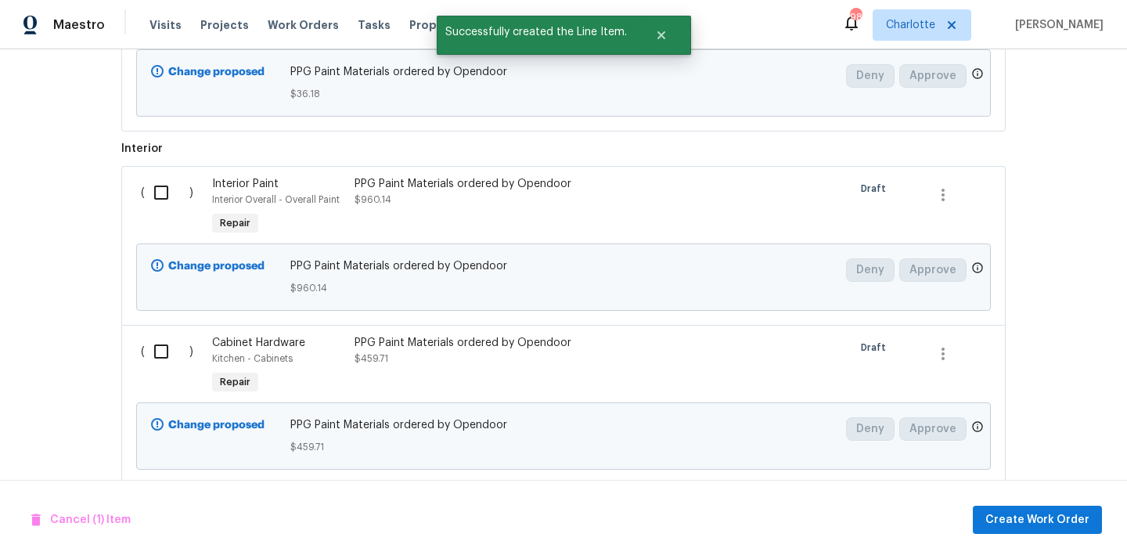
scroll to position [739, 0]
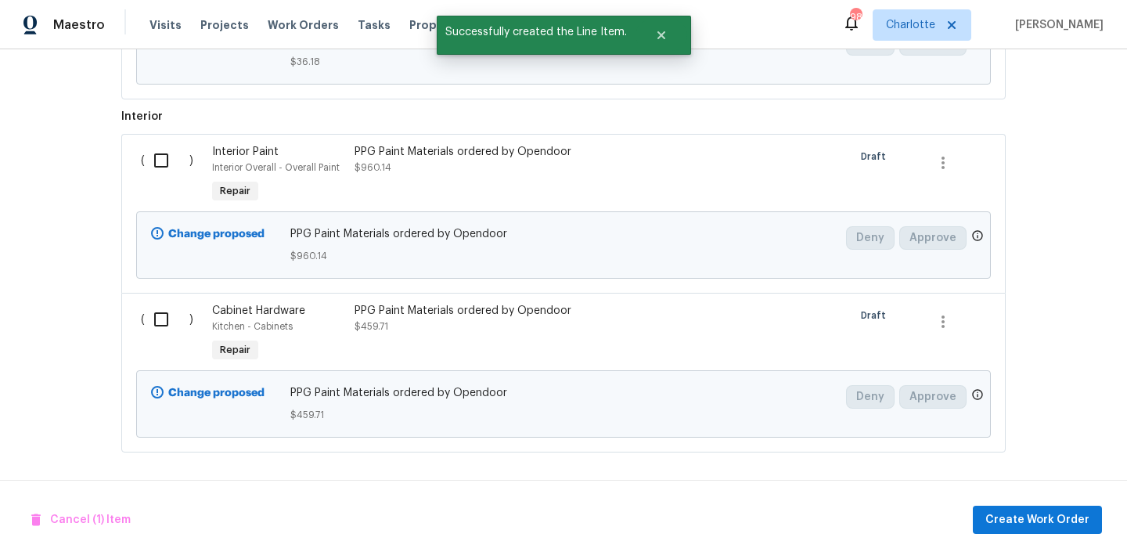
click at [167, 168] on input "checkbox" at bounding box center [167, 160] width 45 height 33
checkbox input "true"
click at [161, 318] on input "checkbox" at bounding box center [167, 319] width 45 height 33
checkbox input "true"
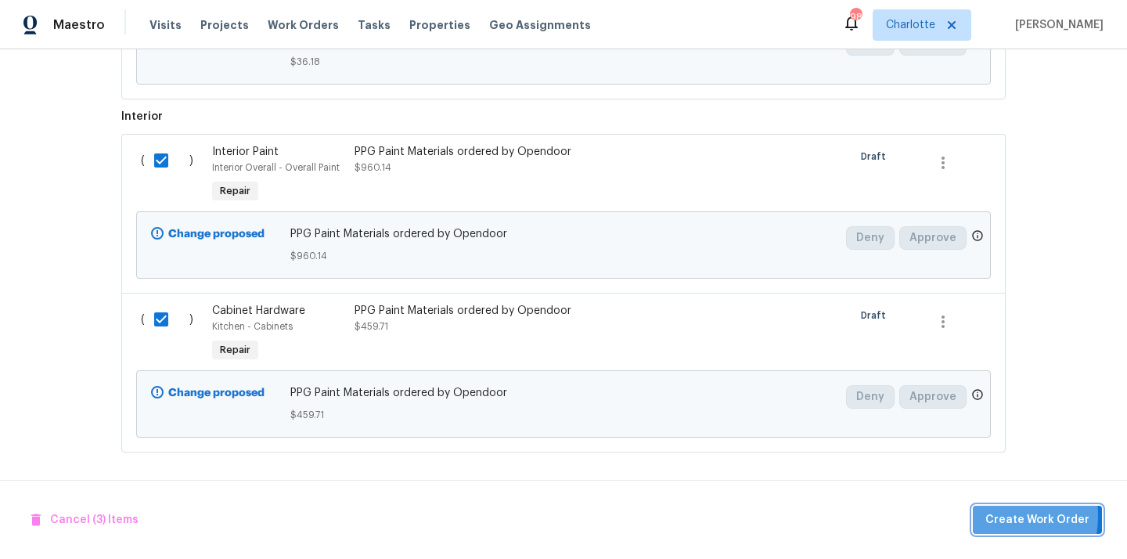
click at [991, 515] on span "Create Work Order" at bounding box center [1037, 520] width 104 height 20
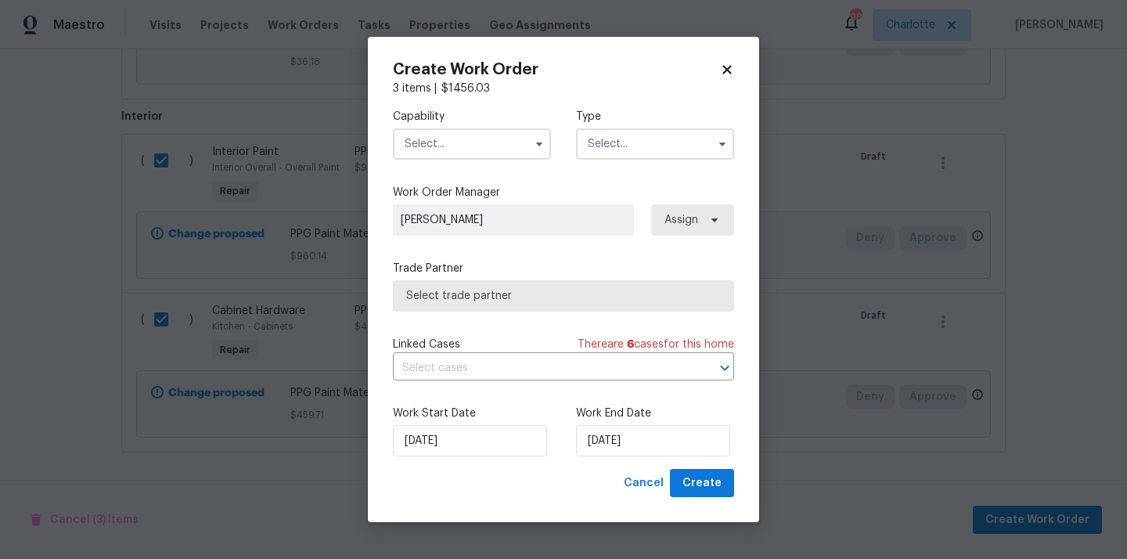
click at [484, 146] on input "text" at bounding box center [472, 143] width 158 height 31
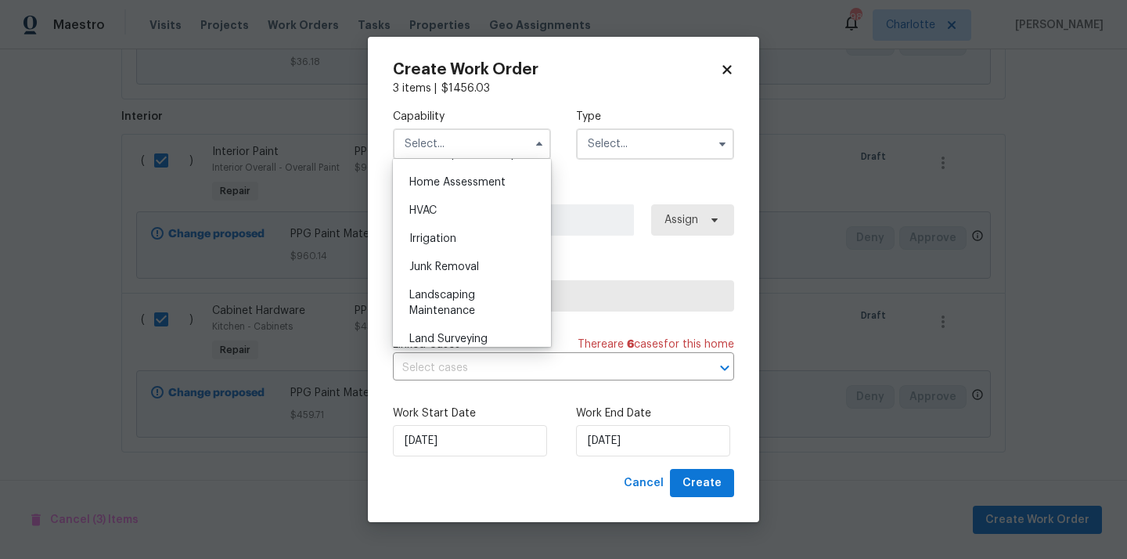
scroll to position [1281, 0]
click at [645, 476] on span "Cancel" at bounding box center [644, 483] width 40 height 20
checkbox input "false"
